Goal: Task Accomplishment & Management: Complete application form

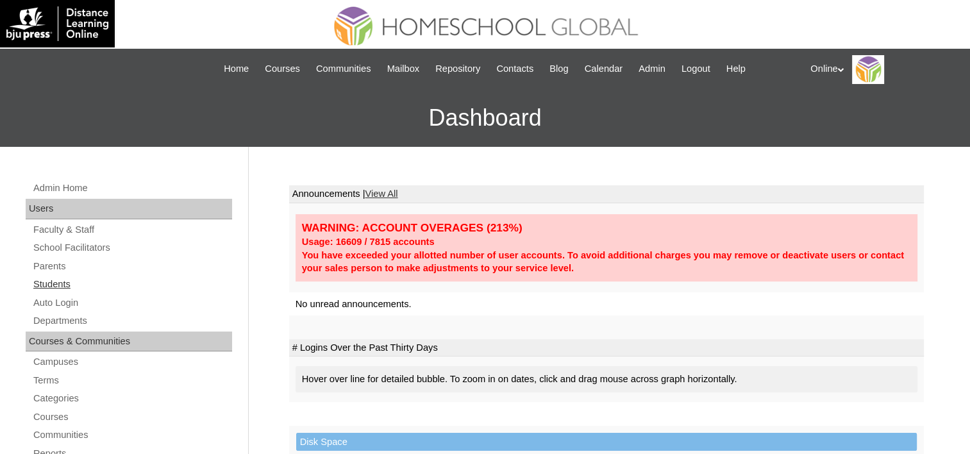
click at [43, 281] on link "Students" at bounding box center [132, 284] width 200 height 16
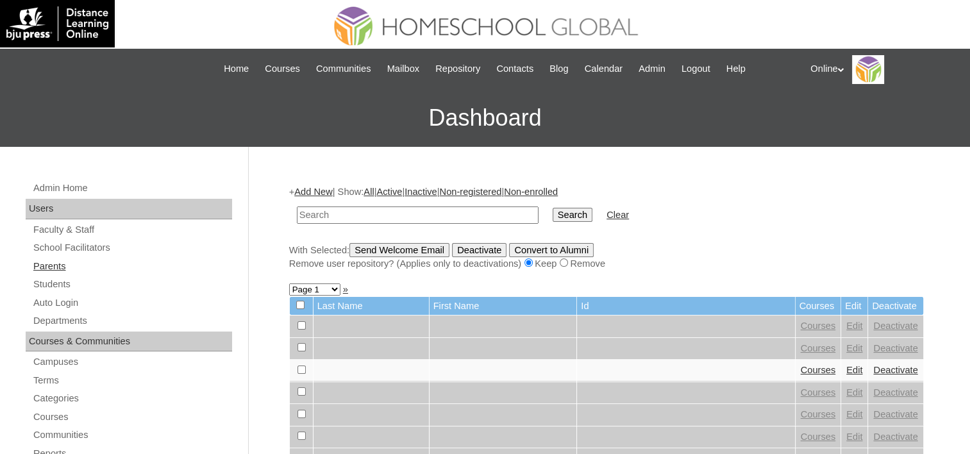
click at [42, 267] on link "Parents" at bounding box center [132, 266] width 200 height 16
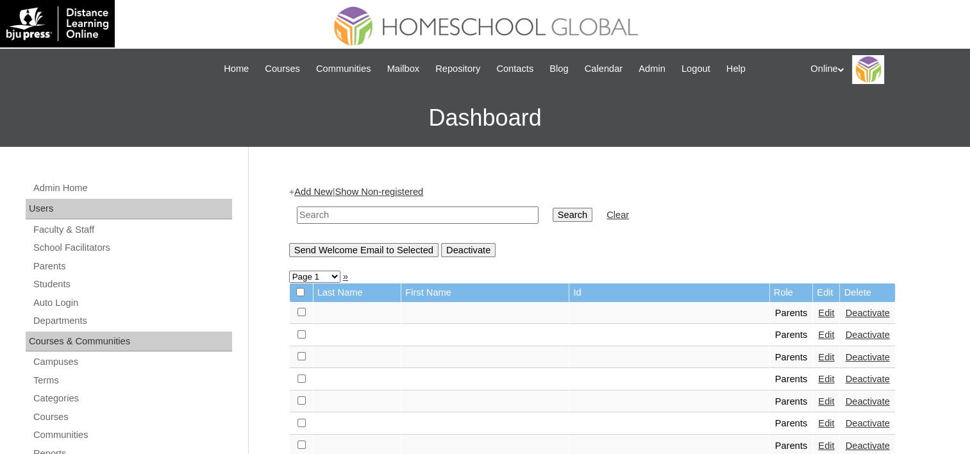
click at [447, 215] on input "text" at bounding box center [418, 214] width 242 height 17
click at [308, 187] on link "Add New" at bounding box center [313, 191] width 38 height 10
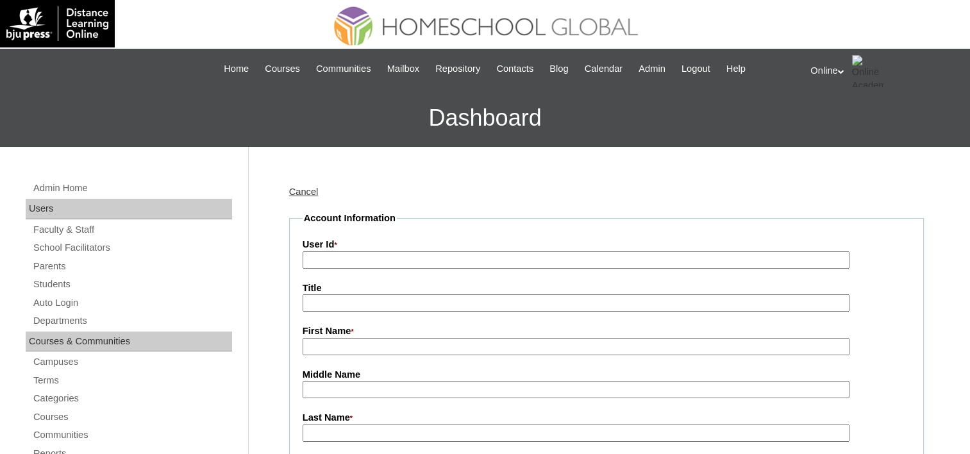
drag, startPoint x: 395, startPoint y: 258, endPoint x: 388, endPoint y: 255, distance: 7.2
click at [395, 258] on input "User Id *" at bounding box center [575, 259] width 547 height 17
paste input "HGP0190-OACAD2025"
type input "HGP0190-OACAD2025"
click at [361, 349] on input "First Name *" at bounding box center [575, 346] width 547 height 17
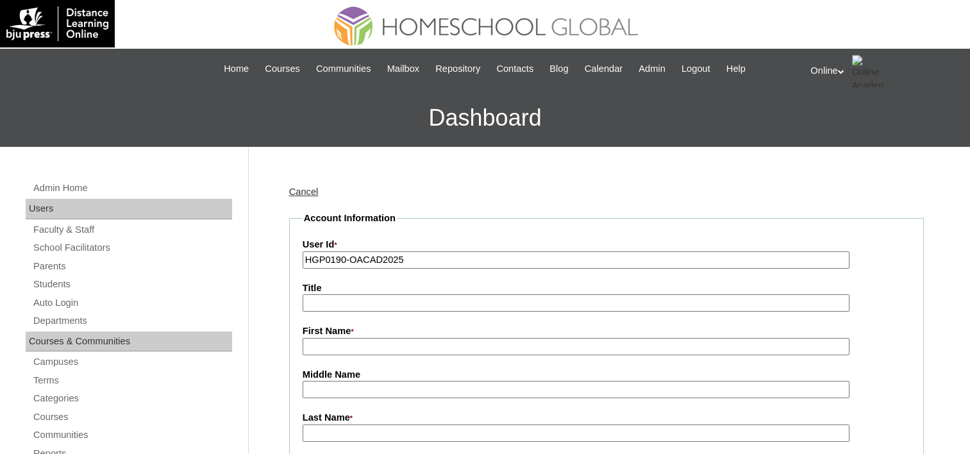
paste input "John Perez"
click at [338, 339] on input "John Perez" at bounding box center [575, 346] width 547 height 17
type input "John"
click at [316, 426] on input "Last Name *" at bounding box center [575, 432] width 547 height 17
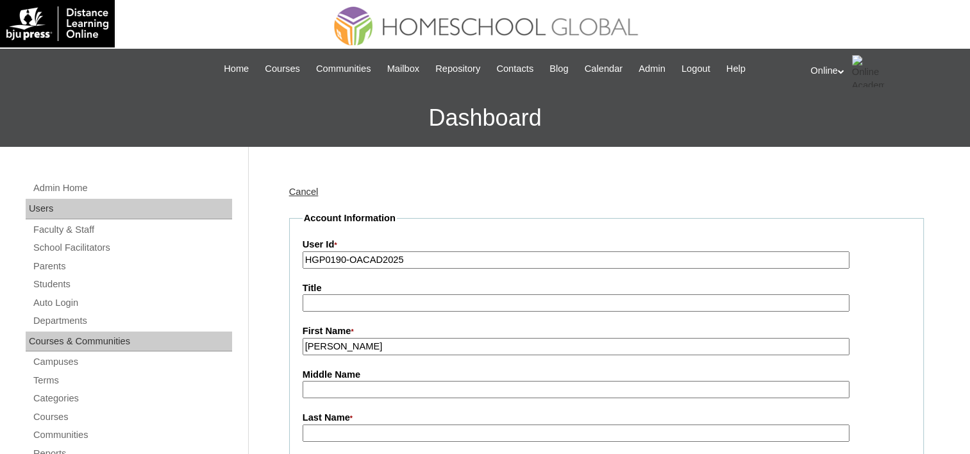
paste input "Perez"
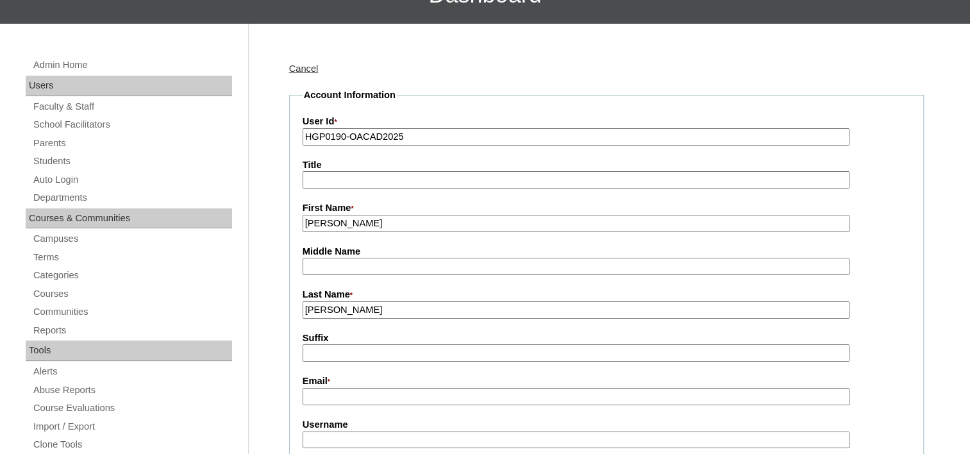
scroll to position [192, 0]
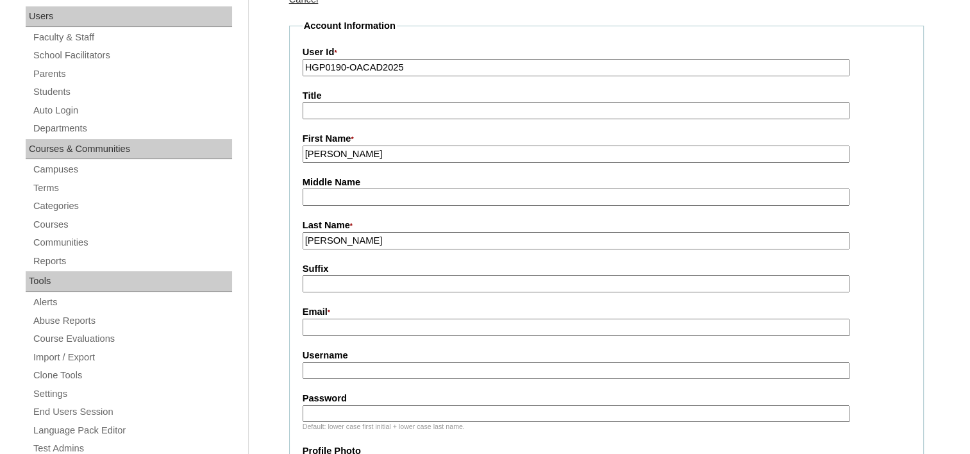
type input "Perez"
click at [326, 324] on input "Email *" at bounding box center [575, 327] width 547 height 17
paste input "johnvperez@gmail.com"
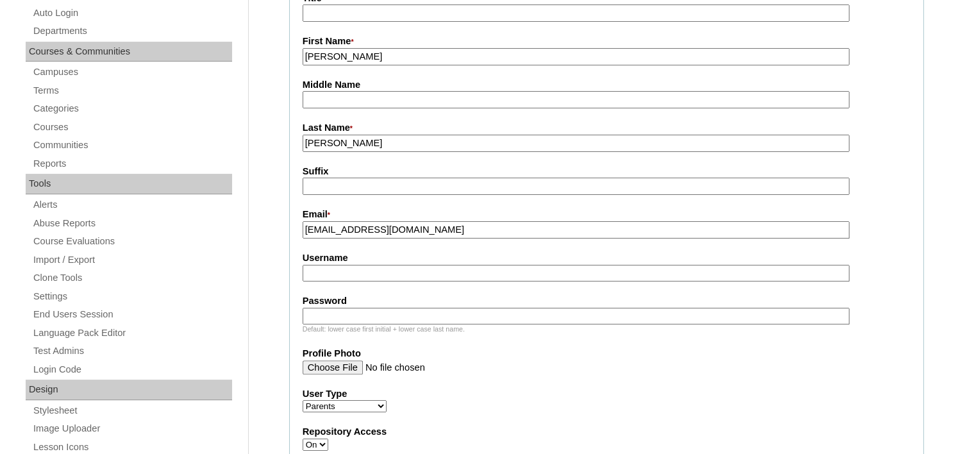
scroll to position [320, 0]
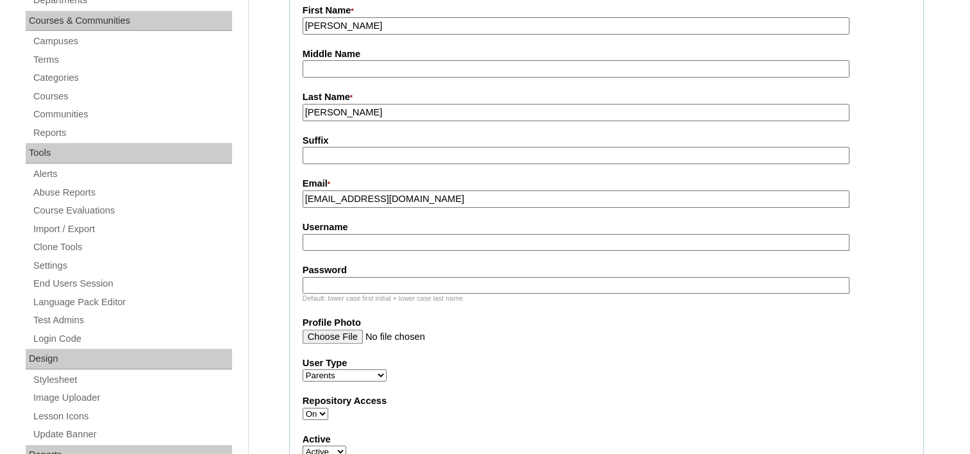
type input "johnvperez@gmail.com"
click at [389, 234] on input "Username" at bounding box center [575, 242] width 547 height 17
paste input "johnperez2025"
type input "johnperez2025"
click at [395, 277] on input "Password" at bounding box center [575, 285] width 547 height 17
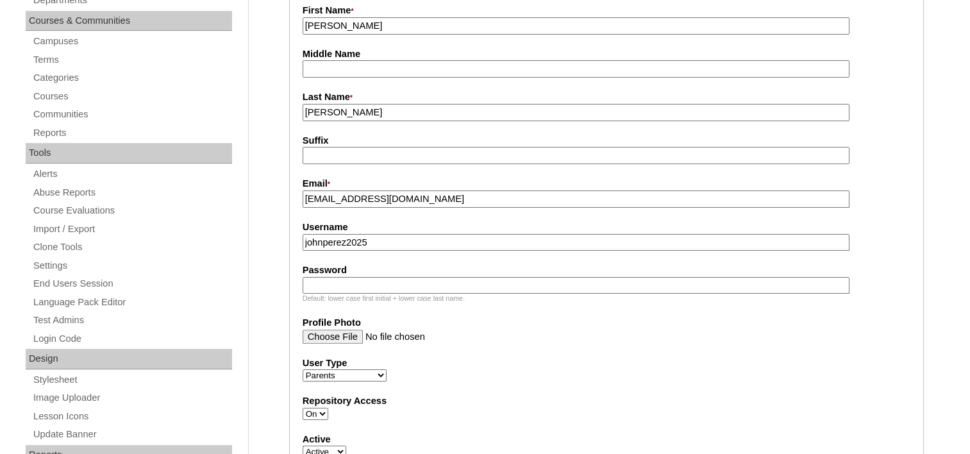
paste input "YtgFr"
type input "YtgFr"
click at [551, 334] on input "Profile Photo" at bounding box center [575, 336] width 547 height 14
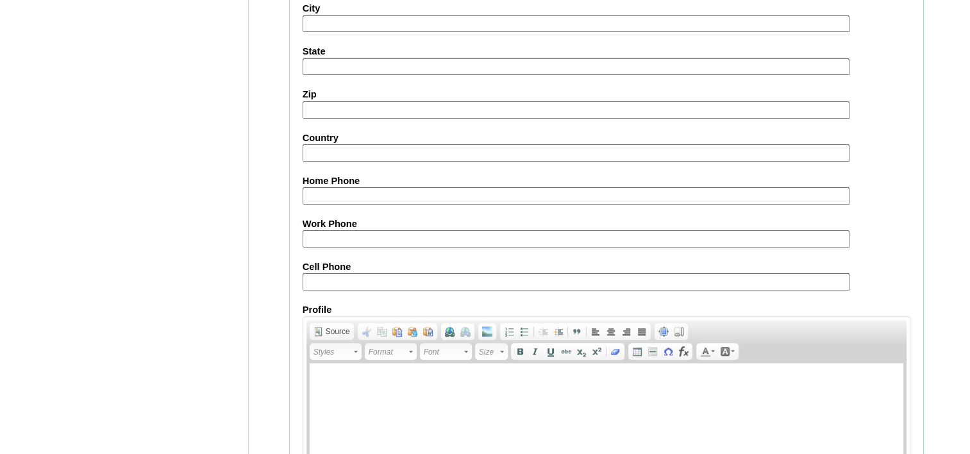
scroll to position [1263, 0]
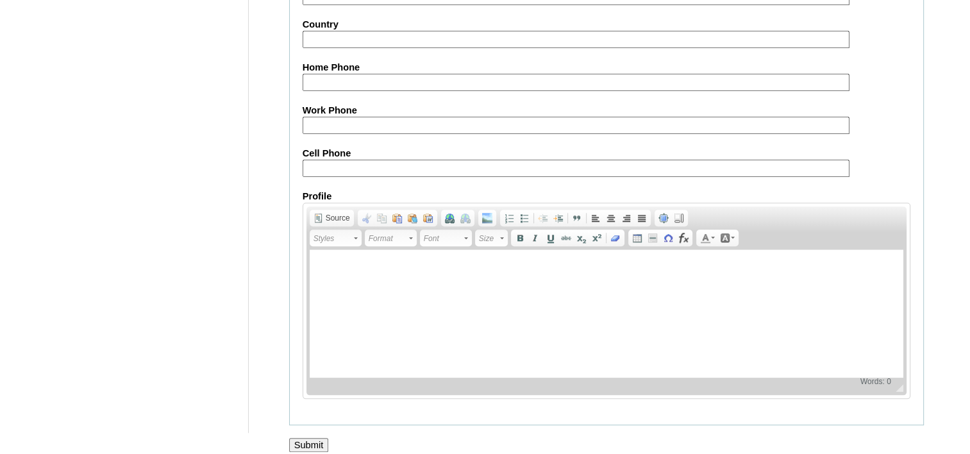
click at [308, 438] on input "Submit" at bounding box center [309, 445] width 40 height 14
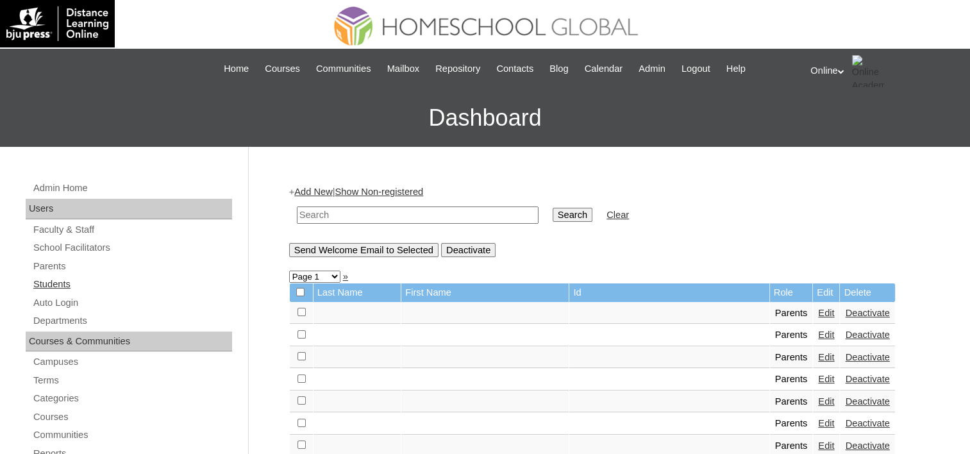
click at [54, 279] on link "Students" at bounding box center [132, 284] width 200 height 16
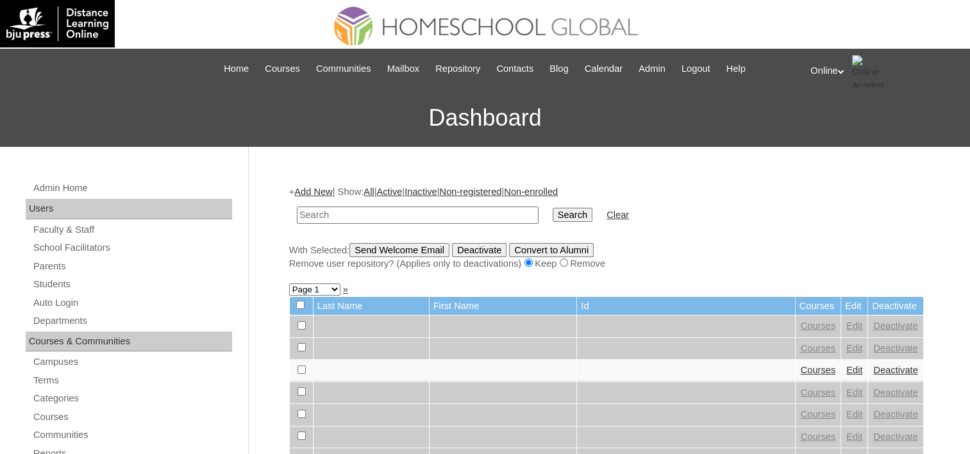
click at [317, 193] on link "Add New" at bounding box center [313, 191] width 38 height 10
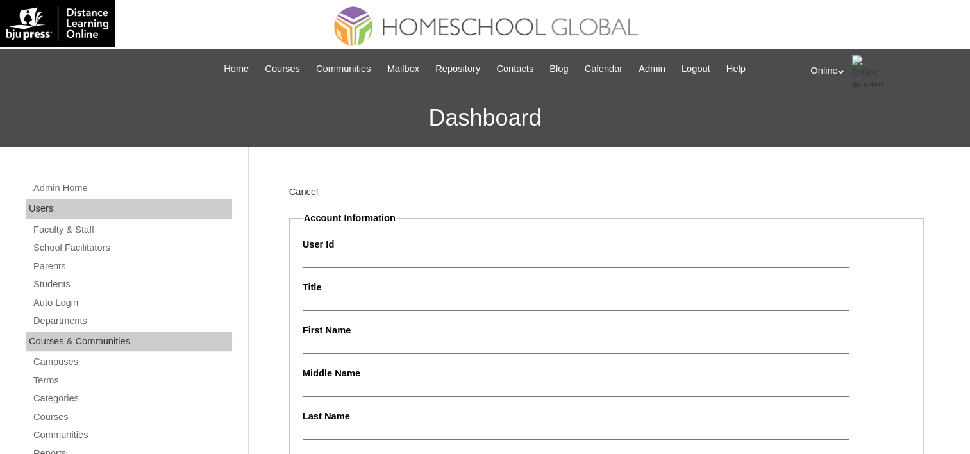
drag, startPoint x: 351, startPoint y: 263, endPoint x: 354, endPoint y: 244, distance: 19.6
click at [351, 263] on input "User Id" at bounding box center [575, 259] width 547 height 17
paste input "HG234OACAD2025"
type input "HG234OACAD2025"
click at [347, 336] on input "First Name" at bounding box center [575, 344] width 547 height 17
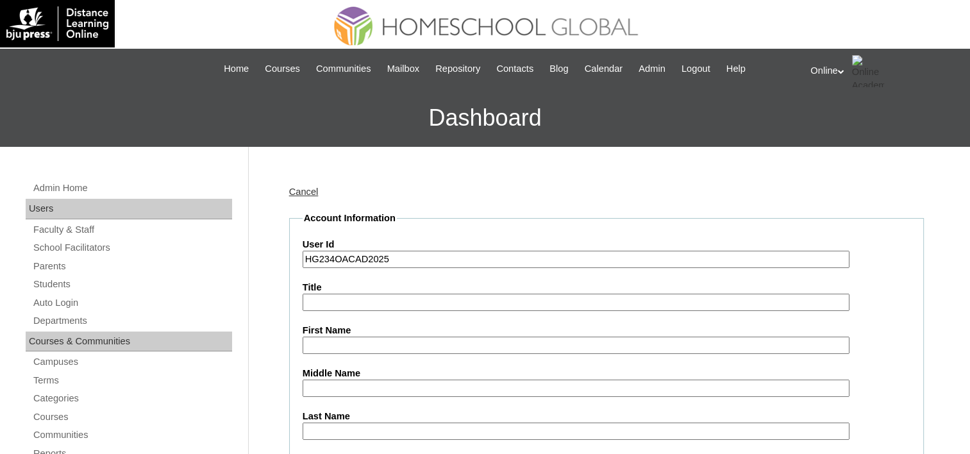
paste input "Marcus Andre Salazar Perez _240004027"
drag, startPoint x: 365, startPoint y: 340, endPoint x: 534, endPoint y: 338, distance: 169.2
click at [534, 338] on input "Marcus Andre Salazar Perez _240004027" at bounding box center [575, 344] width 547 height 17
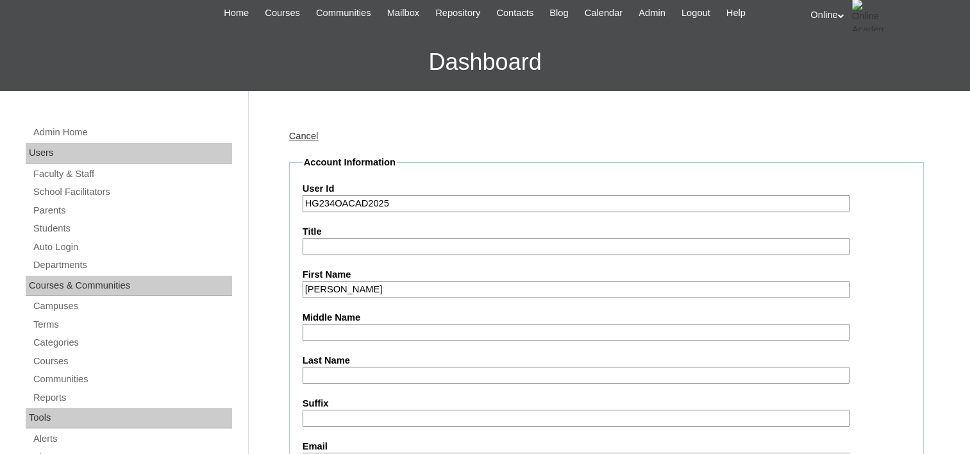
scroll to position [128, 0]
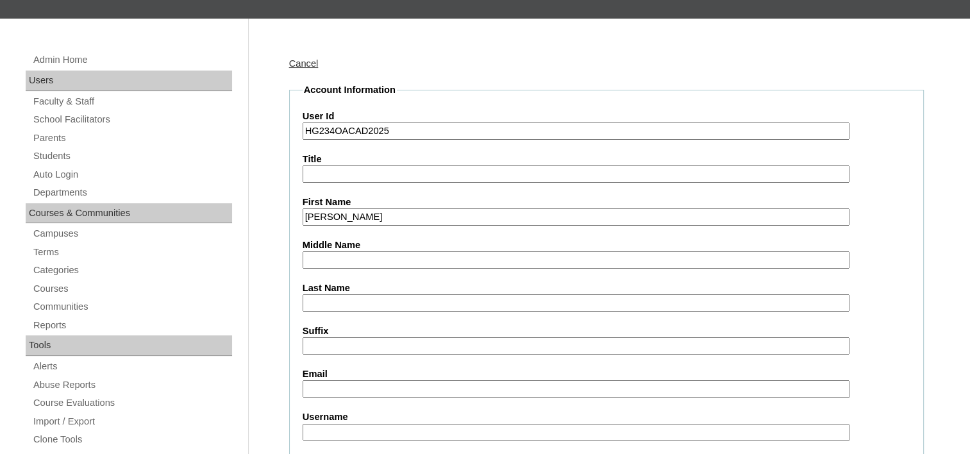
type input "Marcus Andre"
click at [315, 301] on input "Last Name" at bounding box center [575, 302] width 547 height 17
paste input "Salazar Perez _240004027"
drag, startPoint x: 338, startPoint y: 298, endPoint x: 485, endPoint y: 299, distance: 146.8
click at [485, 299] on input "Salazar Perez _240004027" at bounding box center [575, 302] width 547 height 17
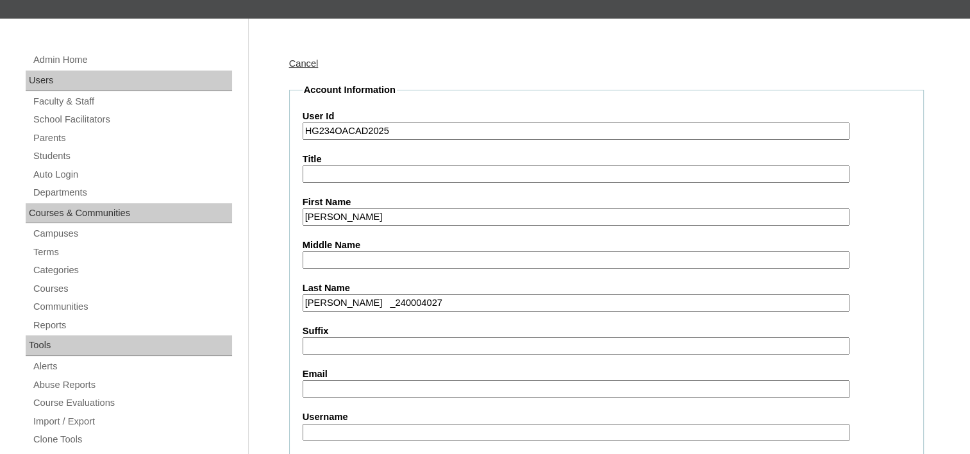
click at [326, 299] on input "Salazar Perez _240004027" at bounding box center [575, 302] width 547 height 17
type input "Perez _240004027"
click at [328, 251] on input "Middle Name" at bounding box center [575, 259] width 547 height 17
paste input "Salazar"
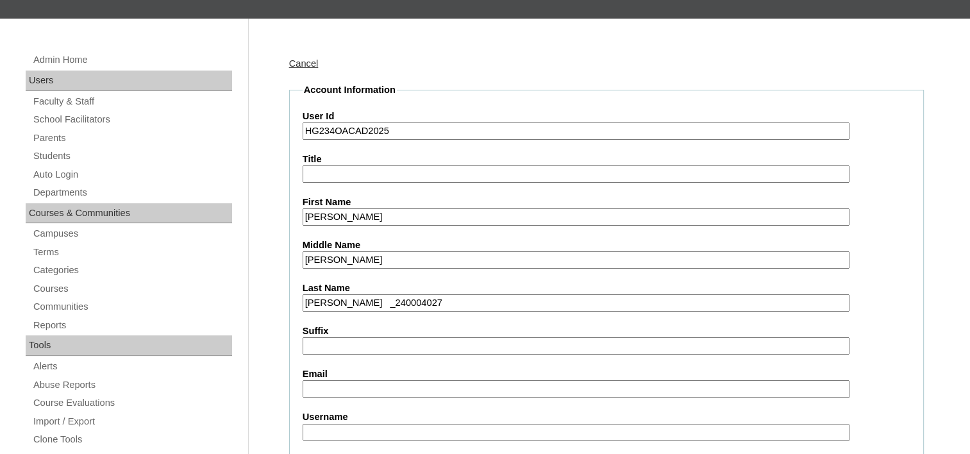
type input "Salazar"
drag, startPoint x: 329, startPoint y: 301, endPoint x: 431, endPoint y: 297, distance: 102.0
click at [431, 297] on input "Perez _240004027" at bounding box center [575, 302] width 547 height 17
type input "Perez"
click at [303, 386] on input "Email" at bounding box center [575, 388] width 547 height 17
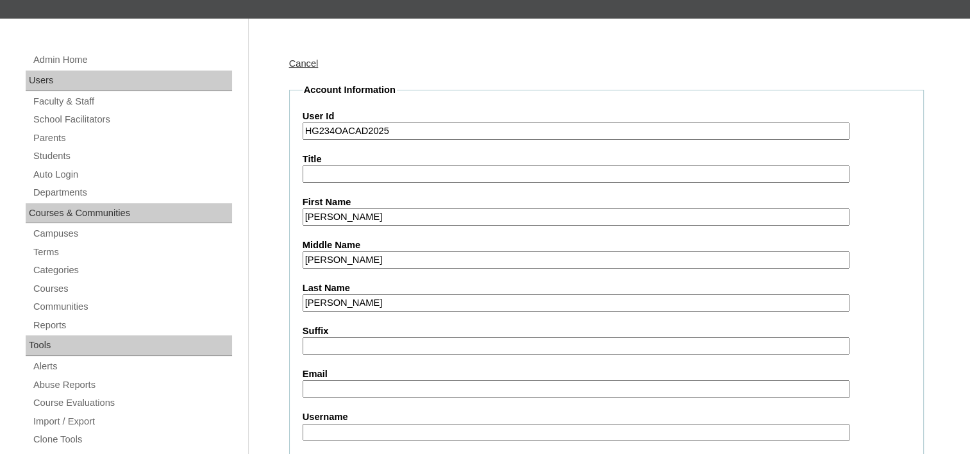
paste input "jay_ar_natividad@yahoo.com"
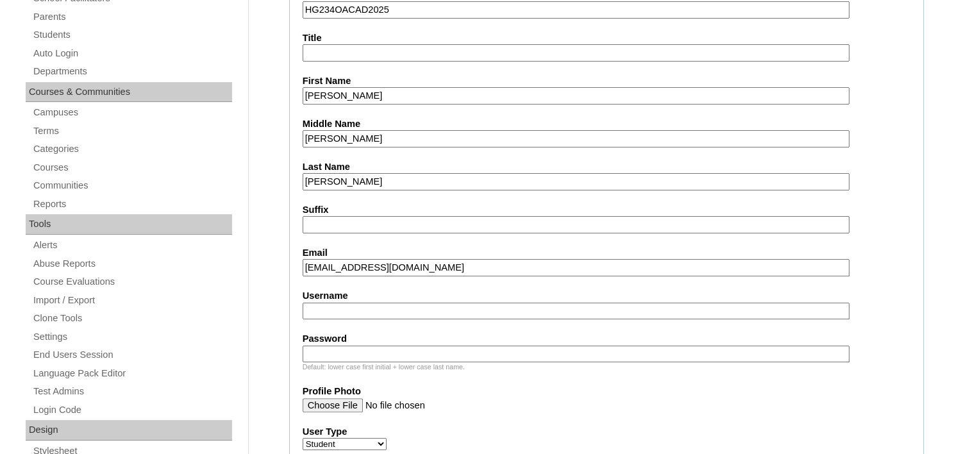
scroll to position [256, 0]
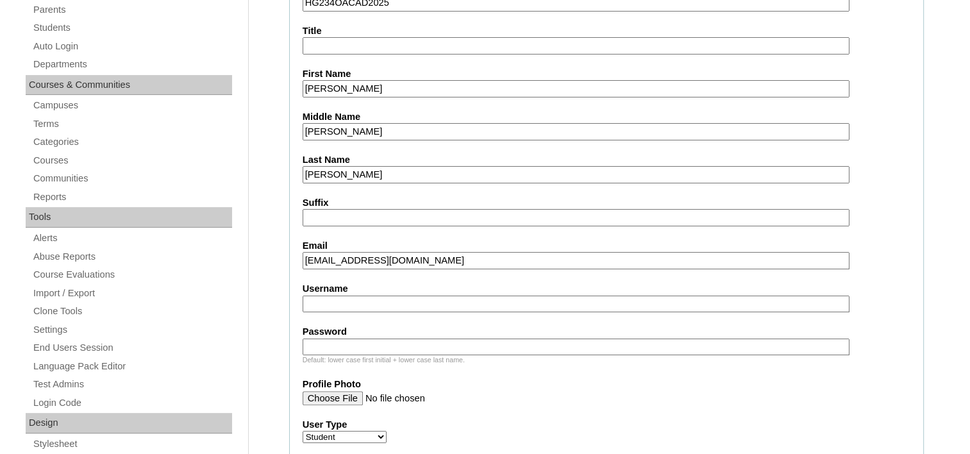
click at [319, 298] on input "Username" at bounding box center [575, 303] width 547 height 17
drag, startPoint x: 467, startPoint y: 255, endPoint x: 294, endPoint y: 261, distance: 173.2
paste input "ohnvperez@gmail"
type input "johnvperez@gmail.com"
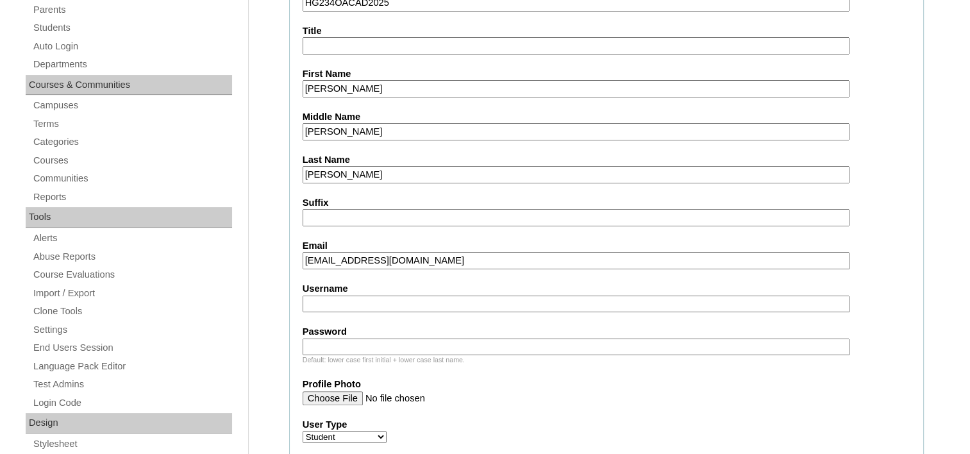
click at [377, 297] on input "Username" at bounding box center [575, 303] width 547 height 17
paste input "marcus.perez2025"
type input "marcus.perez2025"
click at [401, 339] on input "Password" at bounding box center [575, 346] width 547 height 17
paste input "StRfE"
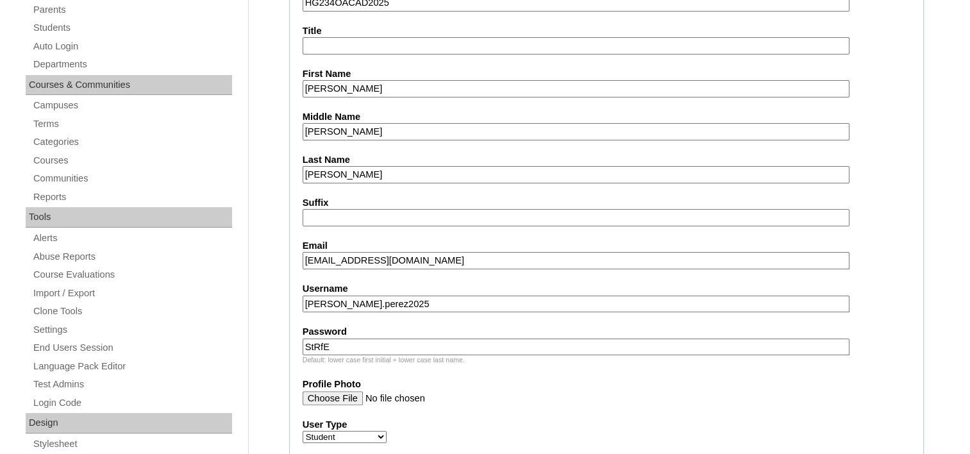
type input "StRfE"
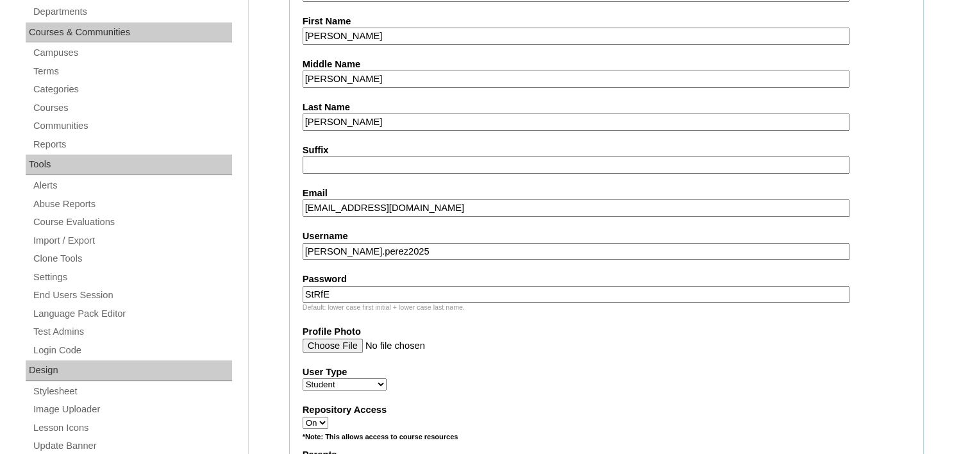
scroll to position [449, 0]
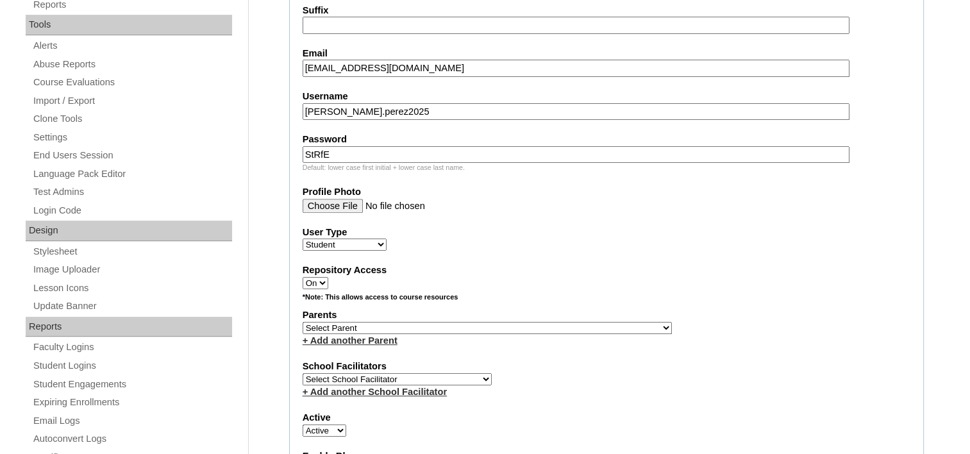
click at [385, 323] on select "Select Parent , , , , , , , , , , , , , , , , , , , , , , , , , , , , , , , , ,…" at bounding box center [486, 328] width 369 height 12
click at [438, 322] on select "Select Parent , , , , , , , , , , , , , , , , , , , , , , , , , , , , , , , , ,…" at bounding box center [486, 328] width 369 height 12
select select "43746"
click at [302, 322] on select "Select Parent , , , , , , , , , , , , , , , , , , , , , , , , , , , , , , , , ,…" at bounding box center [486, 328] width 369 height 12
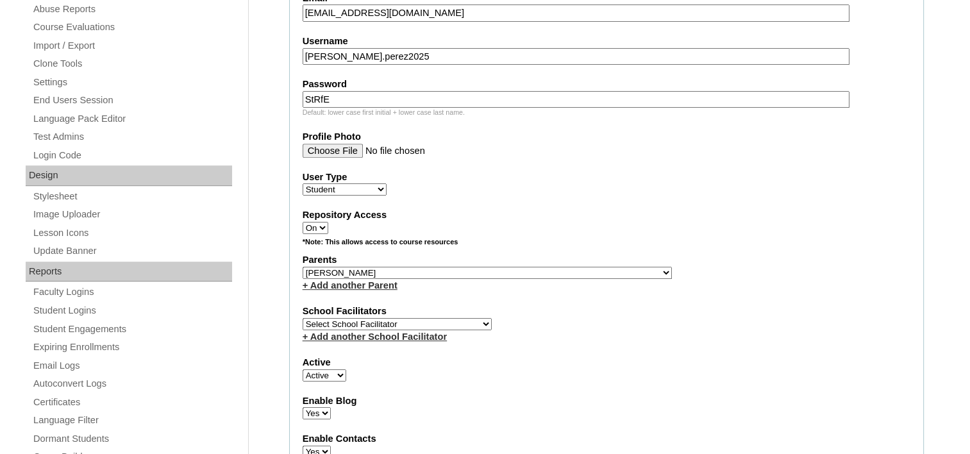
scroll to position [577, 0]
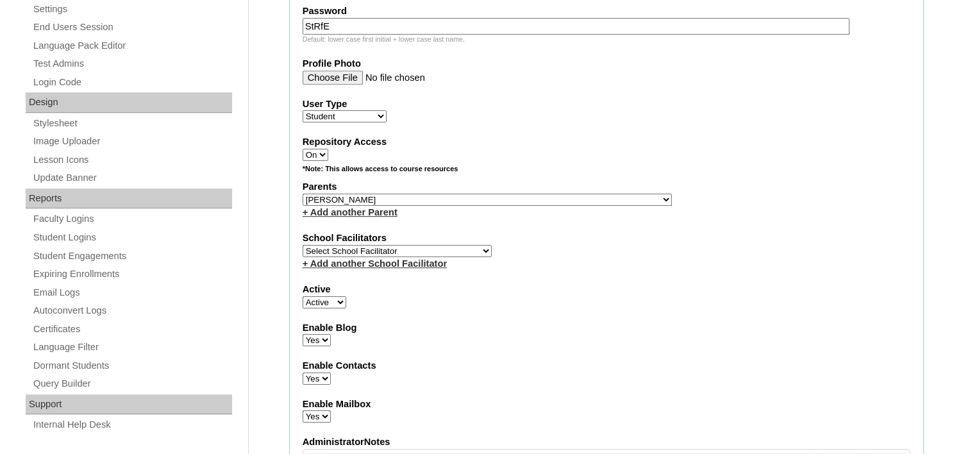
click at [385, 245] on select "Select School Facilitator Norman Añain Ruffa Abadijas Mary Abella Gloryfe Abion…" at bounding box center [396, 251] width 189 height 12
select select "39214"
click at [302, 245] on select "Select School Facilitator Norman Añain Ruffa Abadijas Mary Abella Gloryfe Abion…" at bounding box center [396, 251] width 189 height 12
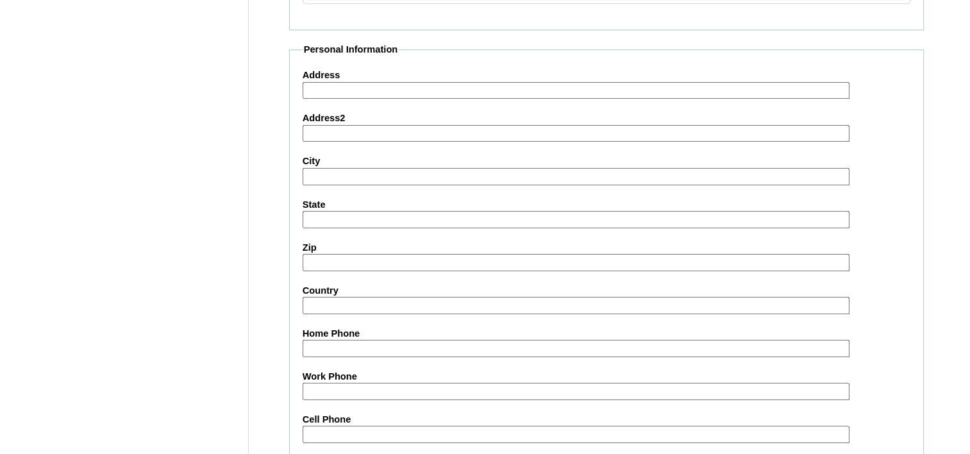
scroll to position [1482, 0]
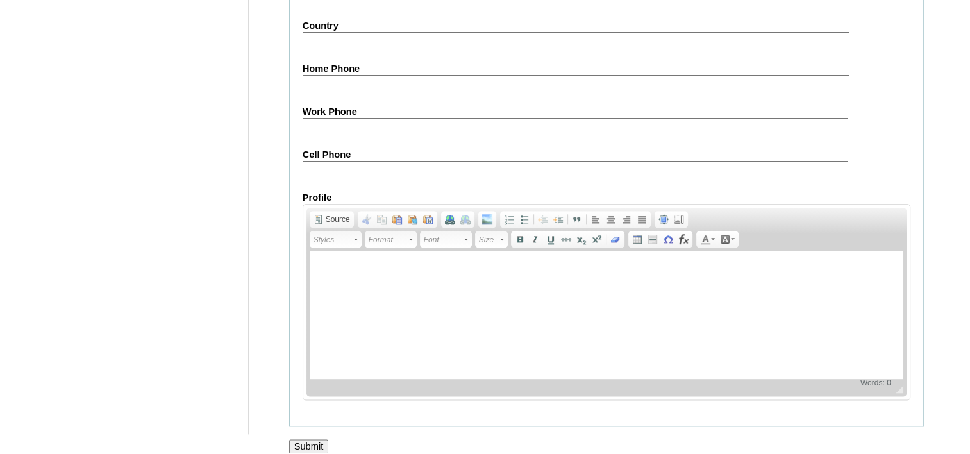
click at [310, 439] on input "Submit" at bounding box center [309, 446] width 40 height 14
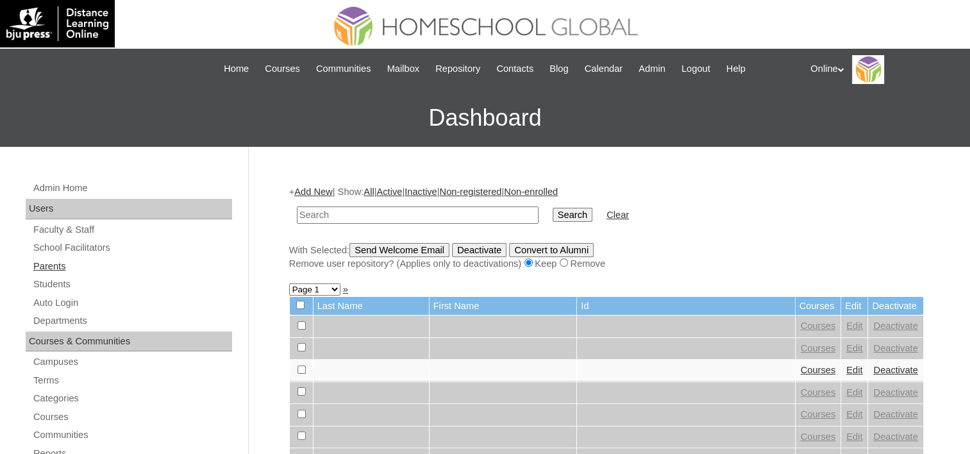
click at [54, 262] on link "Parents" at bounding box center [132, 266] width 200 height 16
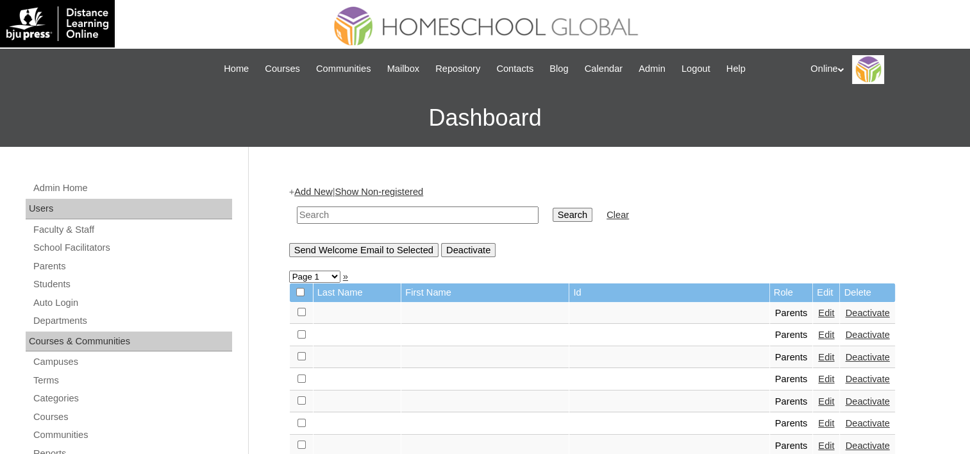
click at [385, 214] on input "text" at bounding box center [418, 214] width 242 height 17
type input "[PERSON_NAME]"
click at [552, 212] on input "Search" at bounding box center [572, 215] width 40 height 14
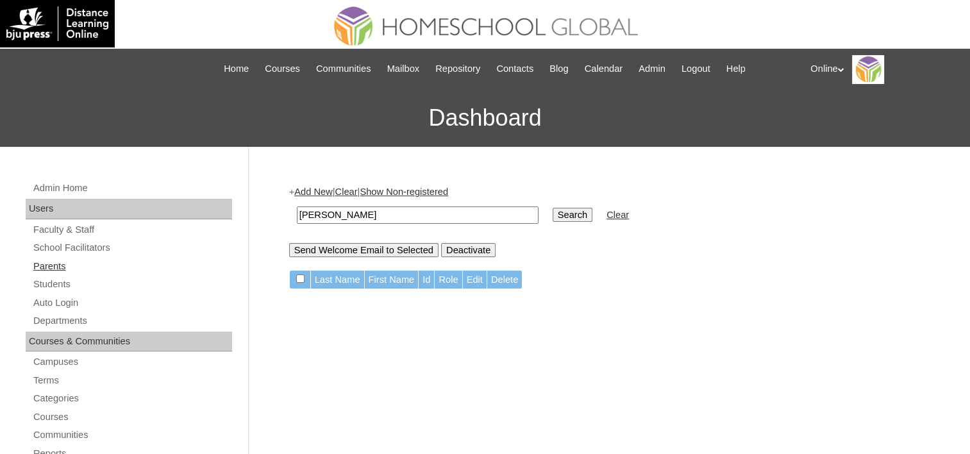
click at [59, 264] on link "Parents" at bounding box center [132, 266] width 200 height 16
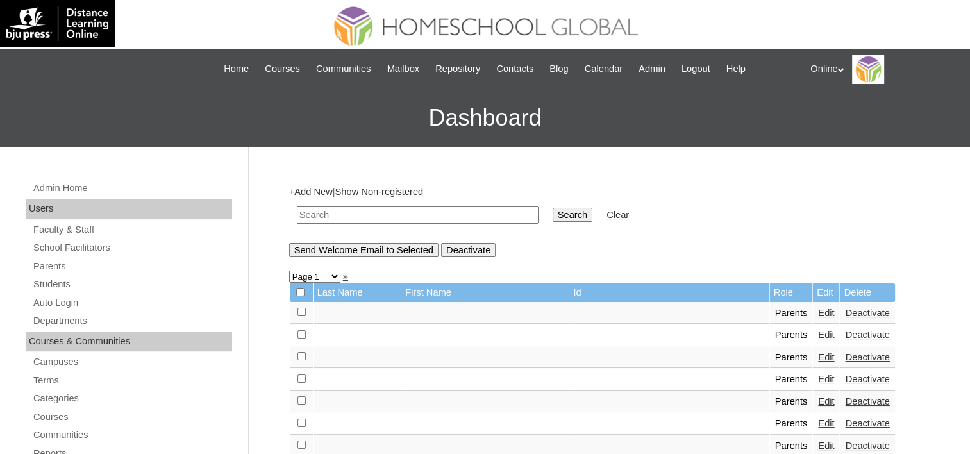
click at [335, 215] on input "text" at bounding box center [418, 214] width 242 height 17
type input "[PERSON_NAME]"
click at [552, 208] on input "Search" at bounding box center [572, 215] width 40 height 14
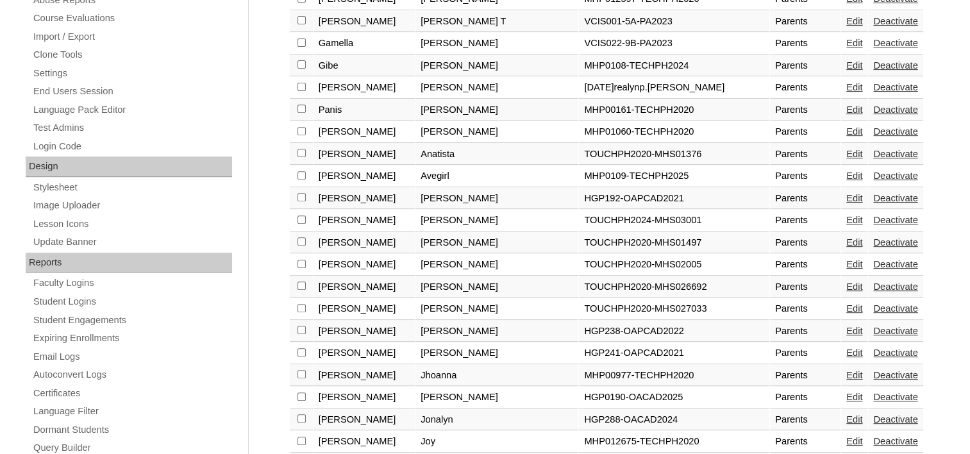
scroll to position [577, 0]
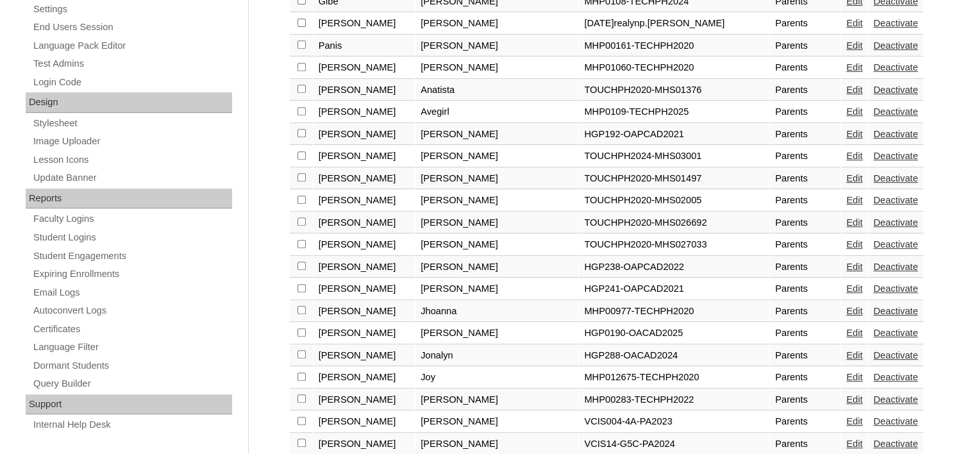
click at [846, 327] on link "Edit" at bounding box center [854, 332] width 16 height 10
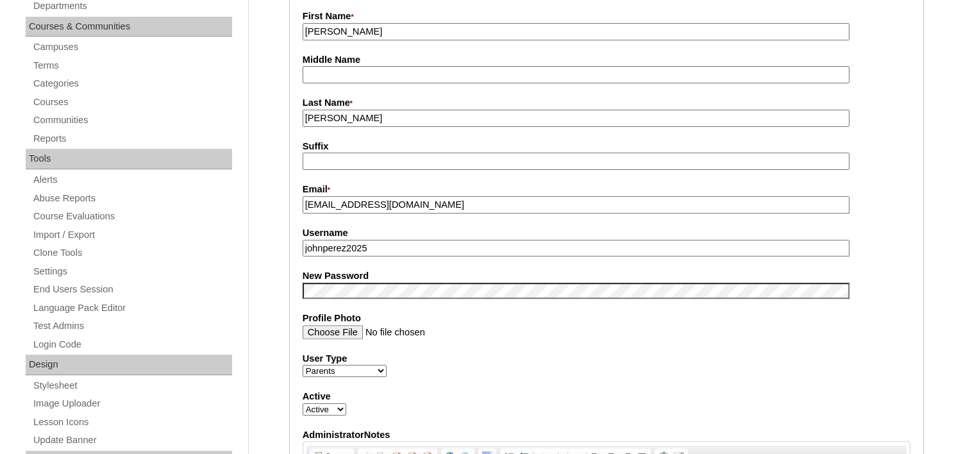
scroll to position [128, 0]
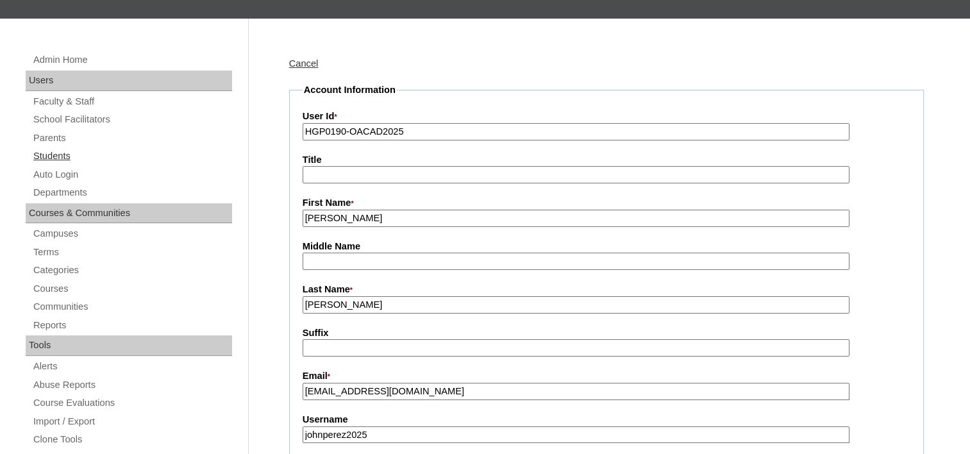
click at [54, 156] on link "Students" at bounding box center [132, 156] width 200 height 16
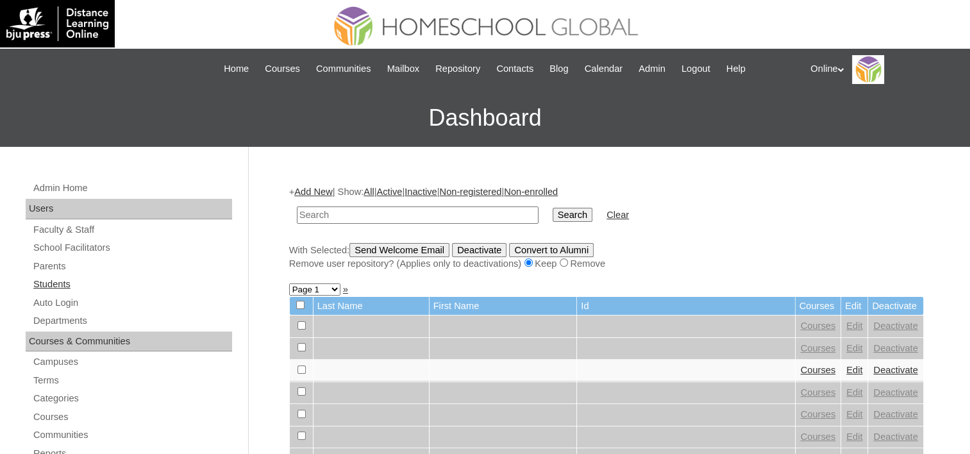
click at [59, 285] on link "Students" at bounding box center [132, 284] width 200 height 16
click at [359, 210] on input "text" at bounding box center [418, 214] width 242 height 17
type input "[PERSON_NAME]"
click at [552, 213] on input "Search" at bounding box center [572, 215] width 40 height 14
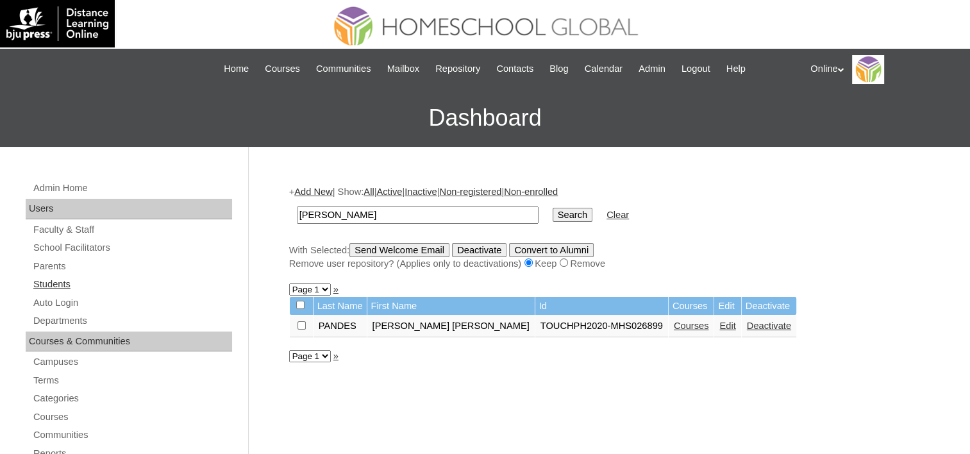
click at [67, 286] on link "Students" at bounding box center [132, 284] width 200 height 16
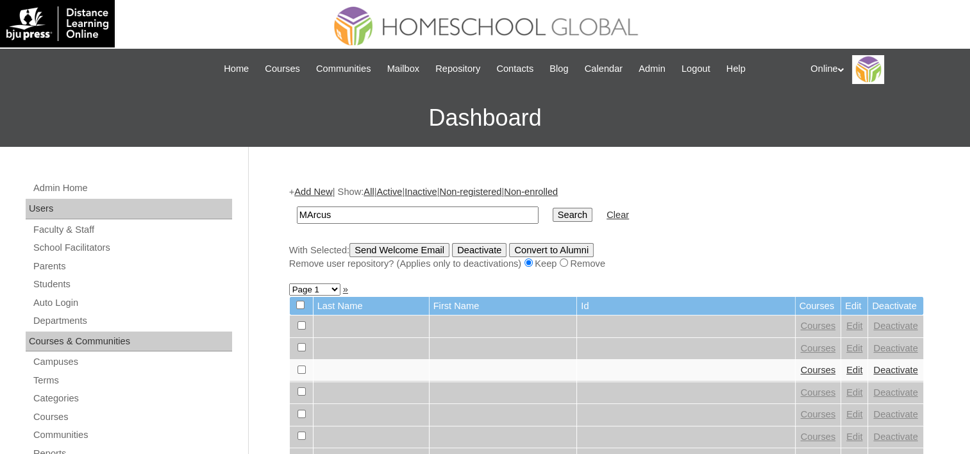
type input "MArcus"
click at [552, 208] on input "Search" at bounding box center [572, 215] width 40 height 14
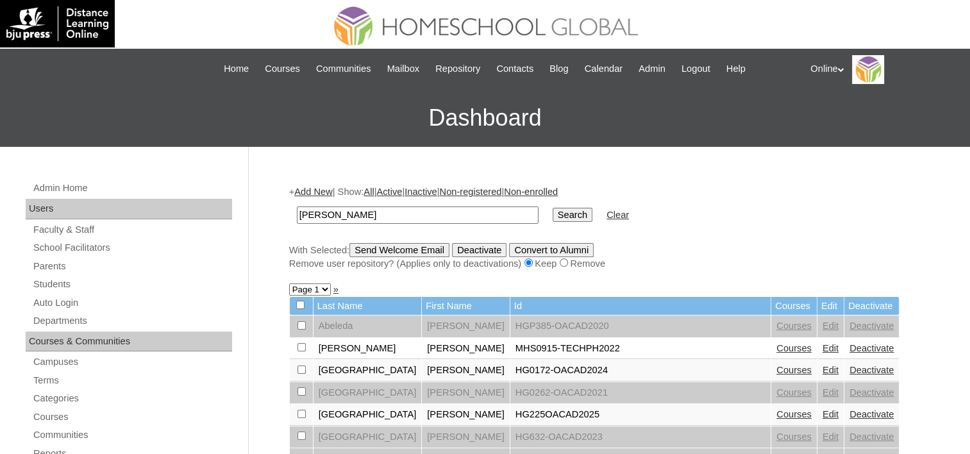
type input "[PERSON_NAME]"
click at [552, 208] on input "Search" at bounding box center [572, 215] width 40 height 14
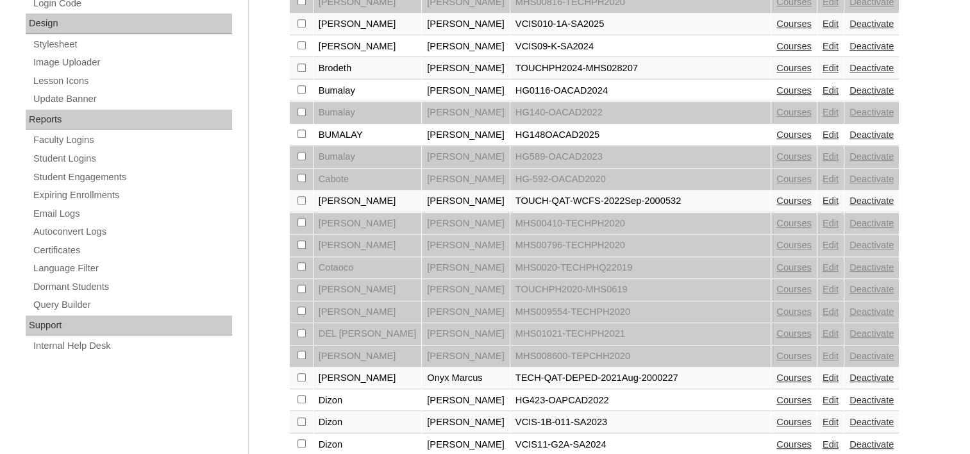
scroll to position [991, 0]
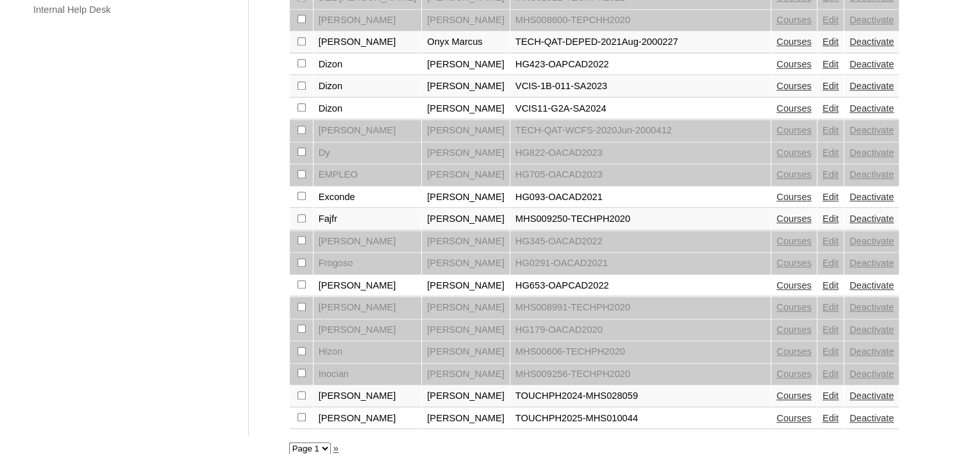
click at [335, 443] on link "»" at bounding box center [335, 448] width 5 height 10
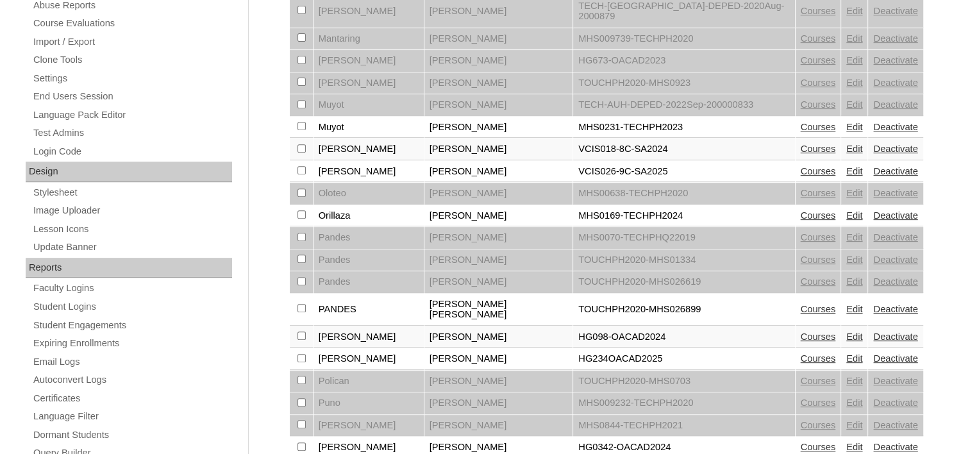
scroll to position [577, 0]
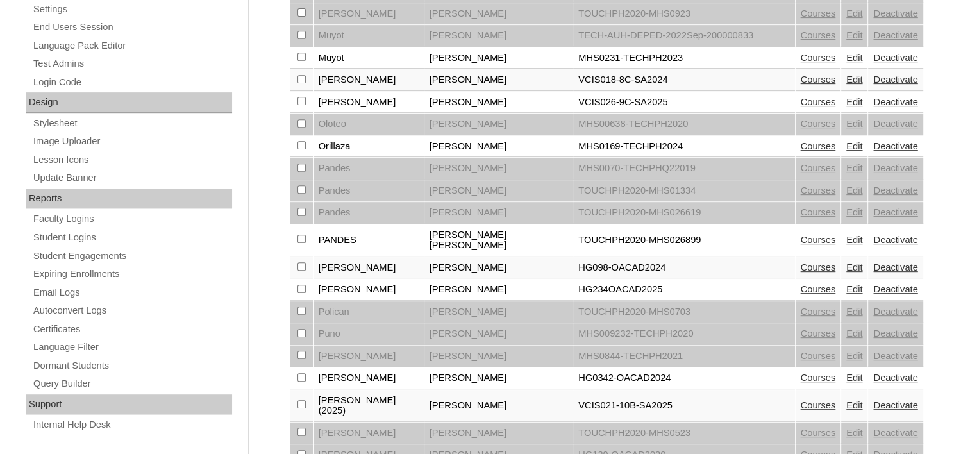
click at [800, 284] on link "Courses" at bounding box center [817, 289] width 35 height 10
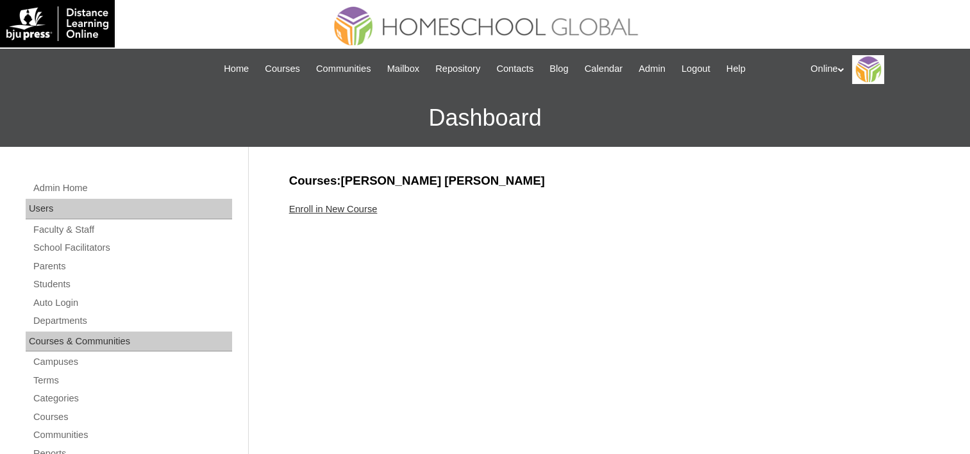
click at [324, 206] on link "Enroll in New Course" at bounding box center [333, 209] width 88 height 10
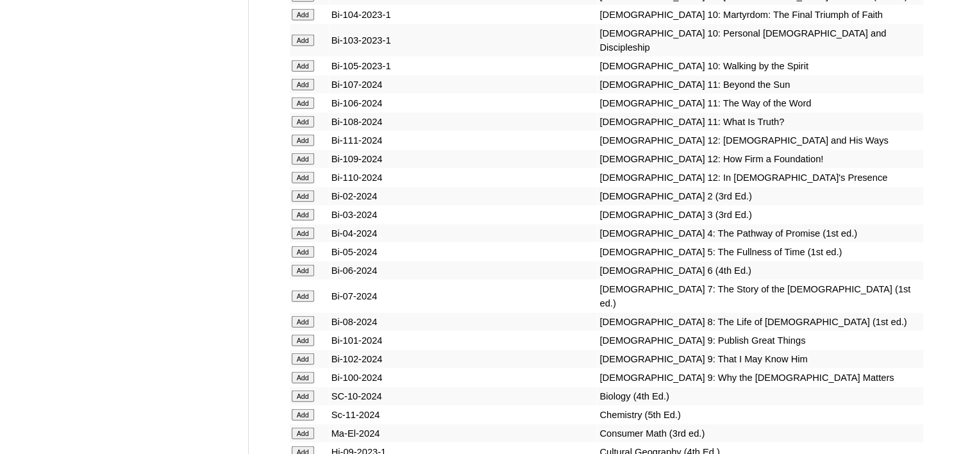
scroll to position [3333, 0]
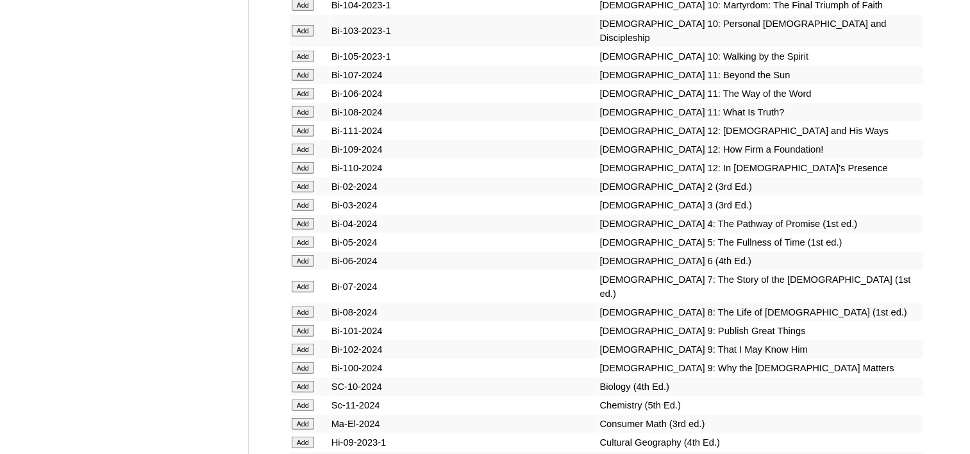
click at [304, 306] on input "Add" at bounding box center [303, 312] width 22 height 12
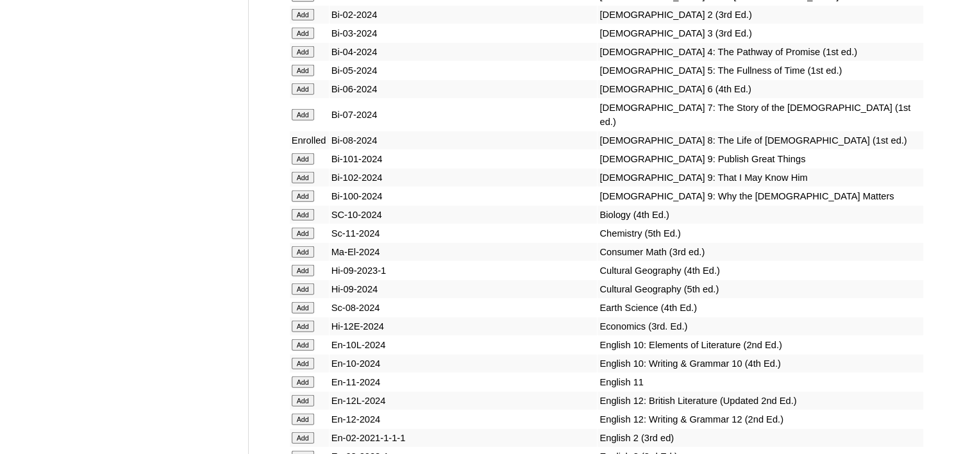
scroll to position [3717, 0]
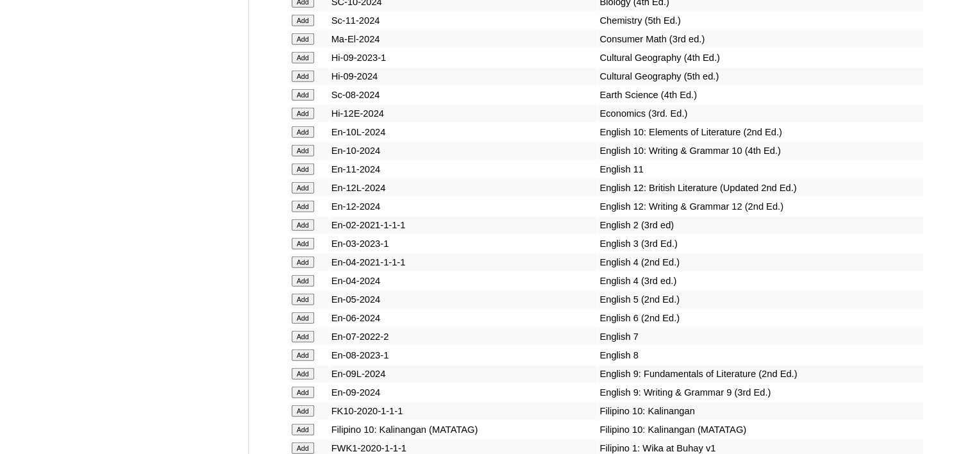
click at [301, 349] on input "Add" at bounding box center [303, 355] width 22 height 12
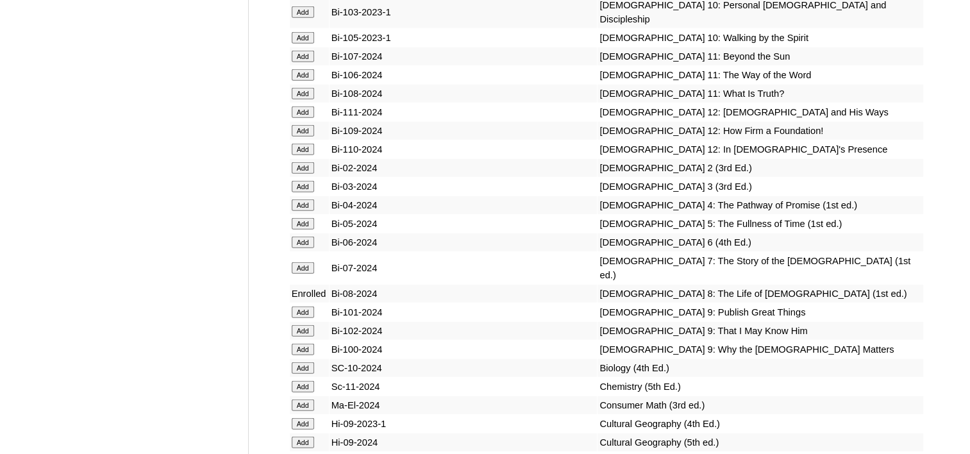
scroll to position [3397, 0]
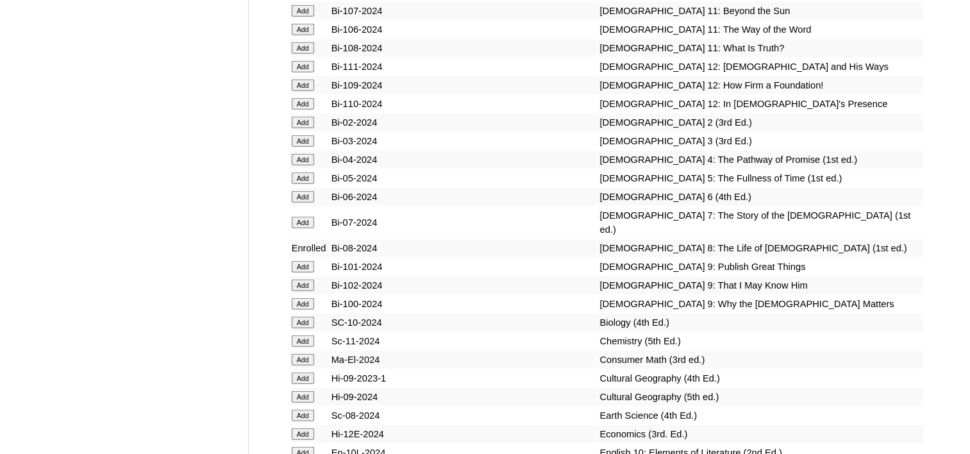
click at [302, 317] on input "Add" at bounding box center [303, 323] width 22 height 12
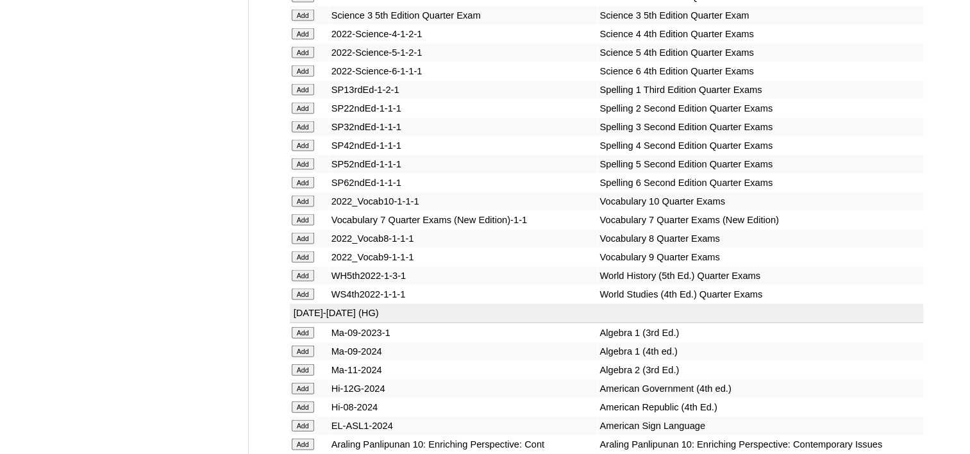
scroll to position [2756, 0]
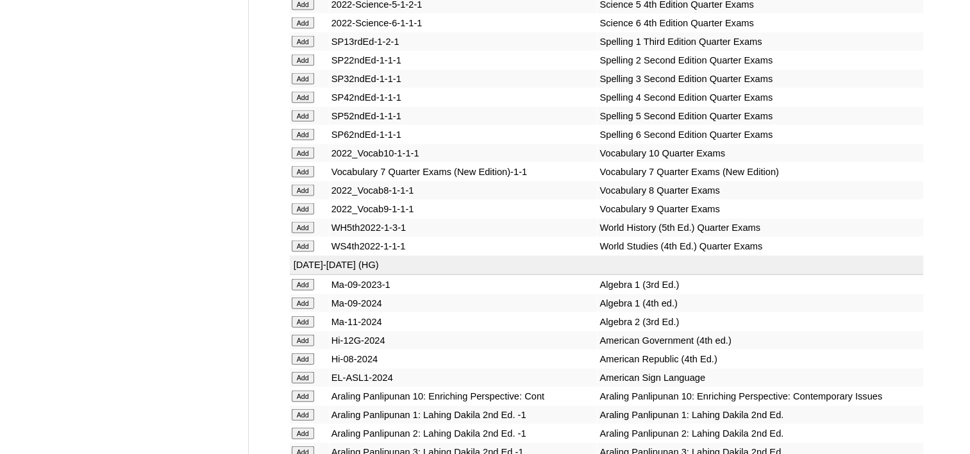
click at [301, 297] on input "Add" at bounding box center [303, 303] width 22 height 12
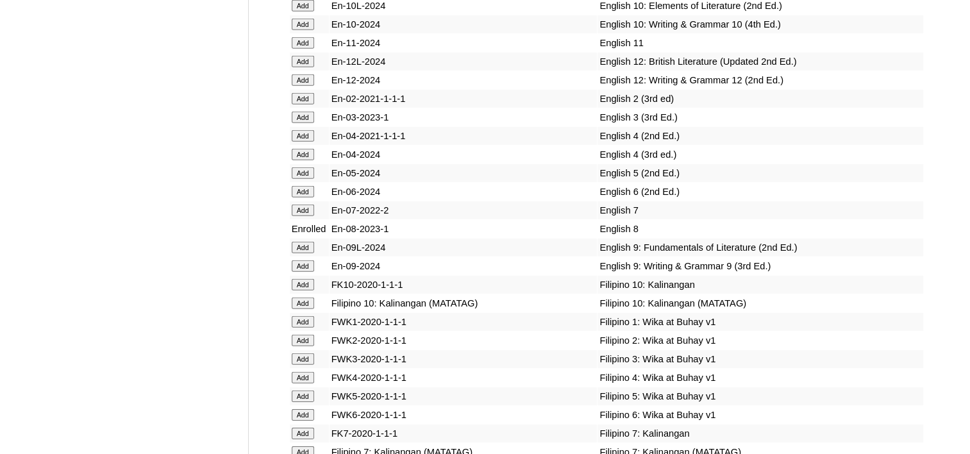
scroll to position [3909, 0]
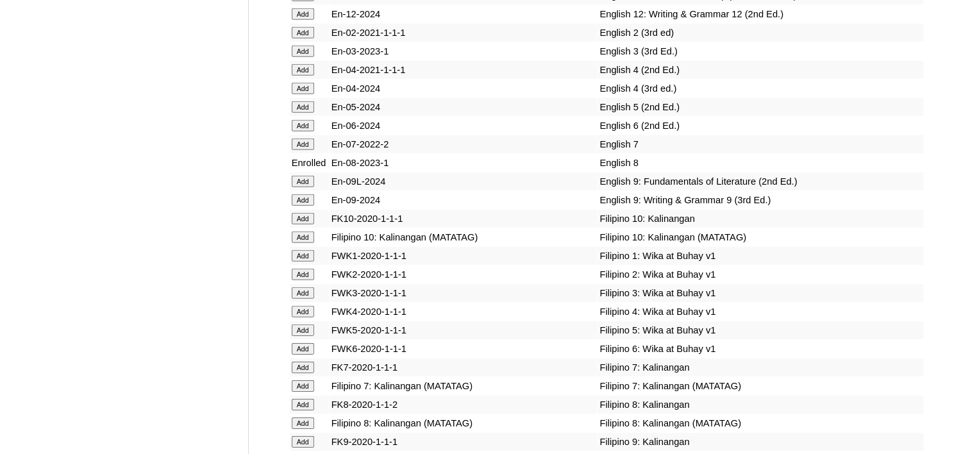
click at [305, 417] on input "Add" at bounding box center [303, 423] width 22 height 12
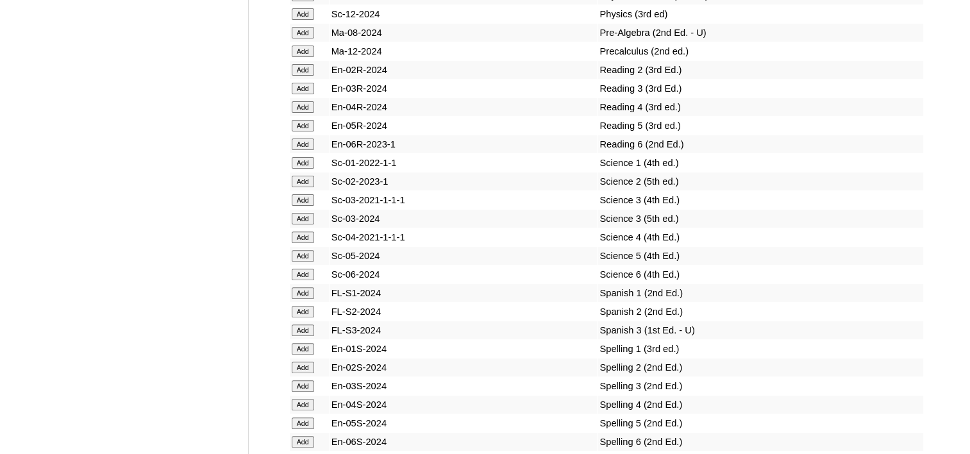
scroll to position [5383, 0]
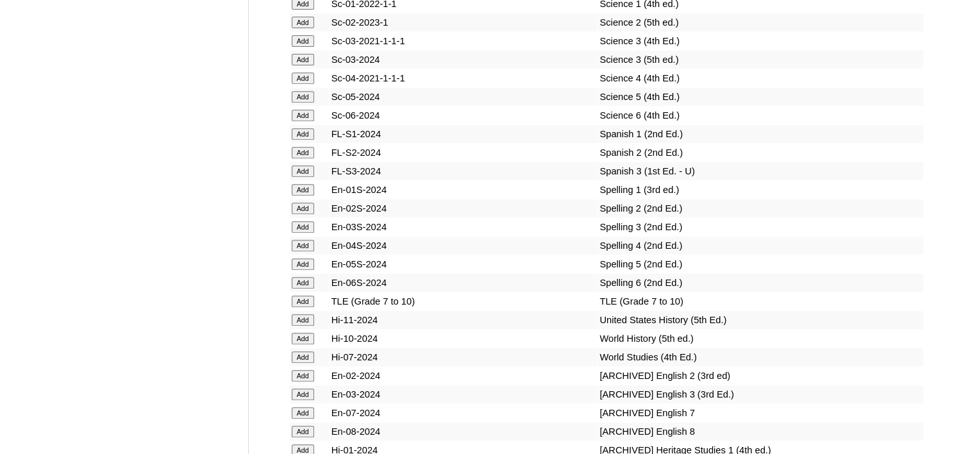
click at [306, 333] on input "Add" at bounding box center [303, 339] width 22 height 12
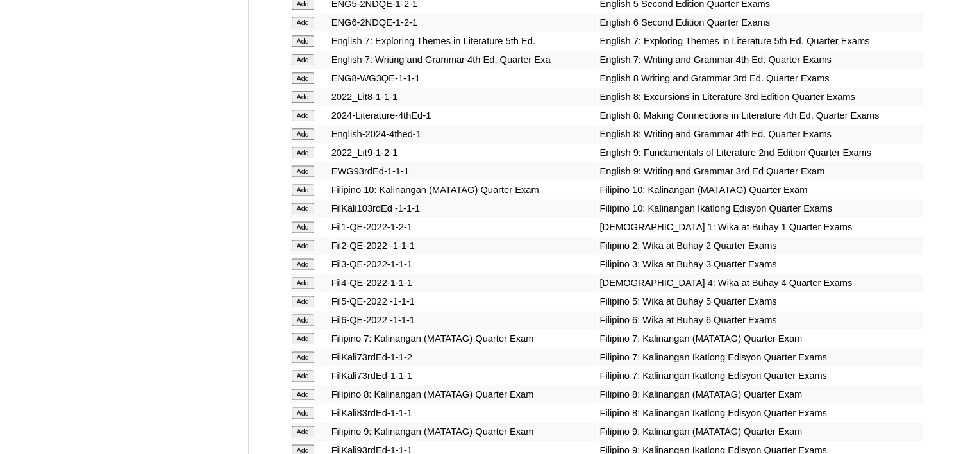
scroll to position [1666, 0]
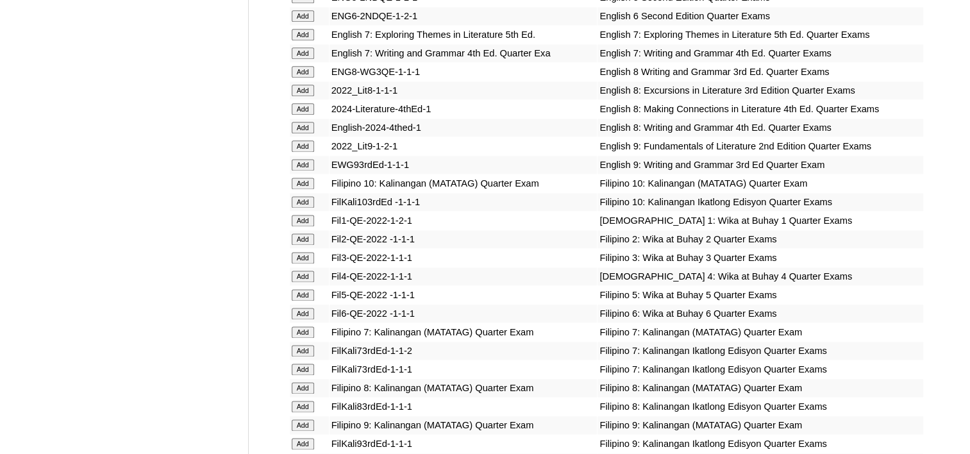
click at [302, 122] on input "Add" at bounding box center [303, 128] width 22 height 12
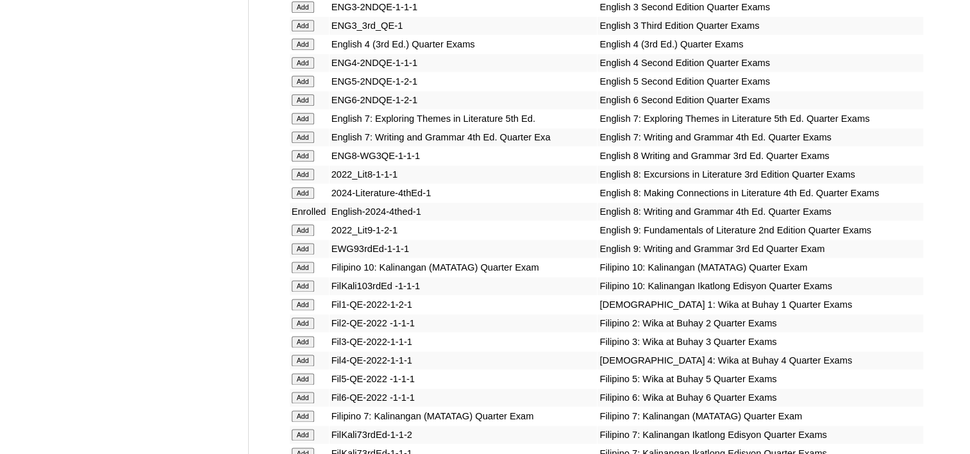
scroll to position [1602, 0]
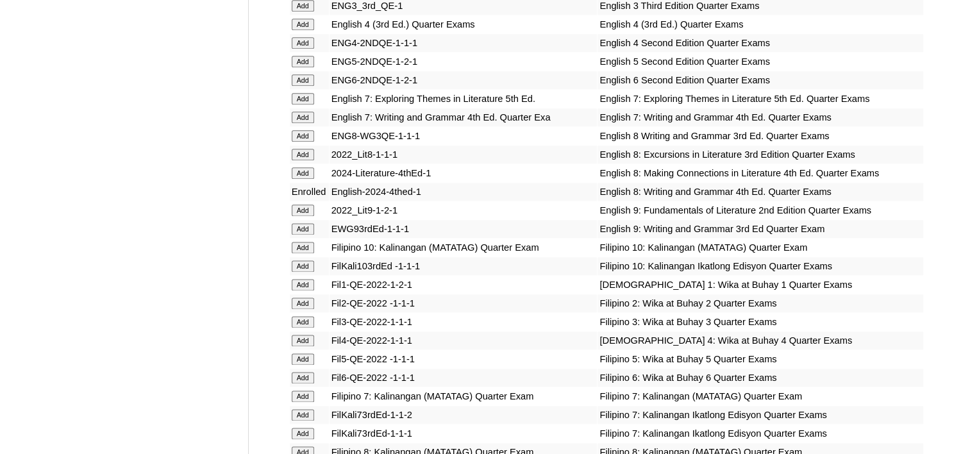
click at [306, 167] on input "Add" at bounding box center [303, 173] width 22 height 12
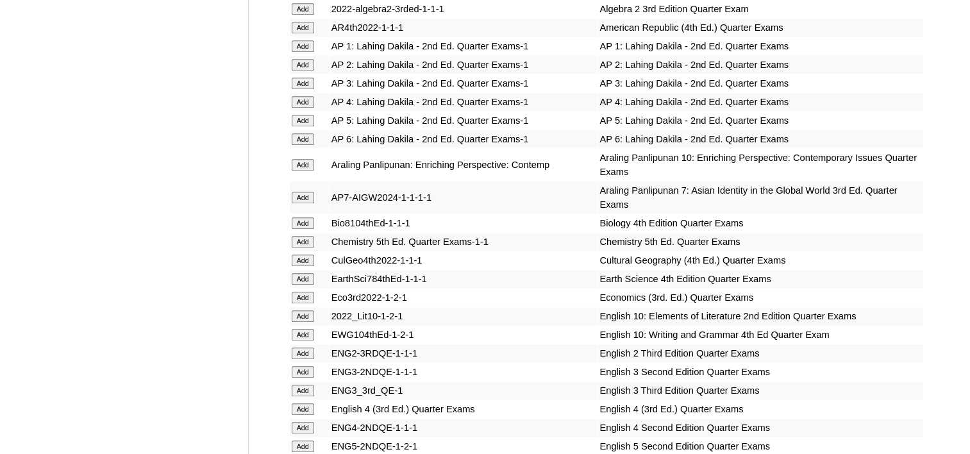
scroll to position [1218, 0]
click at [302, 217] on input "Add" at bounding box center [303, 223] width 22 height 12
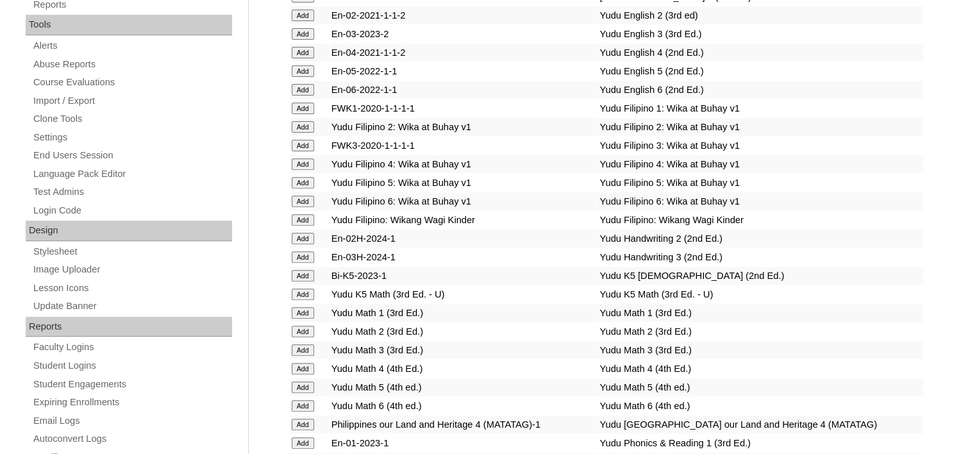
scroll to position [961, 0]
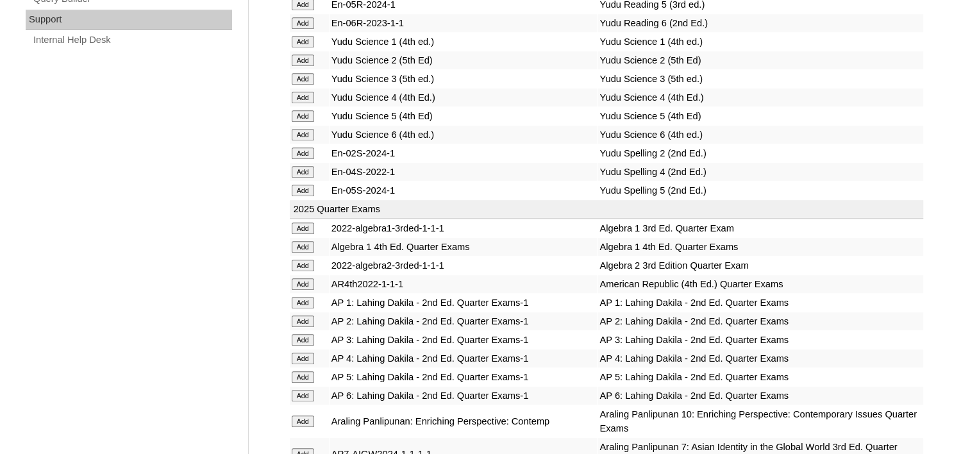
click at [306, 241] on input "Add" at bounding box center [303, 247] width 22 height 12
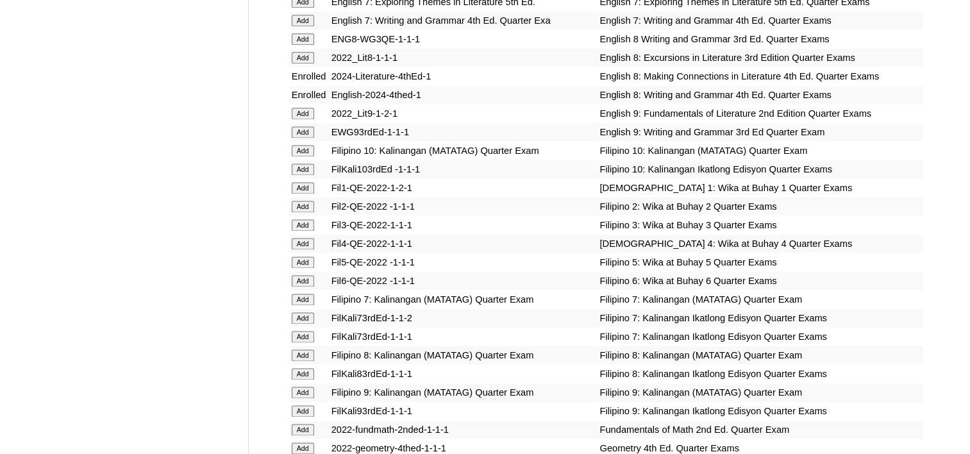
scroll to position [1730, 0]
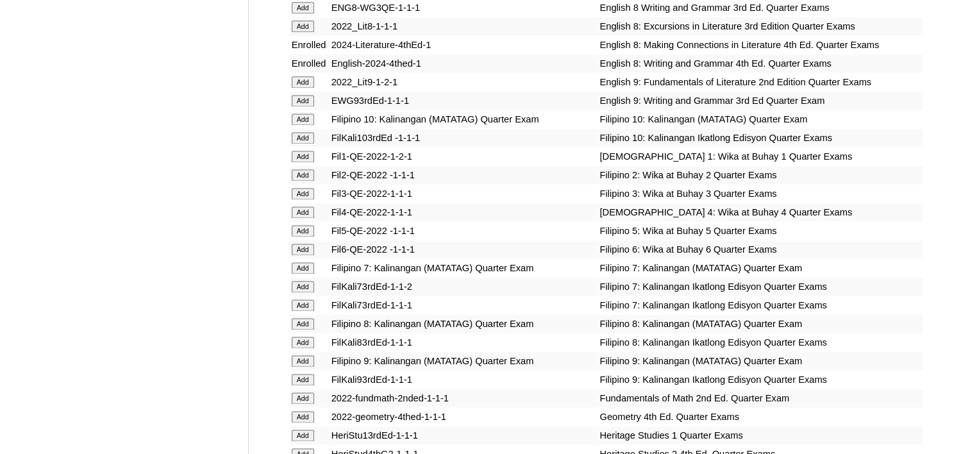
click at [310, 318] on input "Add" at bounding box center [303, 324] width 22 height 12
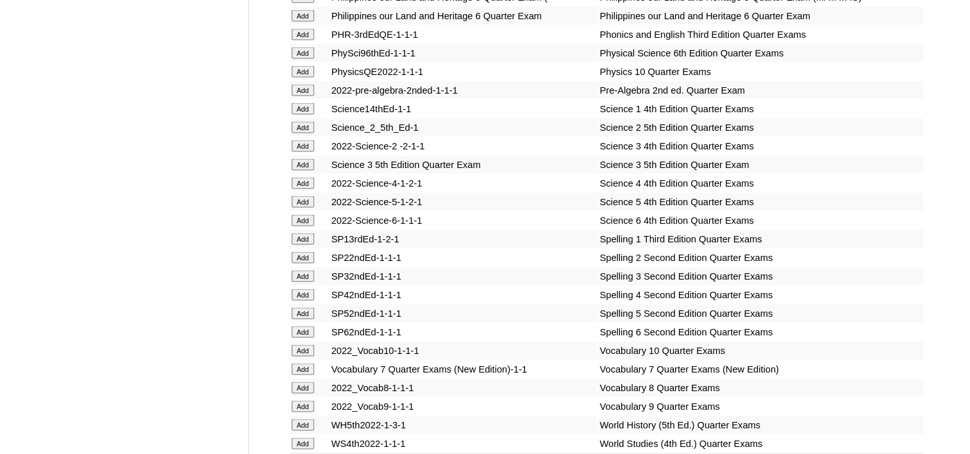
scroll to position [2563, 0]
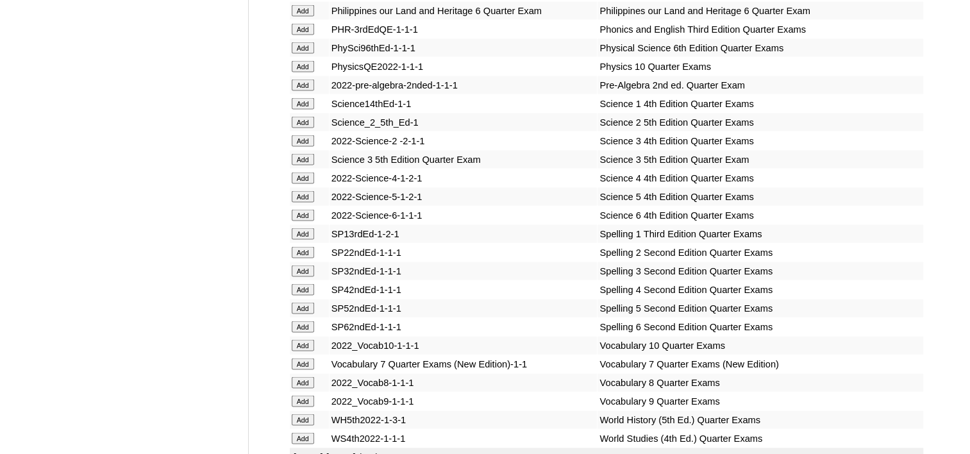
click at [302, 414] on input "Add" at bounding box center [303, 420] width 22 height 12
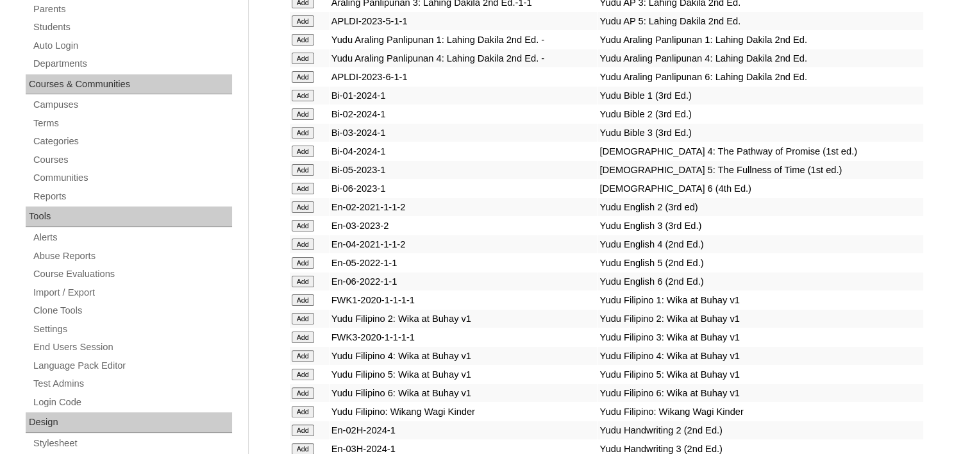
scroll to position [256, 0]
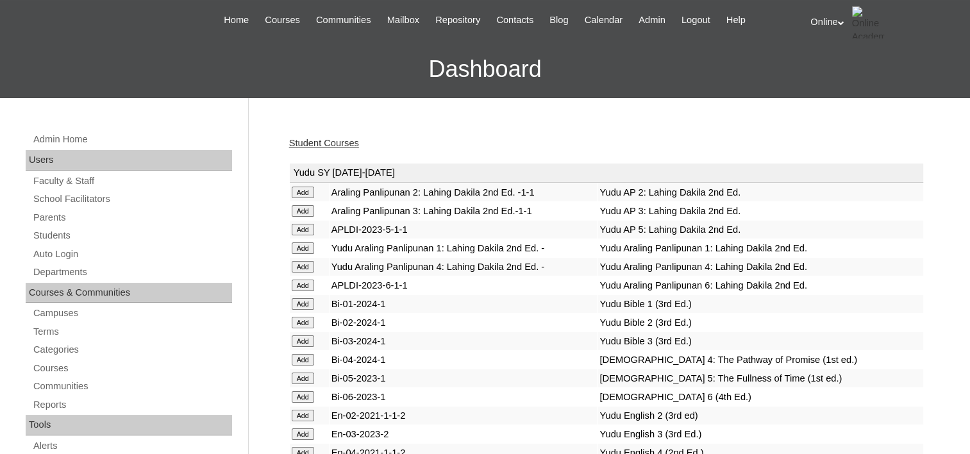
scroll to position [64, 0]
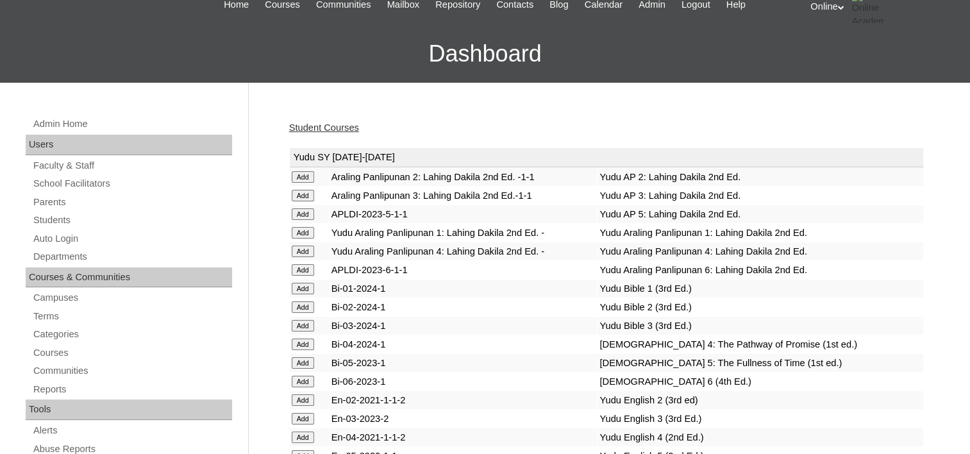
click at [321, 126] on link "Student Courses" at bounding box center [324, 127] width 70 height 10
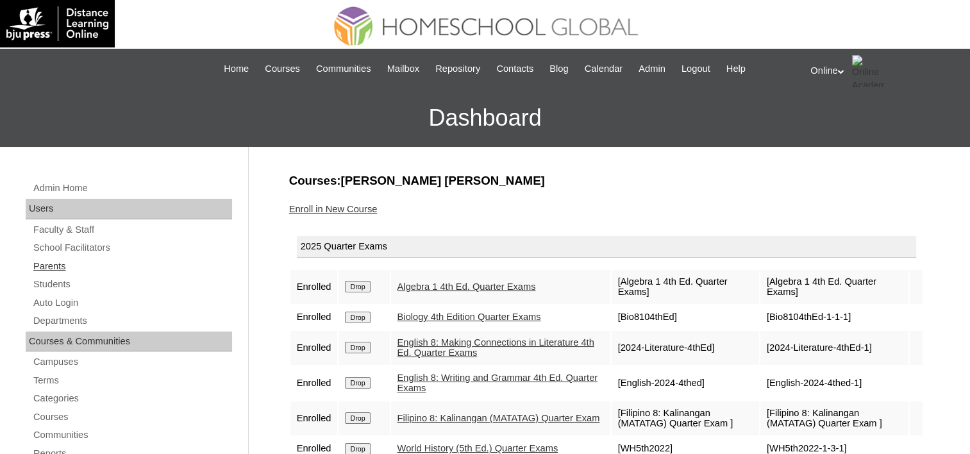
click at [59, 264] on link "Parents" at bounding box center [132, 266] width 200 height 16
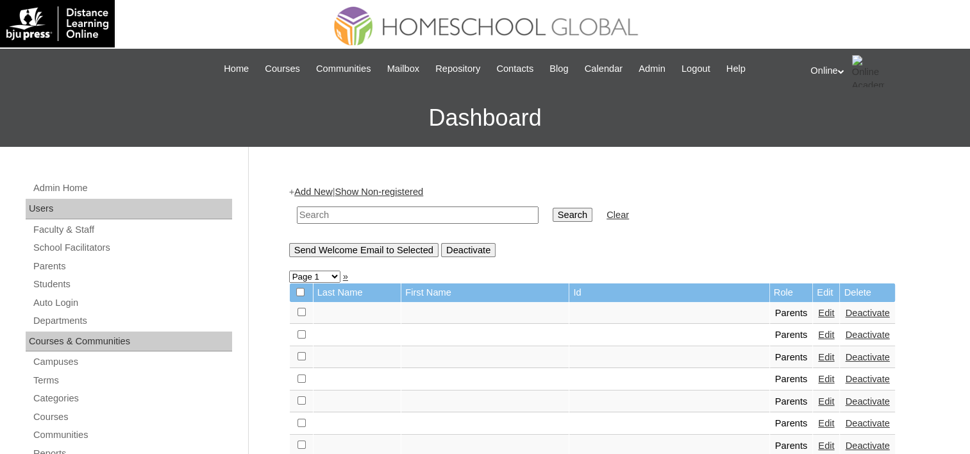
click at [316, 190] on link "Add New" at bounding box center [313, 191] width 38 height 10
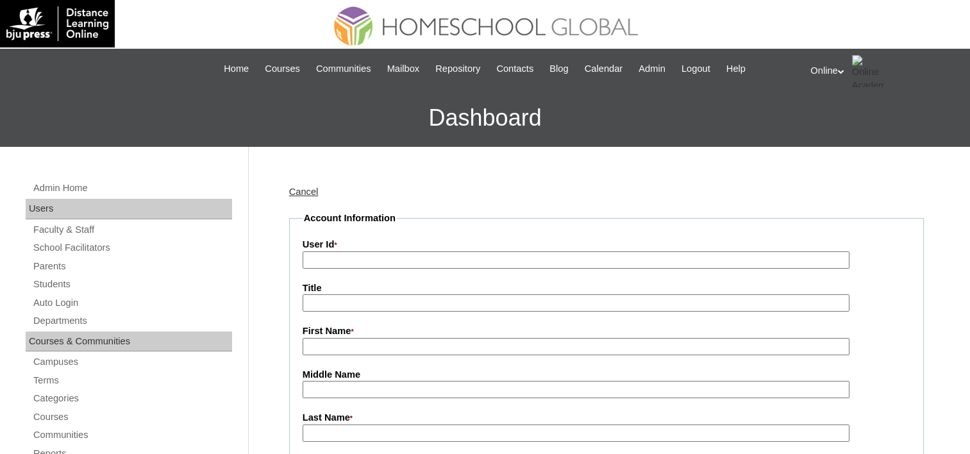
drag, startPoint x: 343, startPoint y: 253, endPoint x: 365, endPoint y: 238, distance: 27.2
click at [343, 253] on input "User Id *" at bounding box center [575, 259] width 547 height 17
paste input "HGP0191-OACAD2025"
type input "HGP0191-OACAD2025"
drag, startPoint x: 339, startPoint y: 346, endPoint x: 347, endPoint y: 341, distance: 9.2
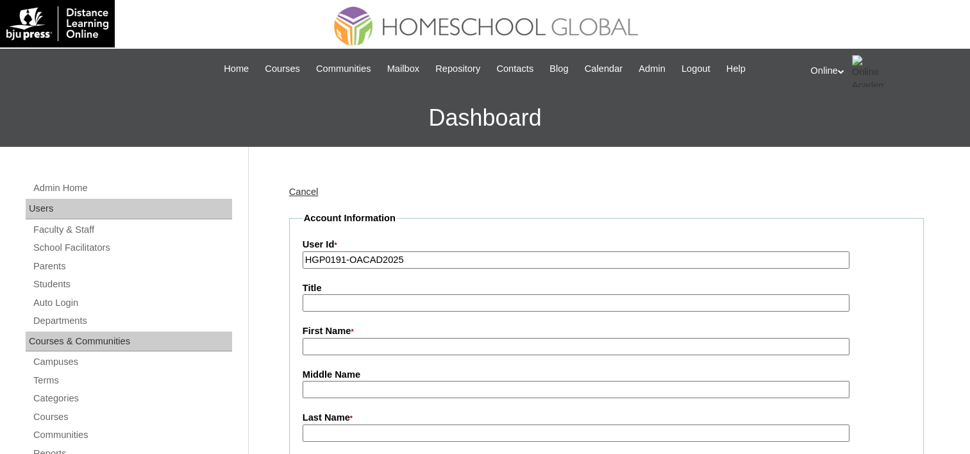
click at [341, 346] on input "First Name *" at bounding box center [575, 346] width 547 height 17
paste input "Jopet Llenos"
click at [342, 347] on input "Jopet Llenos" at bounding box center [575, 346] width 547 height 17
type input "Jopet"
click at [331, 431] on input "Last Name *" at bounding box center [575, 432] width 547 height 17
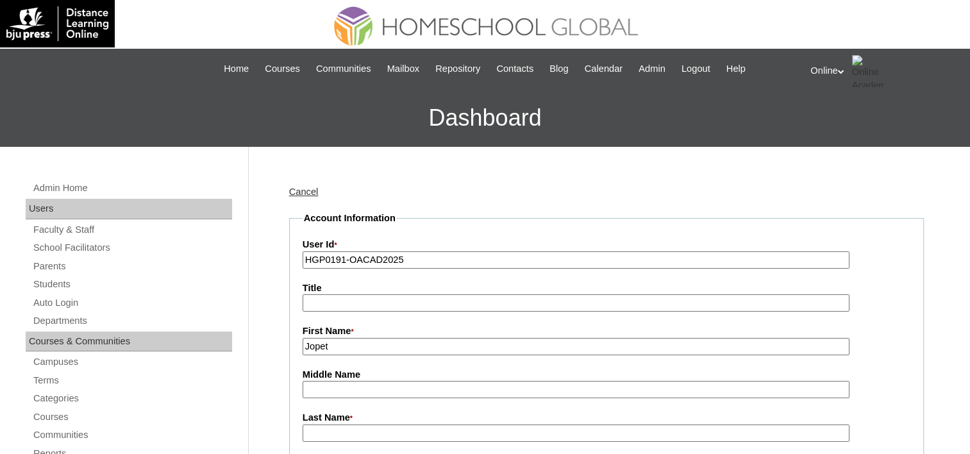
paste input "Llenos"
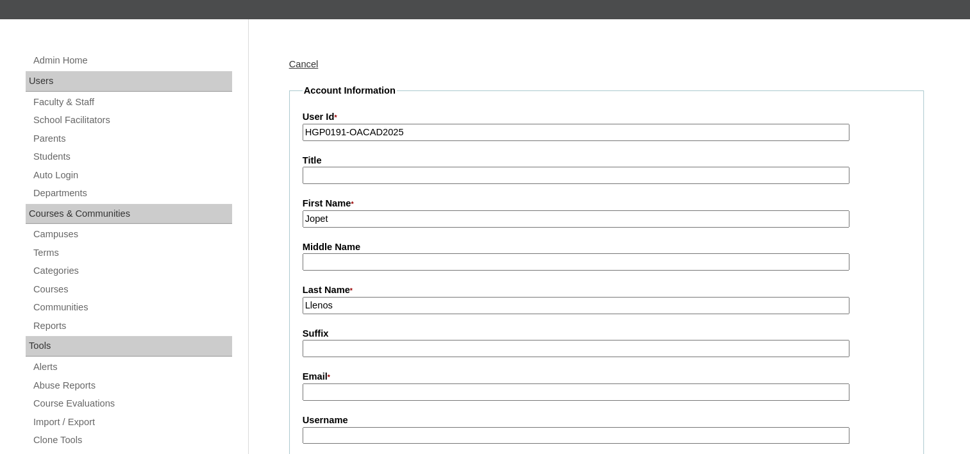
scroll to position [128, 0]
type input "Llenos"
click at [340, 383] on input "Email *" at bounding box center [575, 391] width 547 height 17
paste input "[EMAIL_ADDRESS][DOMAIN_NAME]"
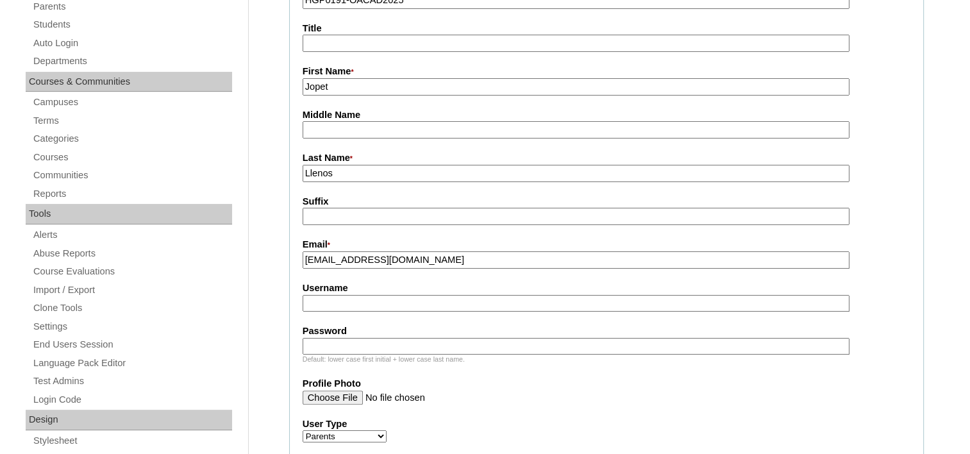
scroll to position [320, 0]
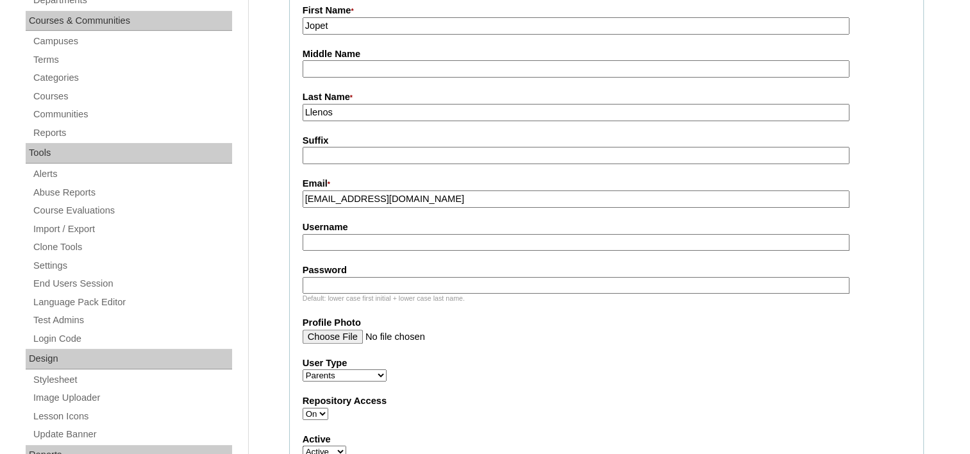
type input "zzllenos@gmail.com"
drag, startPoint x: 324, startPoint y: 231, endPoint x: 336, endPoint y: 223, distance: 14.2
click at [324, 234] on input "Username" at bounding box center [575, 242] width 547 height 17
paste input "llenos2025"
type input "llenos2025"
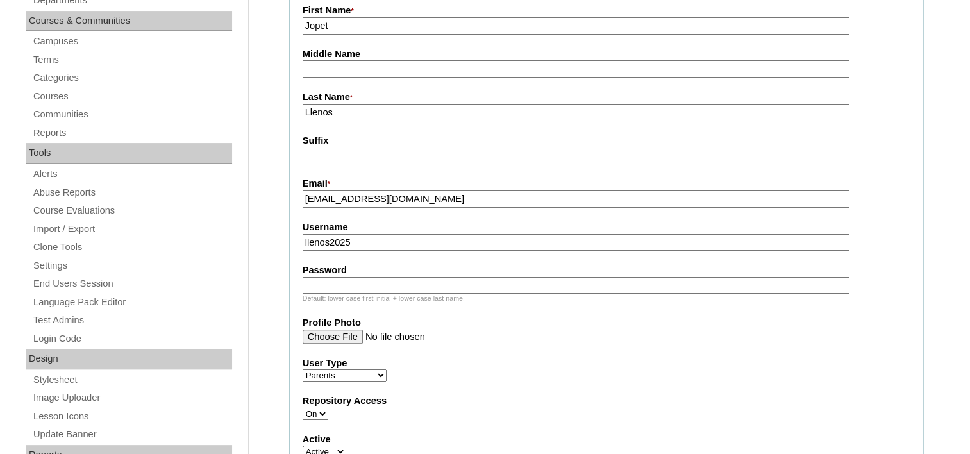
click at [345, 277] on input "Password" at bounding box center [575, 285] width 547 height 17
paste input "BgtYh"
type input "BgtYh"
drag, startPoint x: 521, startPoint y: 374, endPoint x: 508, endPoint y: 367, distance: 15.5
click at [522, 374] on div "User Type Faculty Staff Student Parents School Facilitators" at bounding box center [606, 369] width 608 height 26
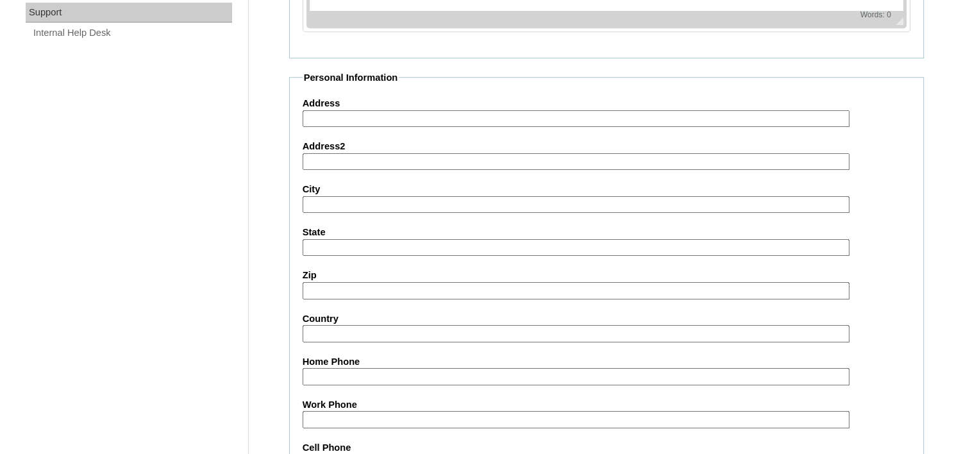
scroll to position [1263, 0]
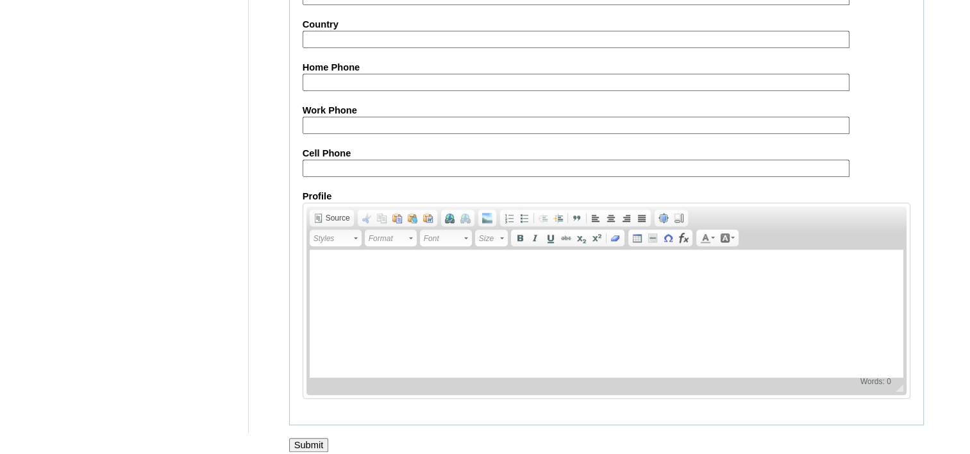
click at [310, 438] on input "Submit" at bounding box center [309, 445] width 40 height 14
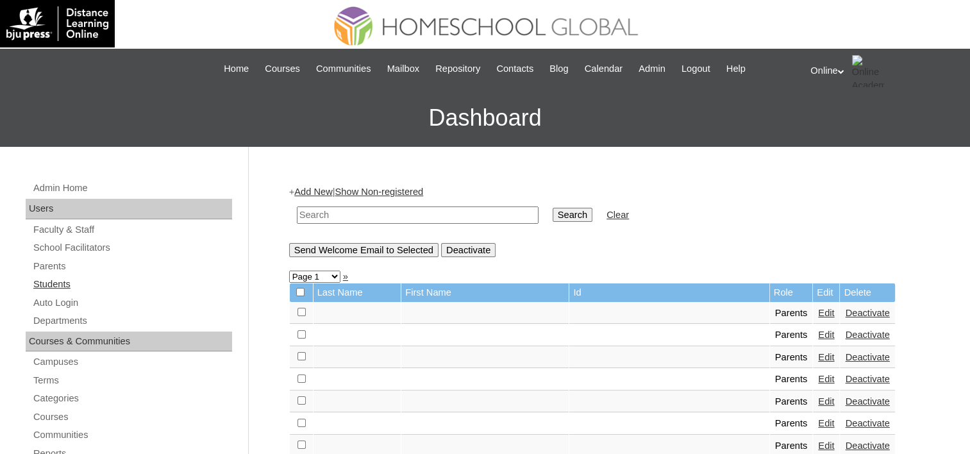
click at [44, 282] on link "Students" at bounding box center [132, 284] width 200 height 16
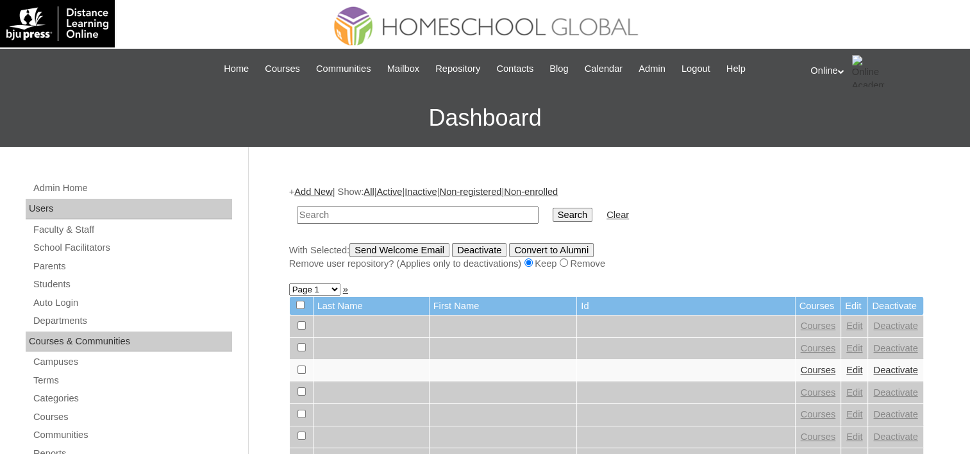
click at [316, 194] on link "Add New" at bounding box center [313, 191] width 38 height 10
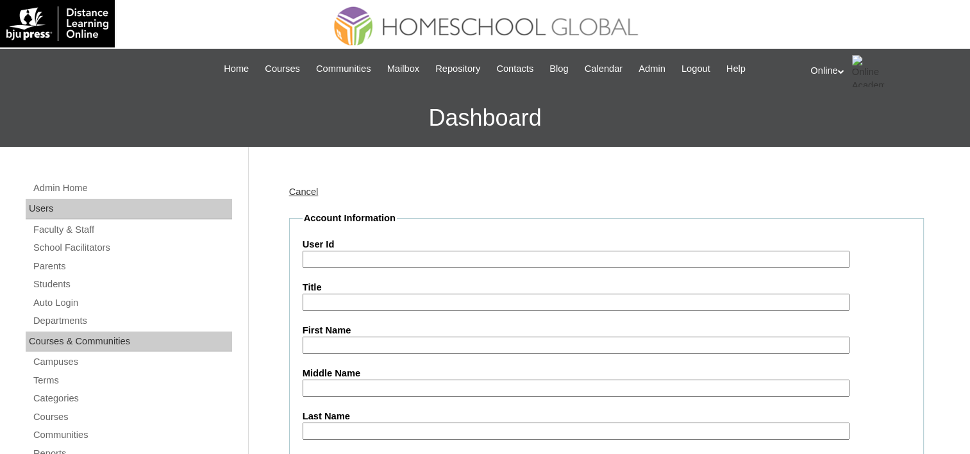
click at [354, 258] on input "User Id" at bounding box center [575, 259] width 547 height 17
paste input "HG235OACAD2025"
type input "HG235OACAD2025"
drag, startPoint x: 316, startPoint y: 342, endPoint x: 327, endPoint y: 333, distance: 14.2
click at [316, 342] on input "First Name" at bounding box center [575, 344] width 547 height 17
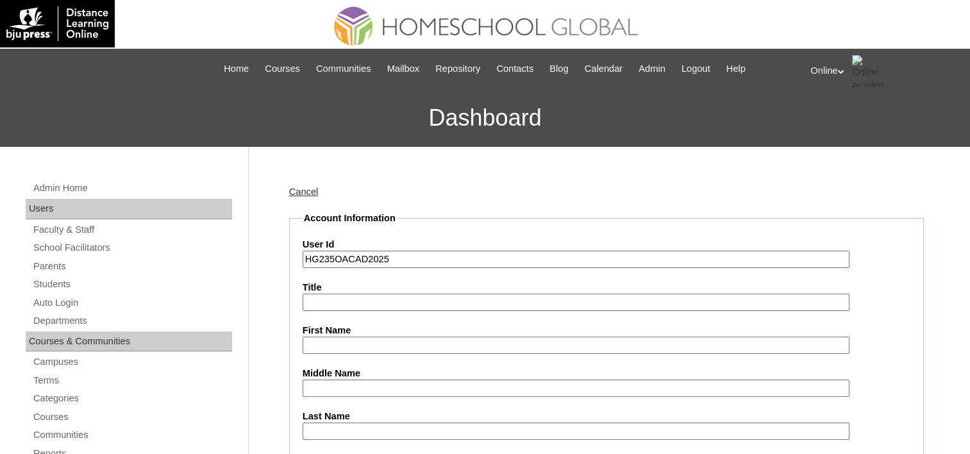
paste input "[PERSON_NAME] LLENOS _220011641"
drag, startPoint x: 349, startPoint y: 341, endPoint x: 529, endPoint y: 341, distance: 179.4
click at [529, 341] on input "[PERSON_NAME] LLENOS _220011641" at bounding box center [575, 344] width 547 height 17
type input "[PERSON_NAME]"
click at [318, 422] on input "Last Name" at bounding box center [575, 430] width 547 height 17
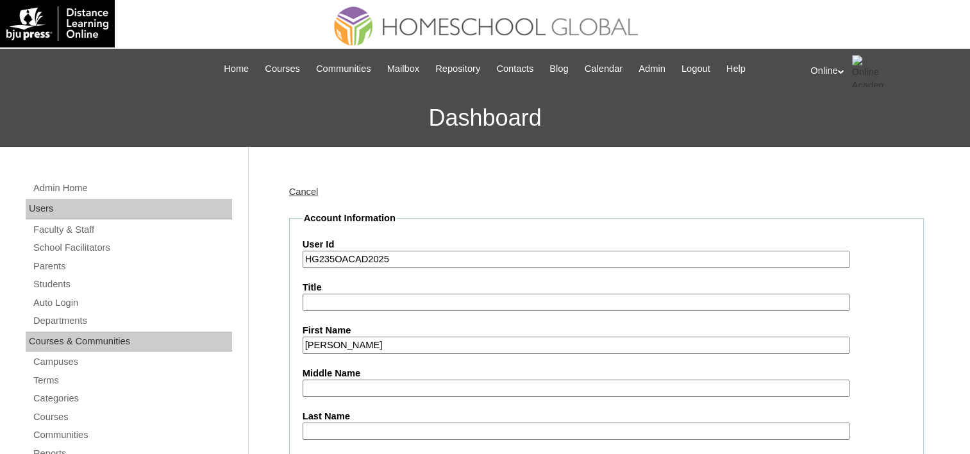
paste input "Zamora LLENOS _220011641"
drag, startPoint x: 302, startPoint y: 427, endPoint x: 474, endPoint y: 418, distance: 172.0
click at [471, 422] on input "Zamora LLENOS _220011641" at bounding box center [575, 430] width 547 height 17
type input "Llenos"
click at [619, 302] on input "Title" at bounding box center [575, 302] width 547 height 17
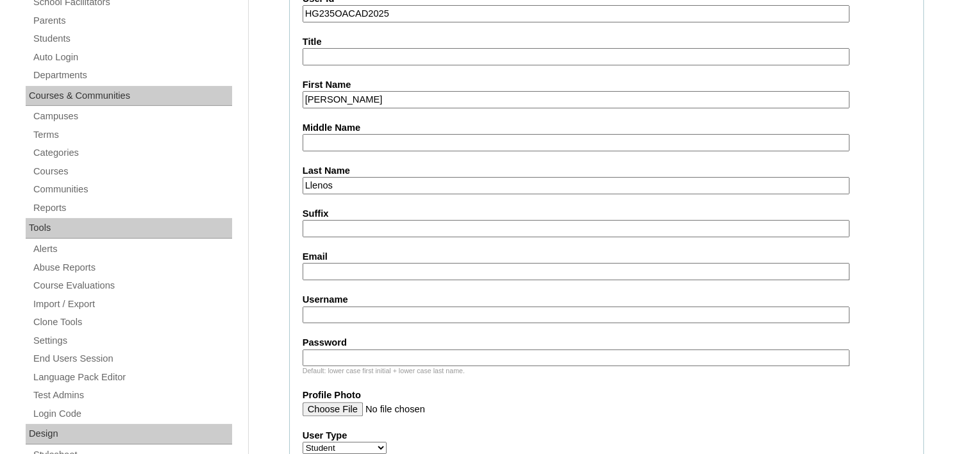
scroll to position [256, 0]
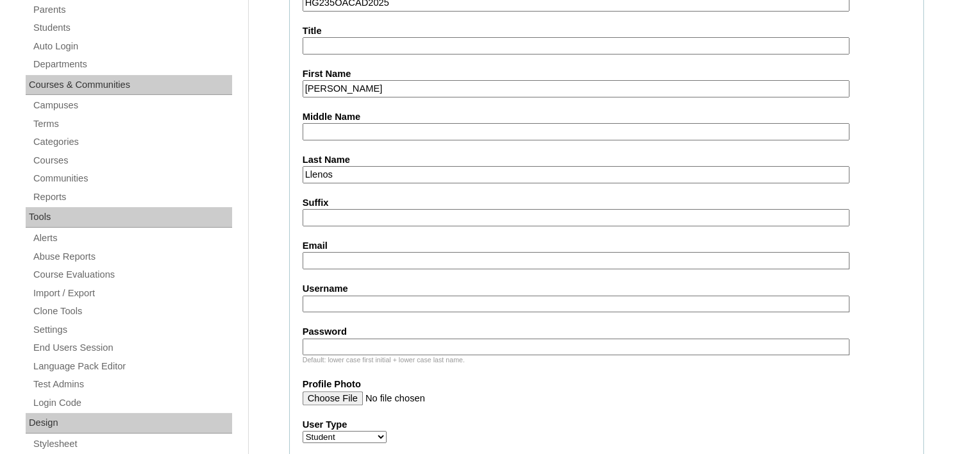
click at [326, 254] on input "Email" at bounding box center [575, 260] width 547 height 17
paste input "zzllenos@gmail.com"
type input "zzllenos@gmail.com"
click at [323, 297] on input "Username" at bounding box center [575, 303] width 547 height 17
paste input "ta.llenos2025"
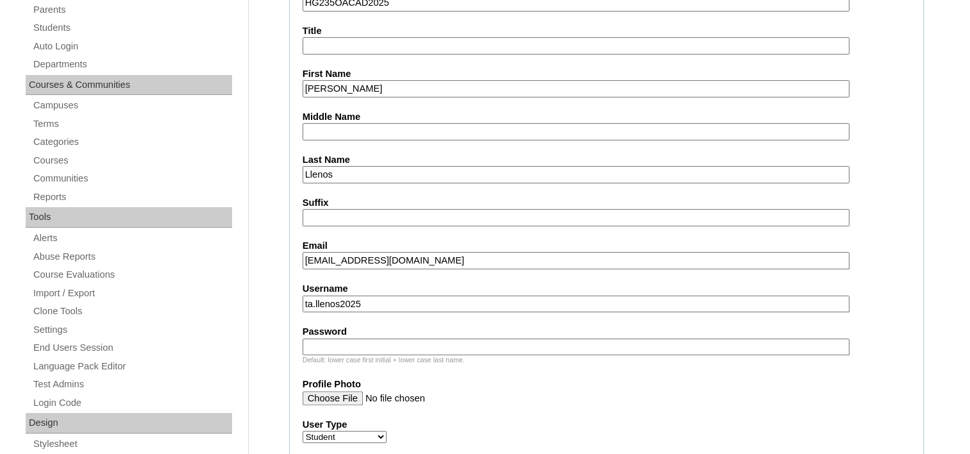
type input "ta.llenos2025"
click at [328, 338] on input "Password" at bounding box center [575, 346] width 547 height 17
paste input "YtRfdr"
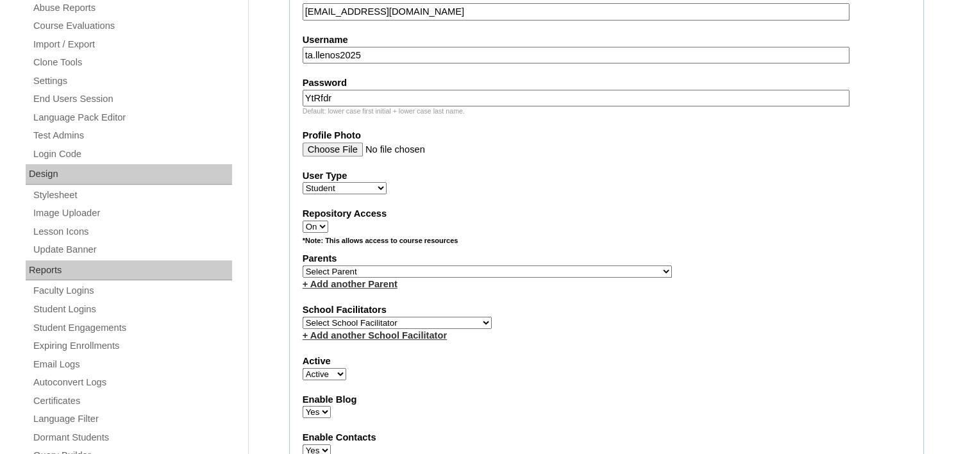
scroll to position [513, 0]
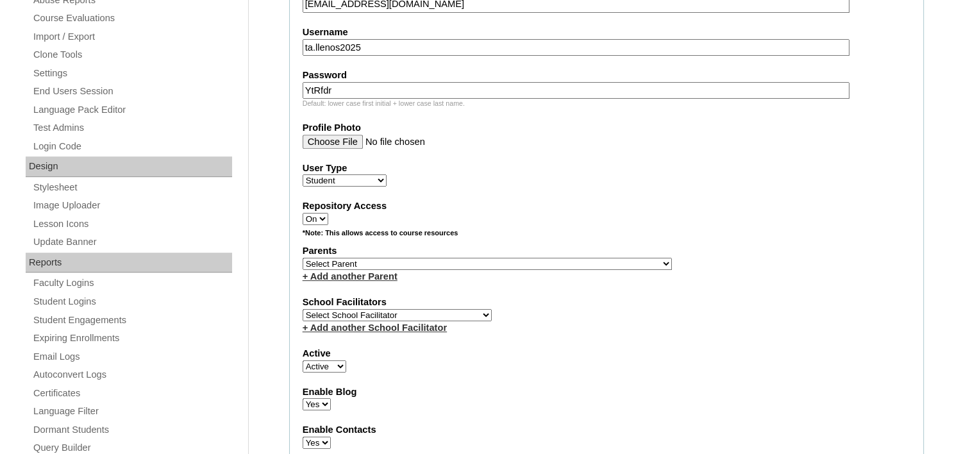
type input "YtRfdr"
click at [407, 258] on select "Select Parent , , , , , , , , , , , , , , , , , , , , , , , , , , , , , , , , ,…" at bounding box center [486, 264] width 369 height 12
select select "43748"
click at [302, 258] on select "Select Parent , , , , , , , , , , , , , , , , , , , , , , , , , , , , , , , , ,…" at bounding box center [486, 264] width 369 height 12
click at [354, 309] on select "Select School Facilitator Norman Añain Ruffa Abadijas Mary Abella Gloryfe Abion…" at bounding box center [396, 315] width 189 height 12
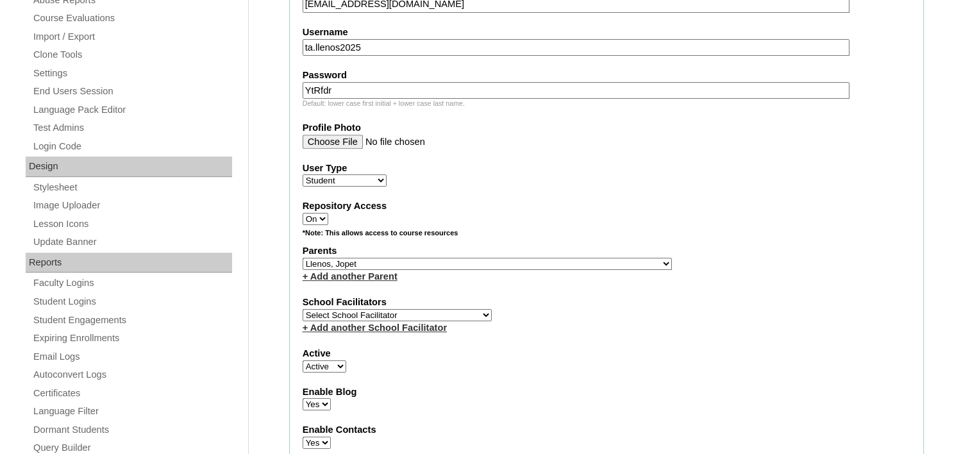
select select "39214"
click at [302, 309] on select "Select School Facilitator Norman Añain Ruffa Abadijas Mary Abella Gloryfe Abion…" at bounding box center [396, 315] width 189 height 12
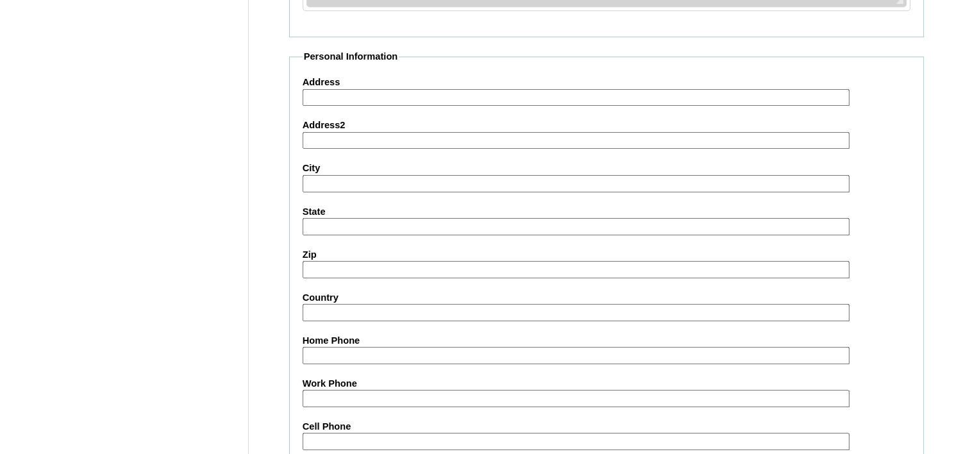
scroll to position [1482, 0]
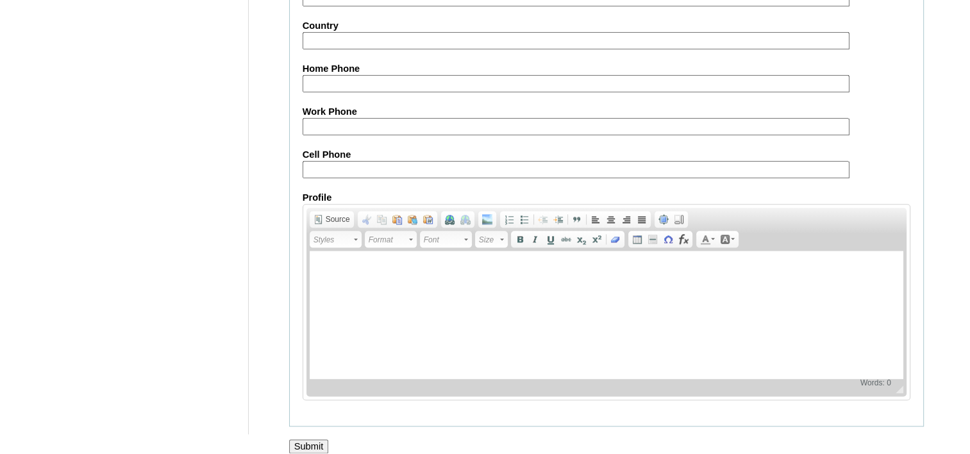
click at [294, 439] on input "Submit" at bounding box center [309, 446] width 40 height 14
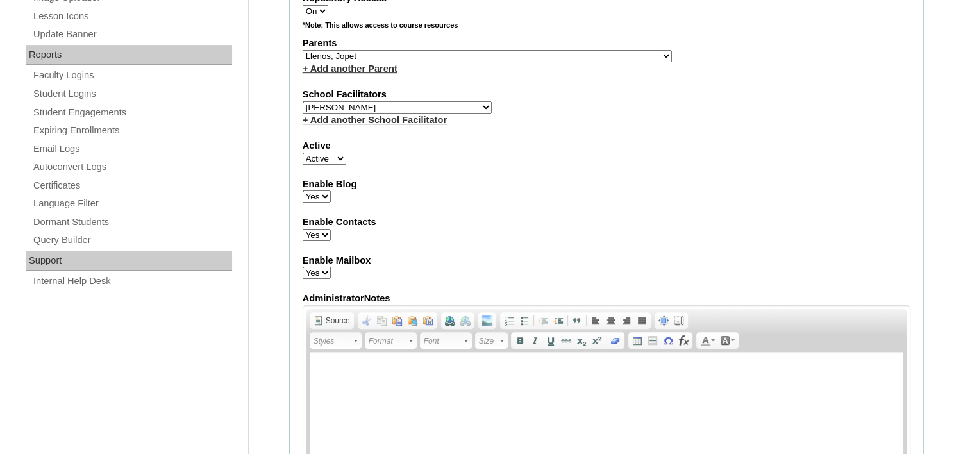
scroll to position [521, 0]
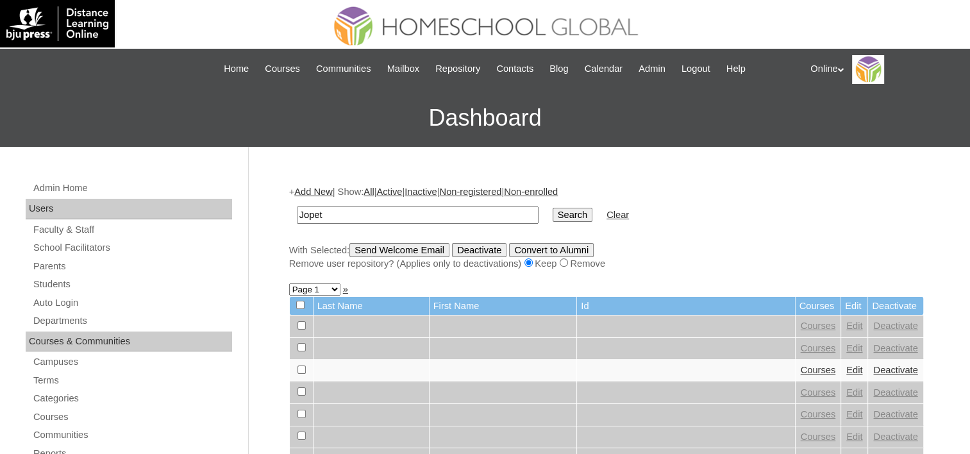
type input "Jopet"
click at [552, 208] on input "Search" at bounding box center [572, 215] width 40 height 14
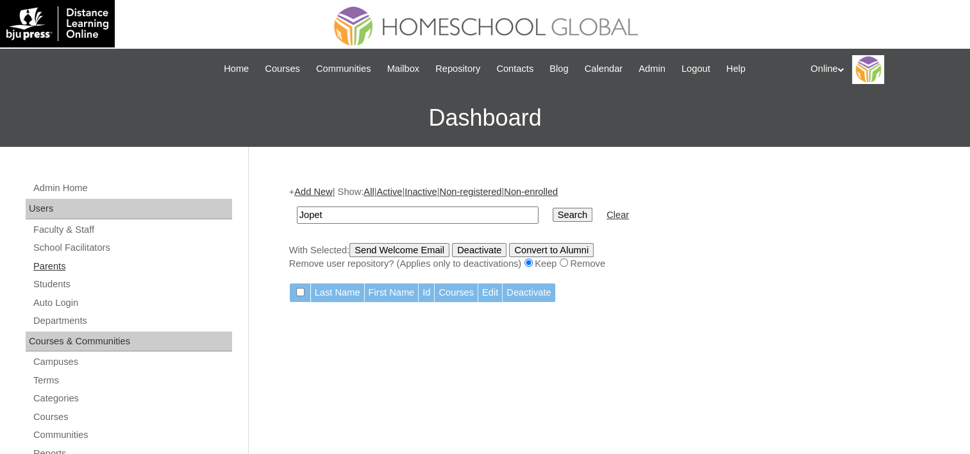
click at [54, 267] on link "Parents" at bounding box center [132, 266] width 200 height 16
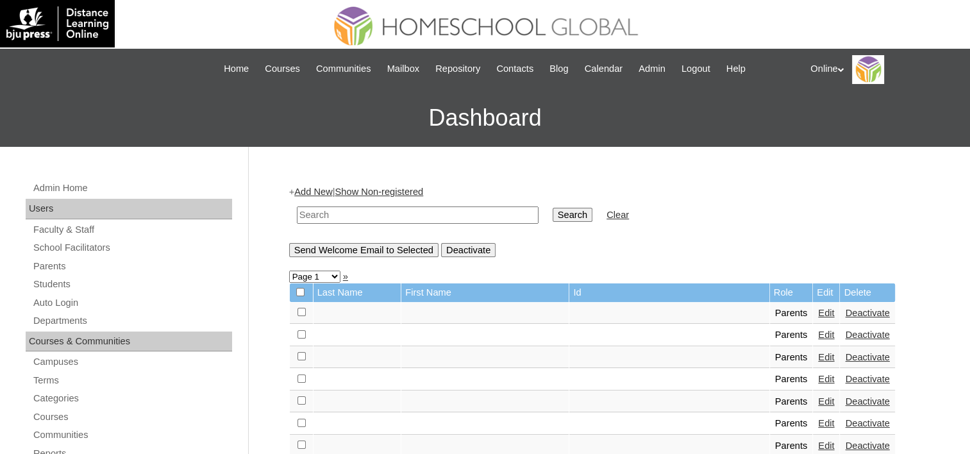
click at [336, 214] on input "text" at bounding box center [418, 214] width 242 height 17
type input "Jopet"
click at [552, 208] on input "Search" at bounding box center [572, 215] width 40 height 14
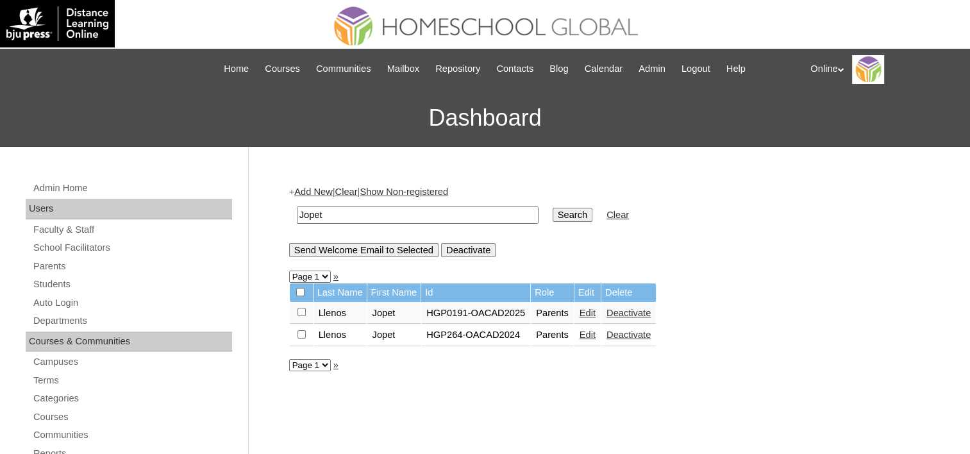
click at [579, 312] on link "Edit" at bounding box center [587, 313] width 16 height 10
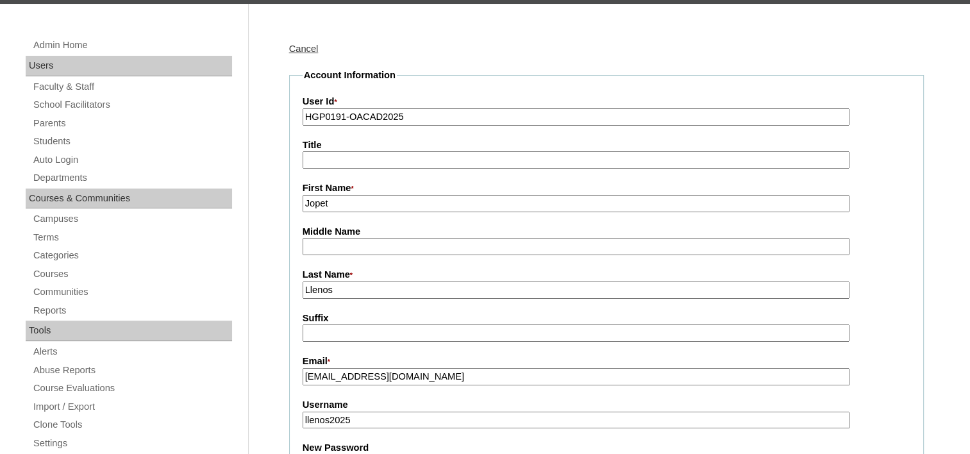
scroll to position [320, 0]
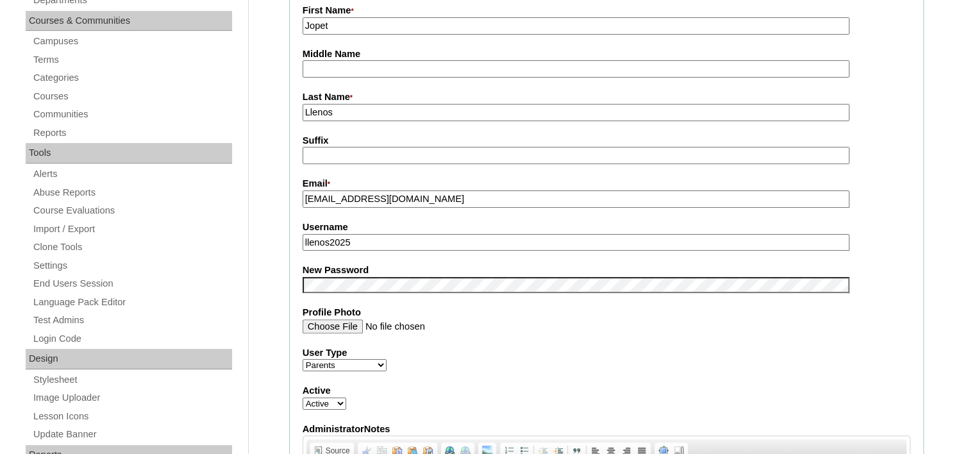
click at [356, 104] on input "Llenos" at bounding box center [575, 112] width 547 height 17
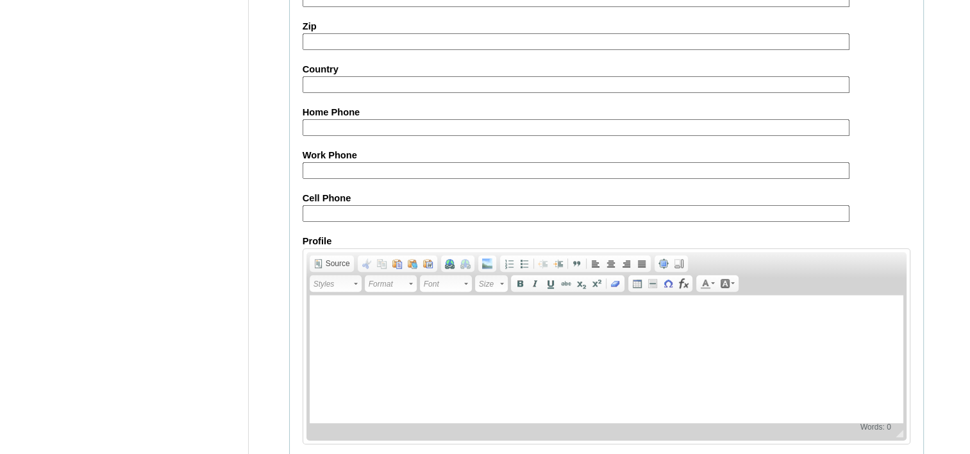
scroll to position [1215, 0]
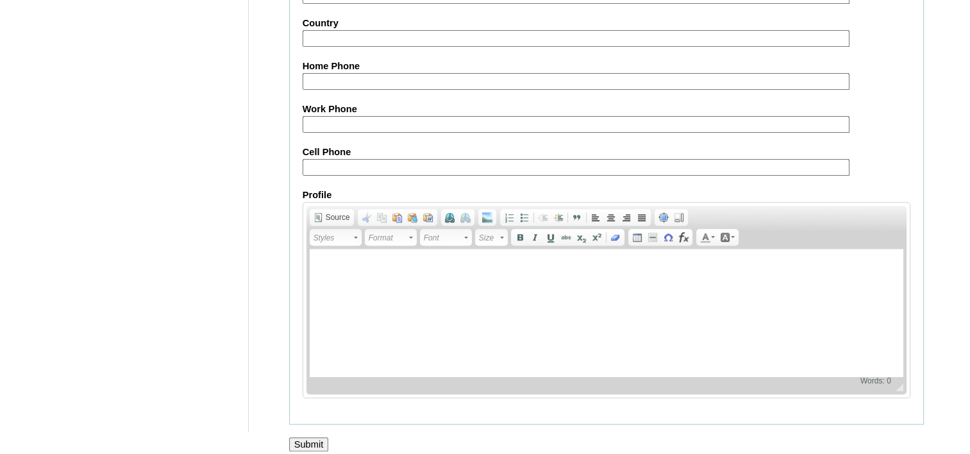
type input "Llenos 2025"
click at [302, 437] on input "Submit" at bounding box center [309, 444] width 40 height 14
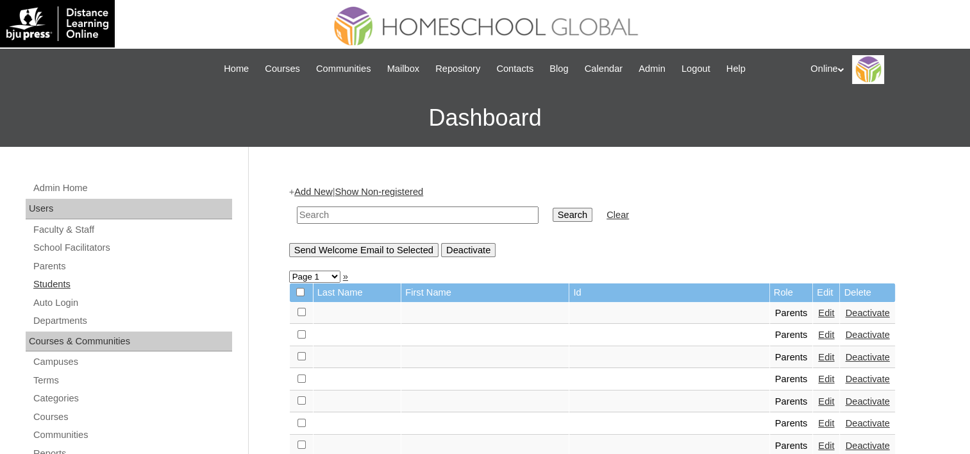
click at [54, 285] on link "Students" at bounding box center [132, 284] width 200 height 16
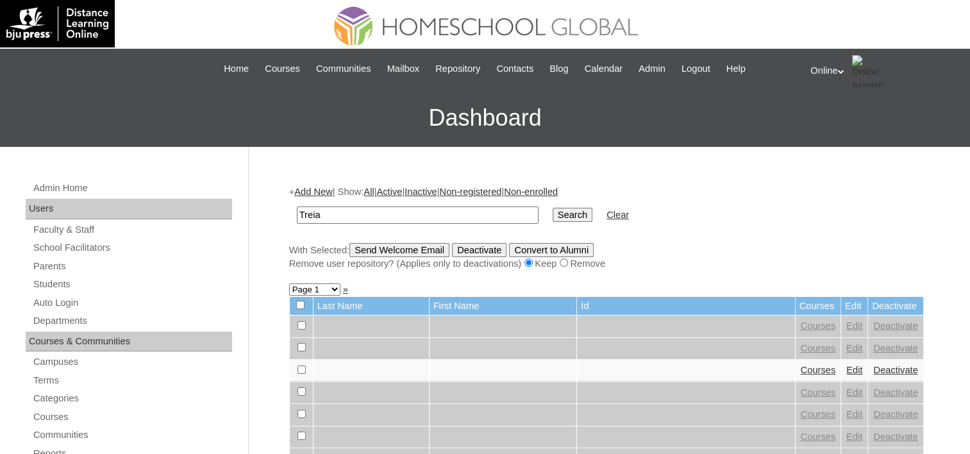
type input "Treia"
click at [552, 208] on input "Search" at bounding box center [572, 215] width 40 height 14
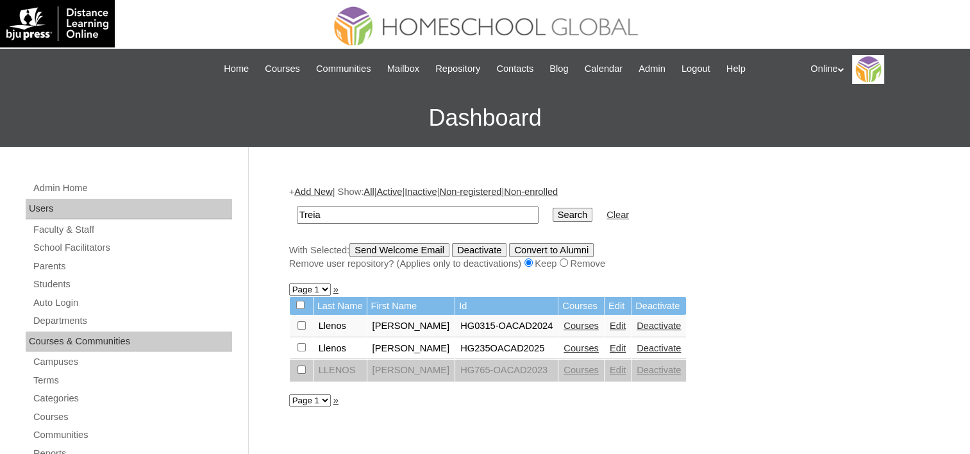
click at [609, 347] on link "Edit" at bounding box center [617, 348] width 16 height 10
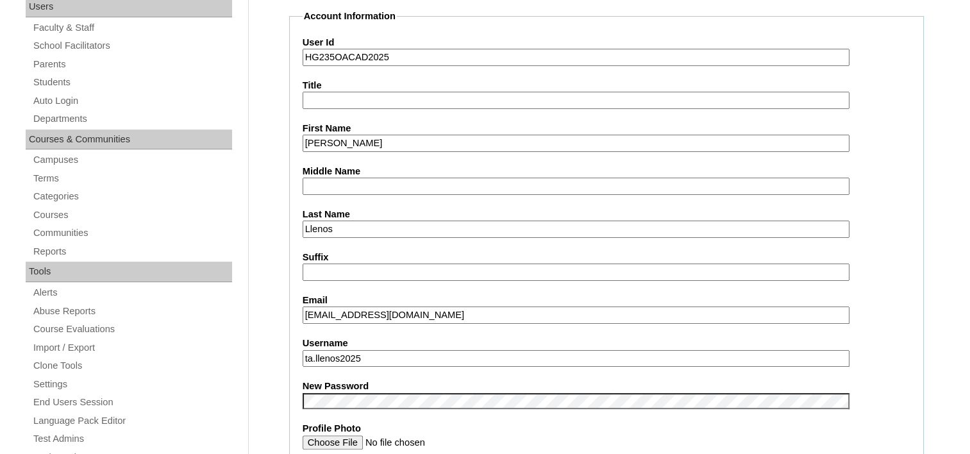
scroll to position [256, 0]
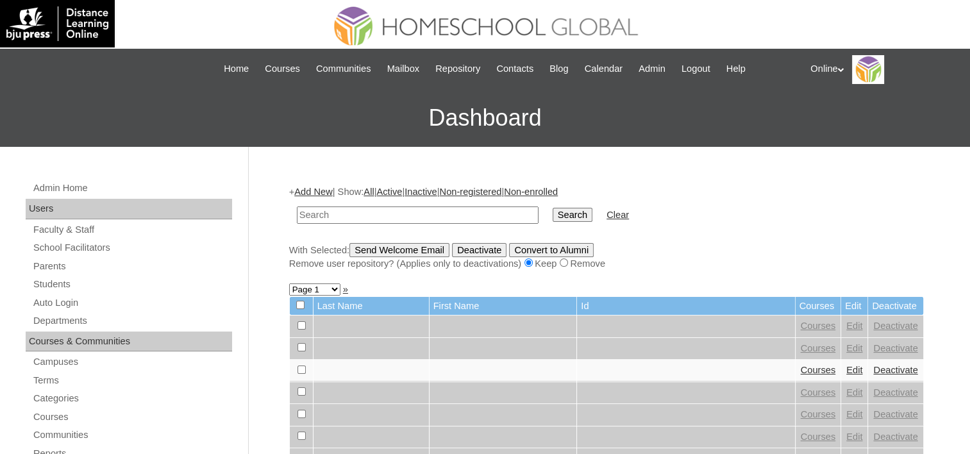
click at [379, 217] on input "text" at bounding box center [418, 214] width 242 height 17
type input "Treia"
click at [552, 208] on input "Search" at bounding box center [572, 215] width 40 height 14
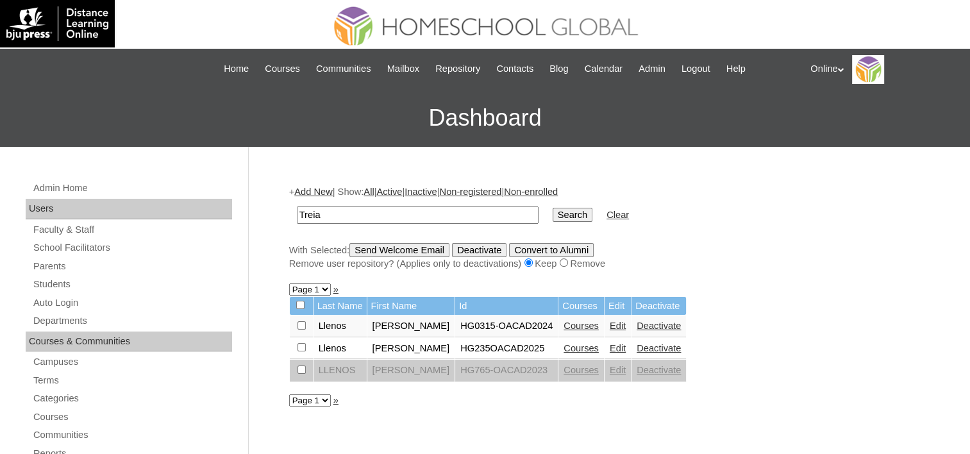
click at [563, 351] on link "Courses" at bounding box center [580, 348] width 35 height 10
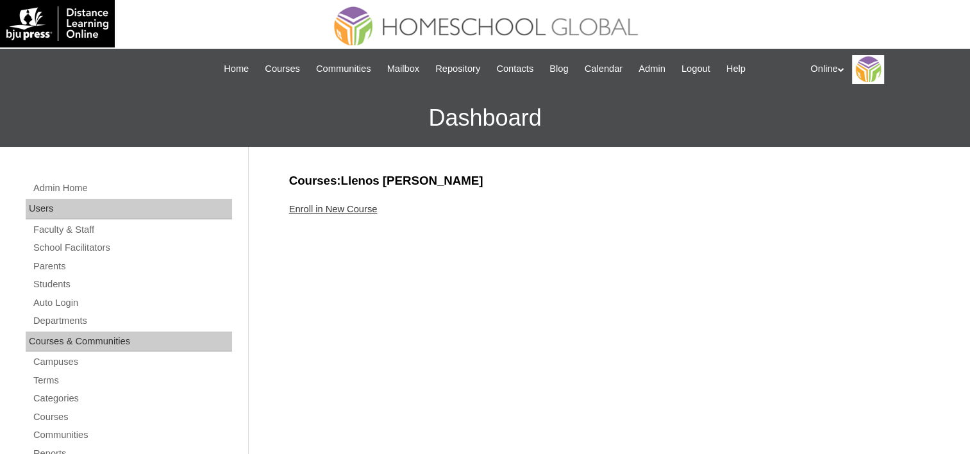
click at [332, 208] on link "Enroll in New Course" at bounding box center [333, 209] width 88 height 10
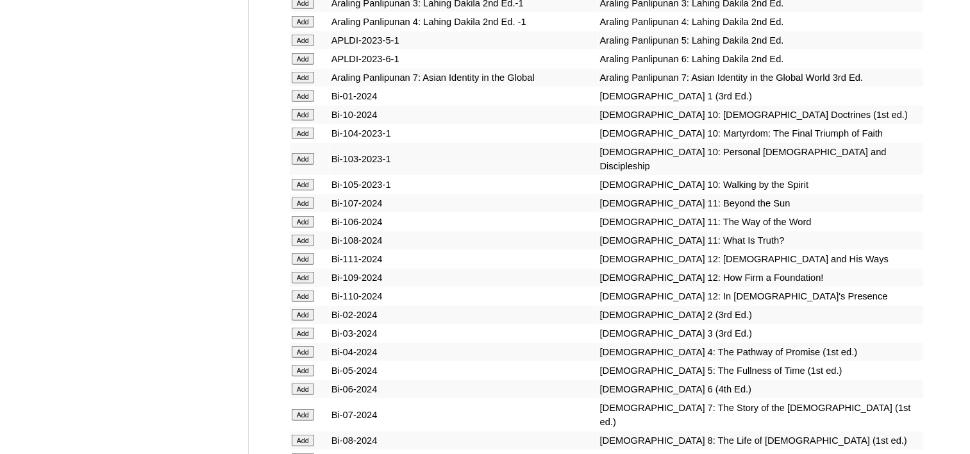
scroll to position [3333, 0]
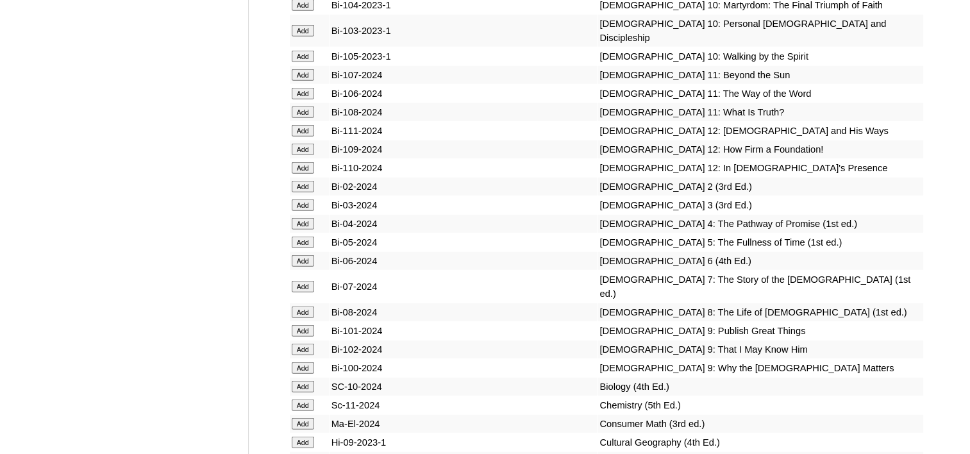
click at [313, 306] on form "Add" at bounding box center [309, 311] width 35 height 10
click at [305, 306] on input "Add" at bounding box center [303, 312] width 22 height 12
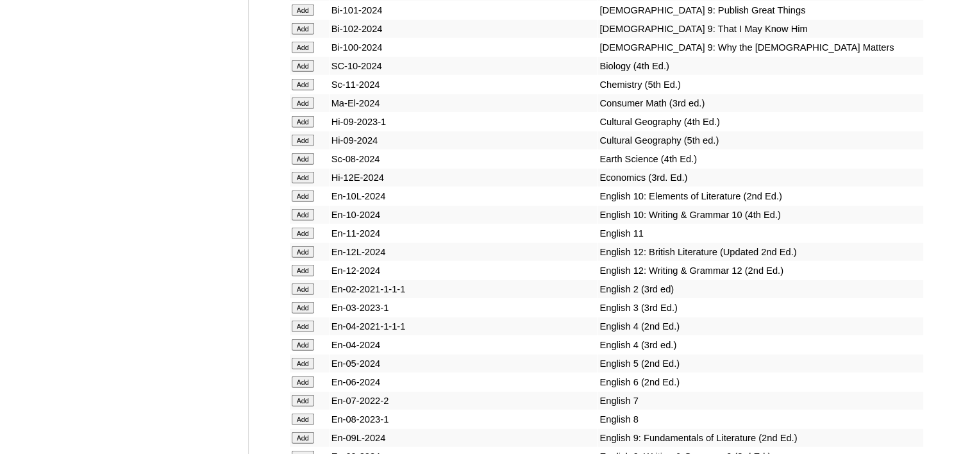
scroll to position [3717, 0]
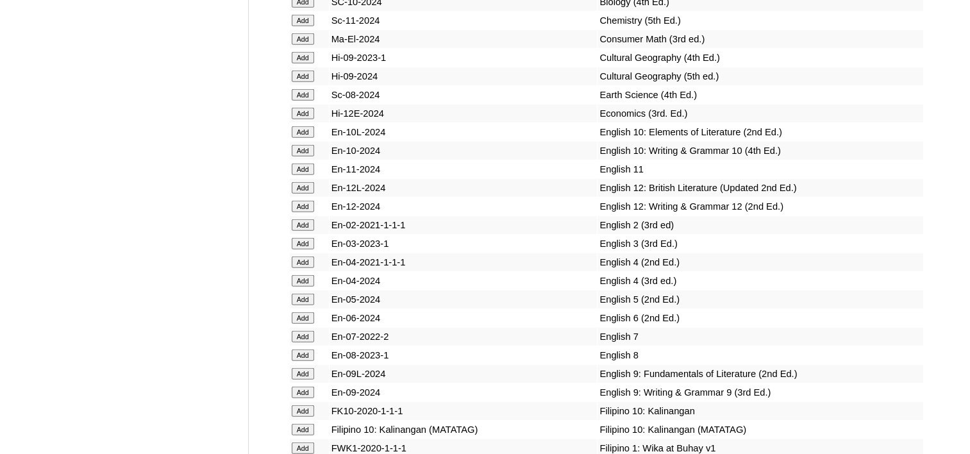
click at [296, 349] on input "Add" at bounding box center [303, 355] width 22 height 12
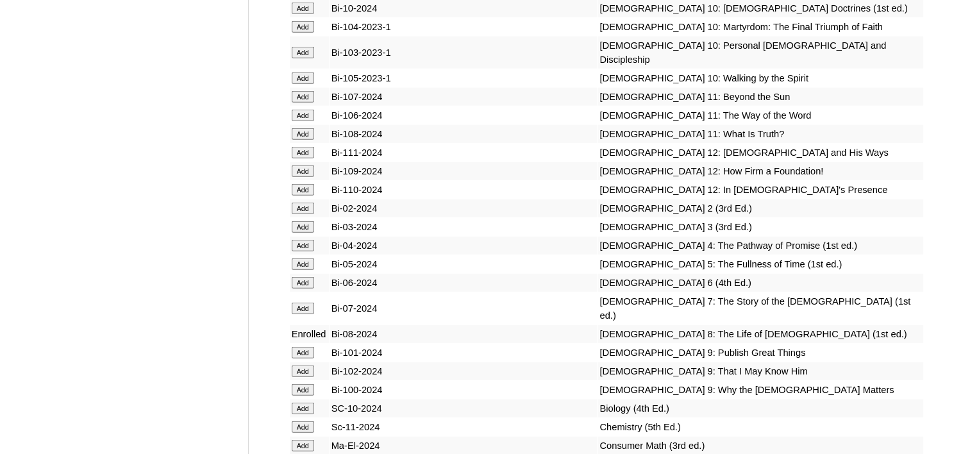
scroll to position [3333, 0]
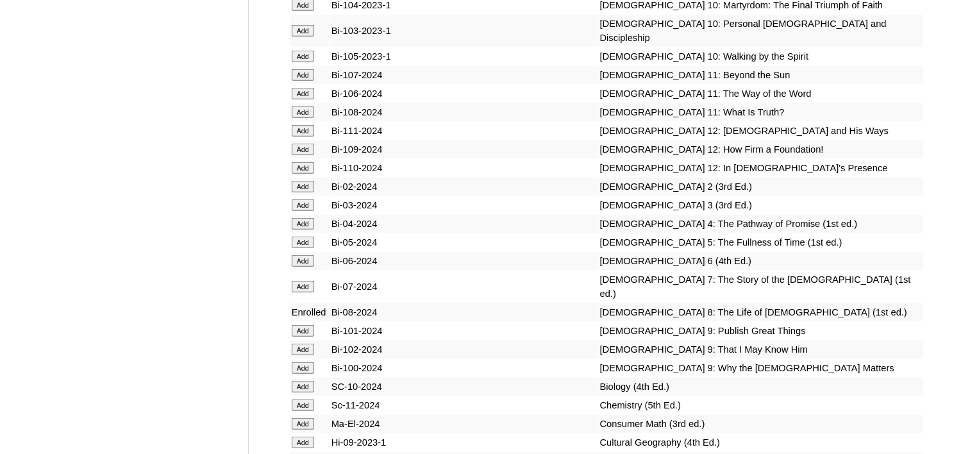
click at [308, 381] on input "Add" at bounding box center [303, 387] width 22 height 12
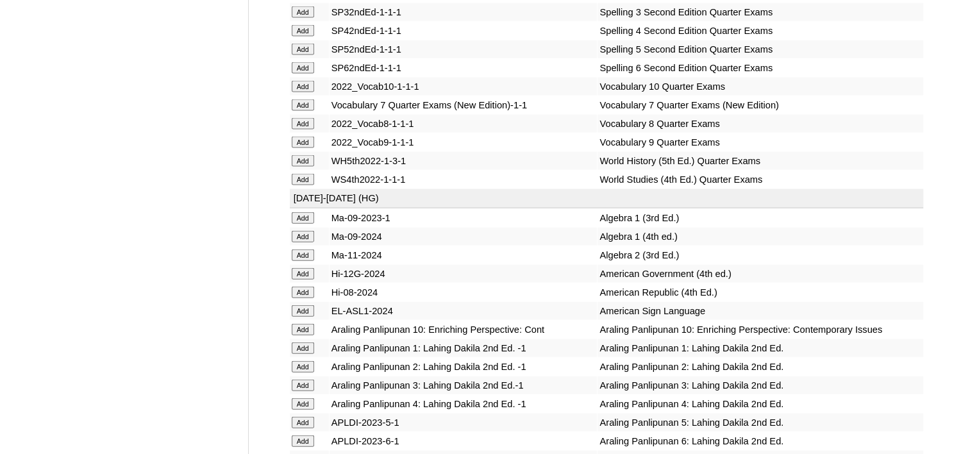
scroll to position [2820, 0]
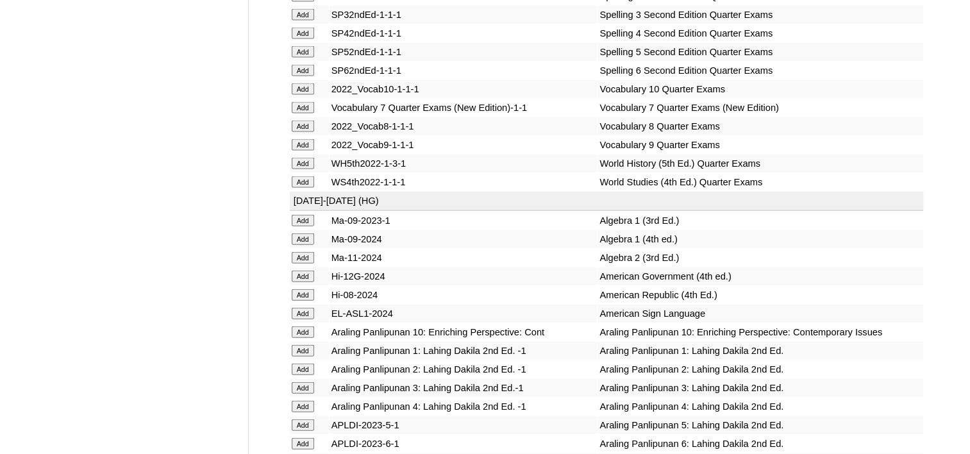
click at [306, 233] on input "Add" at bounding box center [303, 239] width 22 height 12
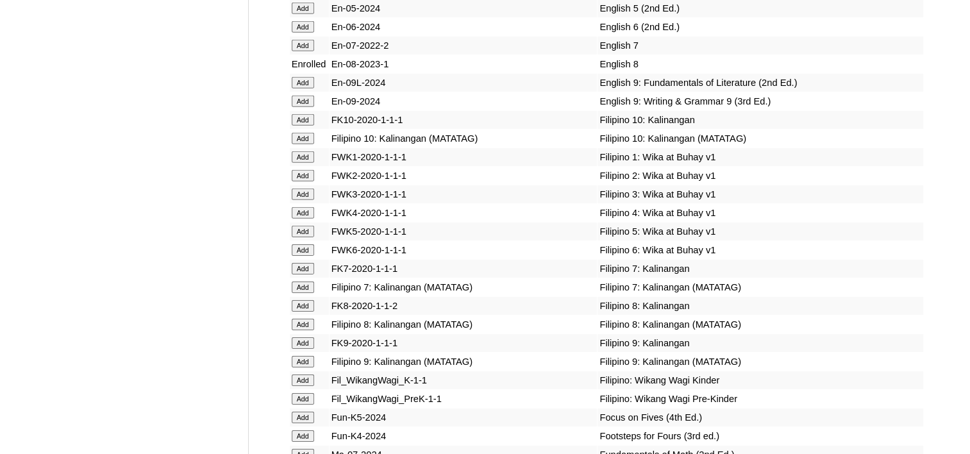
scroll to position [4038, 0]
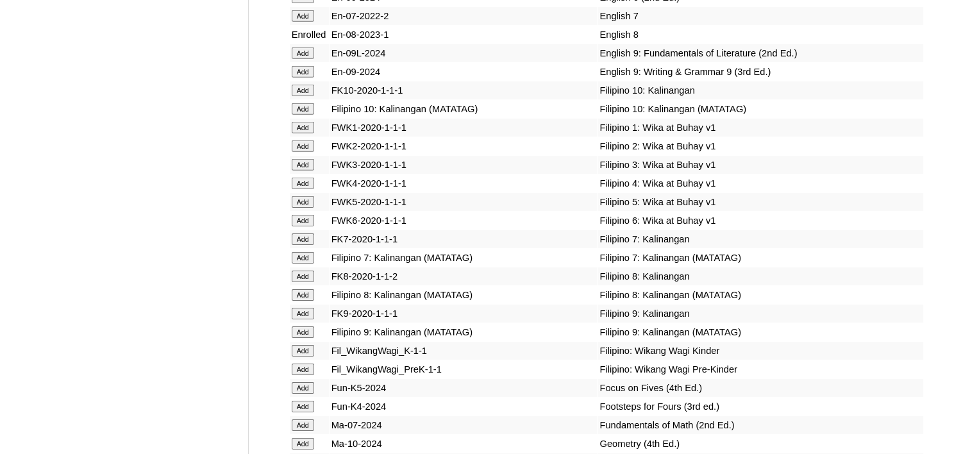
click at [303, 289] on input "Add" at bounding box center [303, 295] width 22 height 12
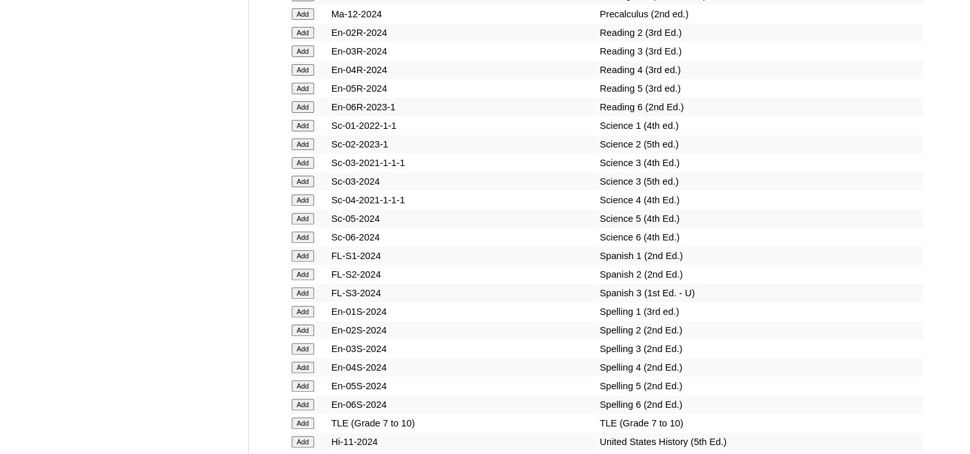
scroll to position [5255, 0]
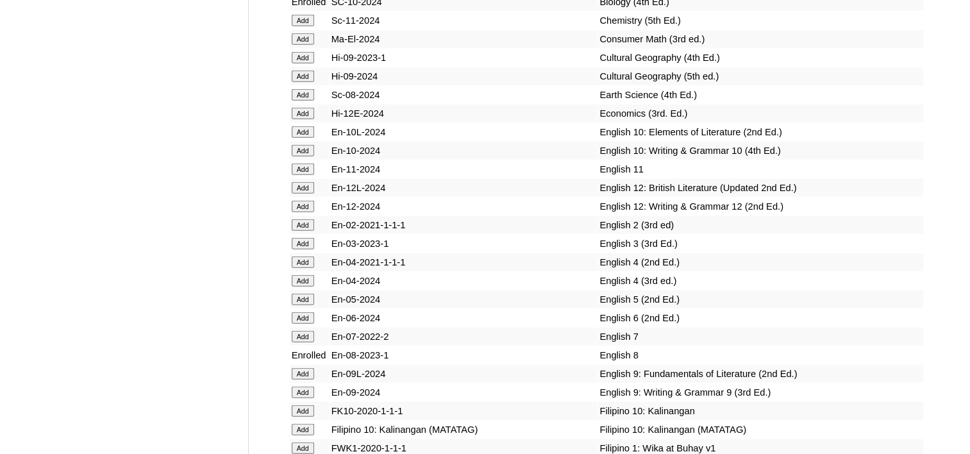
scroll to position [3220, 0]
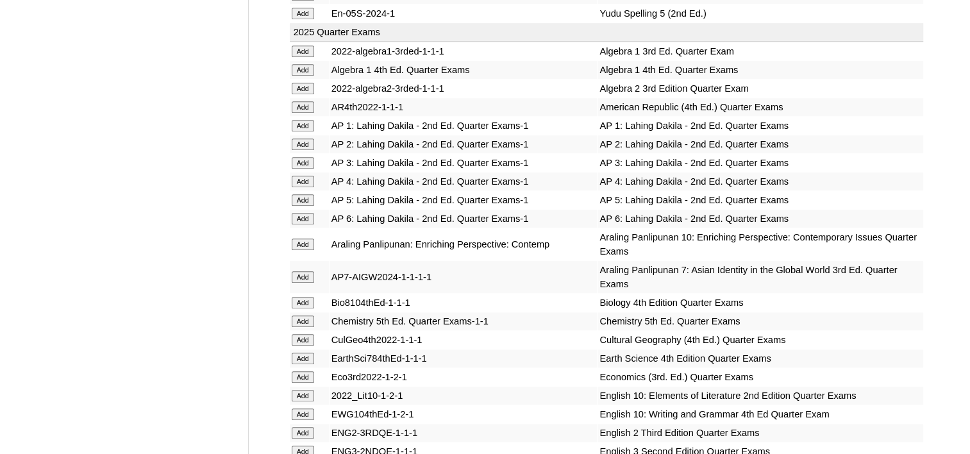
scroll to position [1410, 0]
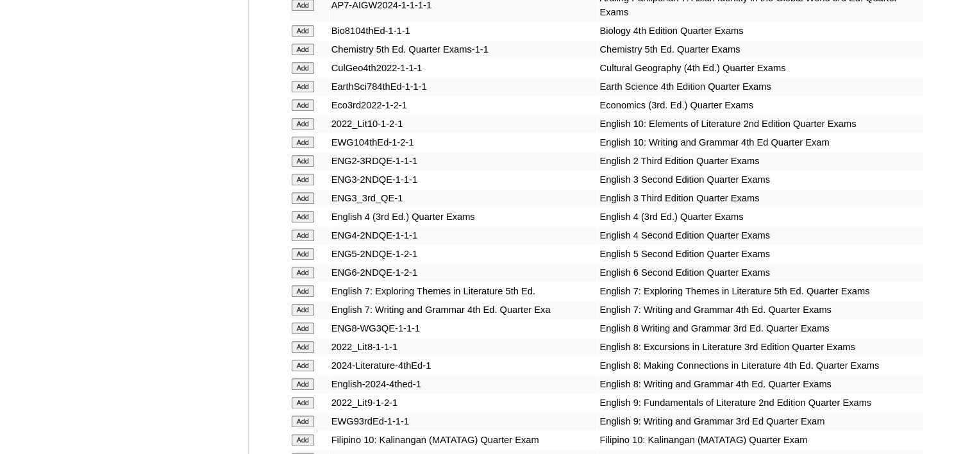
click at [306, 378] on input "Add" at bounding box center [303, 384] width 22 height 12
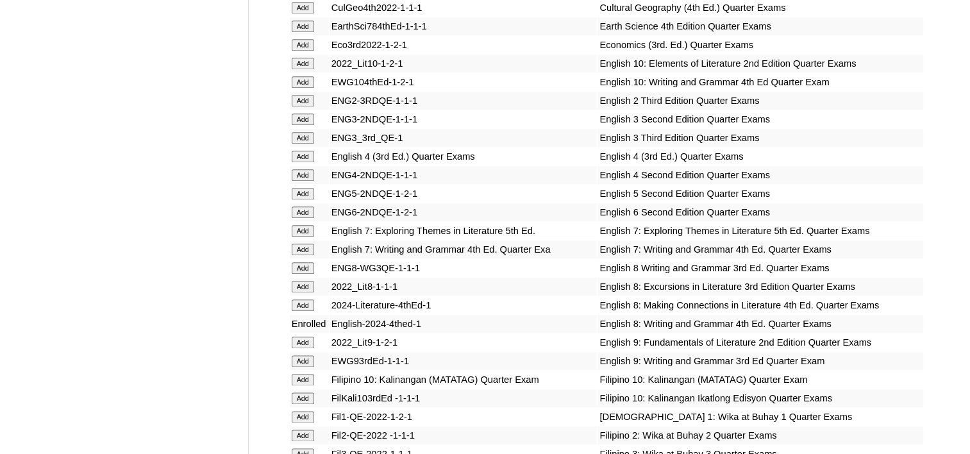
scroll to position [1538, 0]
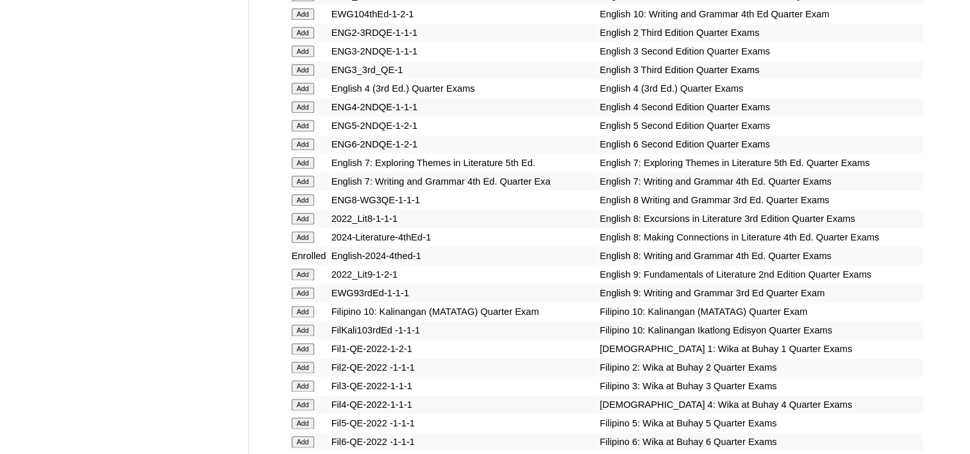
click at [301, 231] on input "Add" at bounding box center [303, 237] width 22 height 12
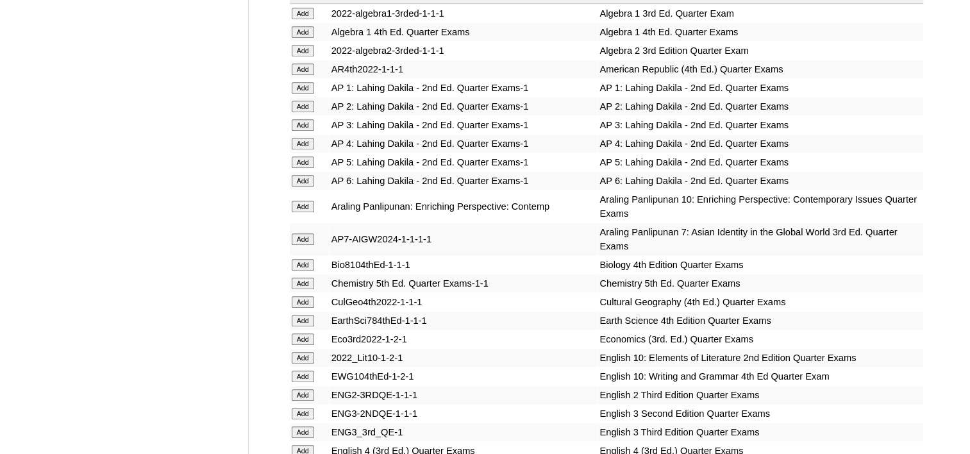
scroll to position [1154, 0]
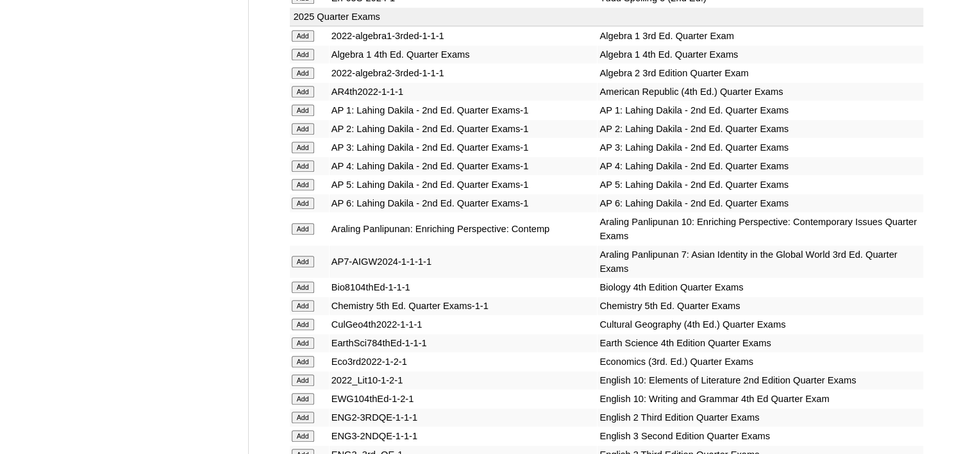
click at [291, 278] on td "Add" at bounding box center [309, 287] width 39 height 18
drag, startPoint x: 293, startPoint y: 250, endPoint x: 300, endPoint y: 248, distance: 7.3
click at [294, 281] on input "Add" at bounding box center [303, 287] width 22 height 12
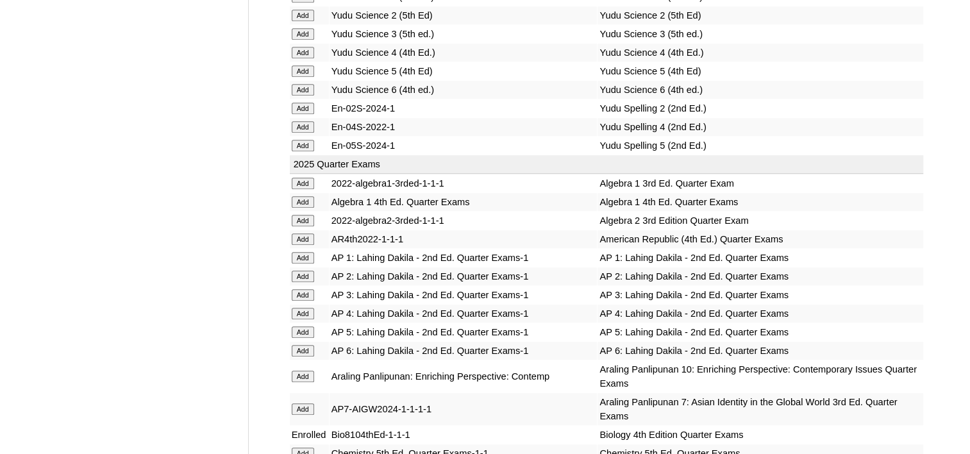
scroll to position [897, 0]
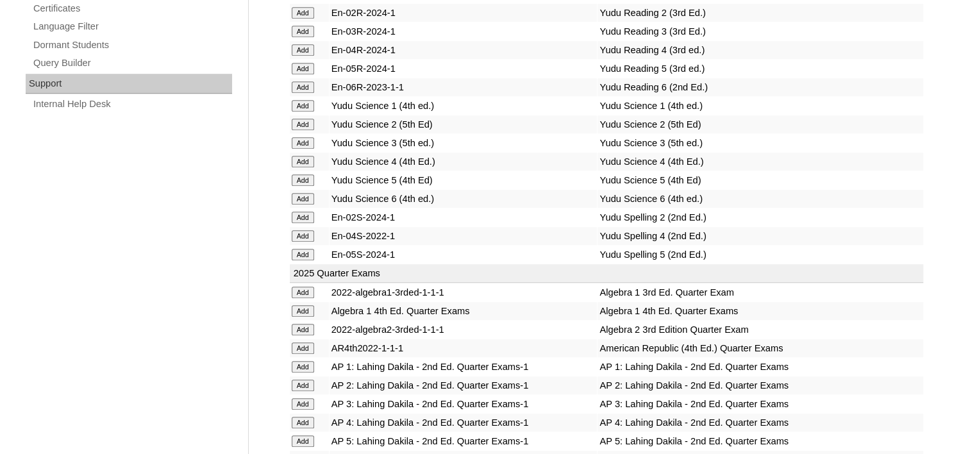
click at [304, 305] on input "Add" at bounding box center [303, 311] width 22 height 12
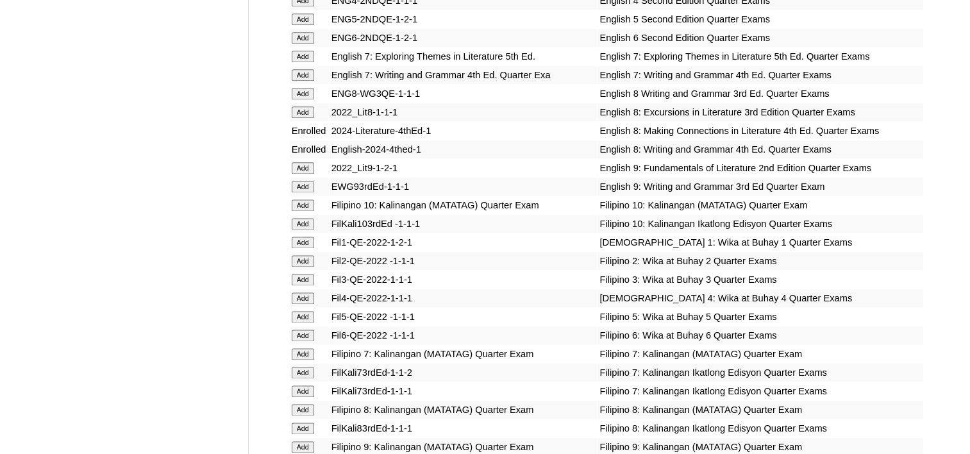
scroll to position [1666, 0]
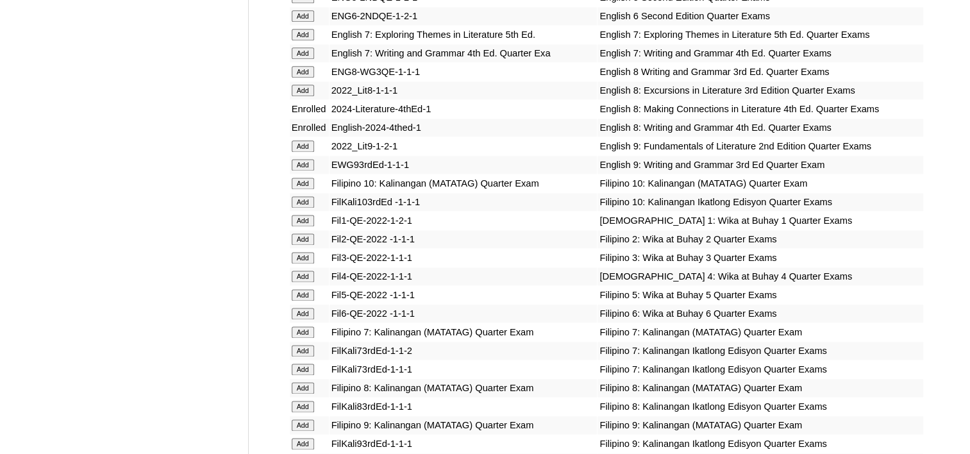
click at [295, 382] on input "Add" at bounding box center [303, 388] width 22 height 12
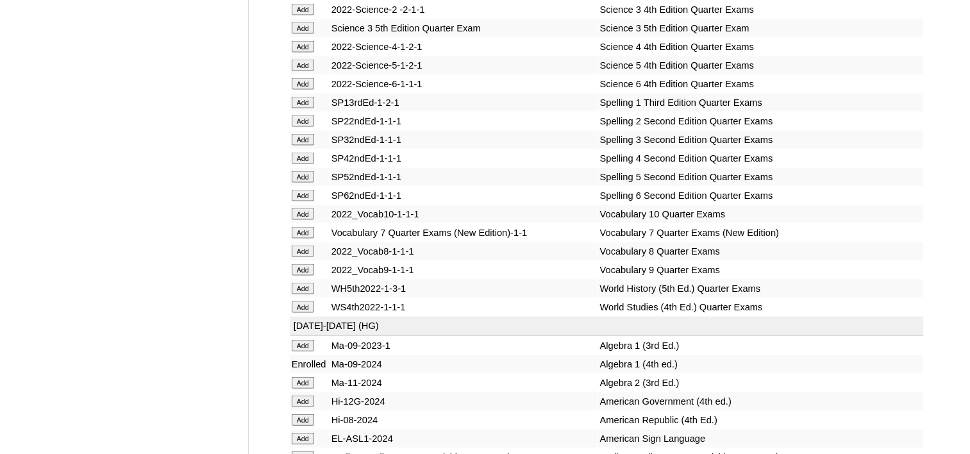
scroll to position [2692, 0]
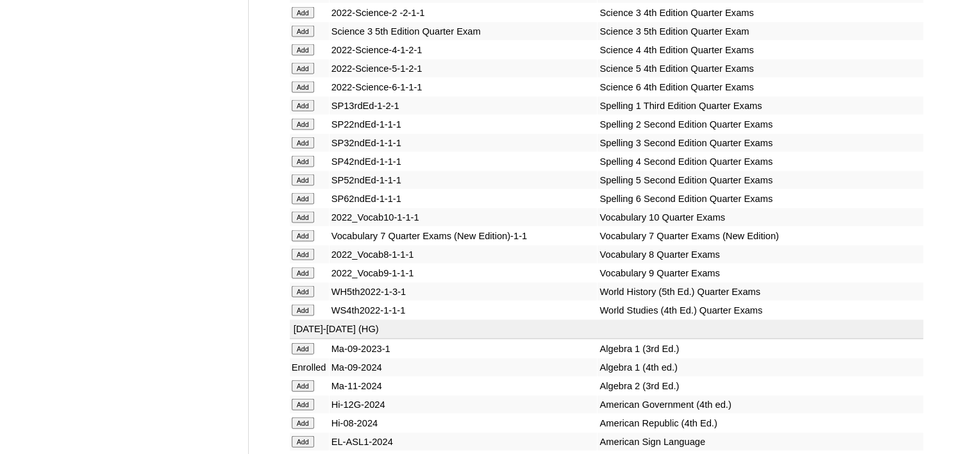
click at [301, 286] on input "Add" at bounding box center [303, 292] width 22 height 12
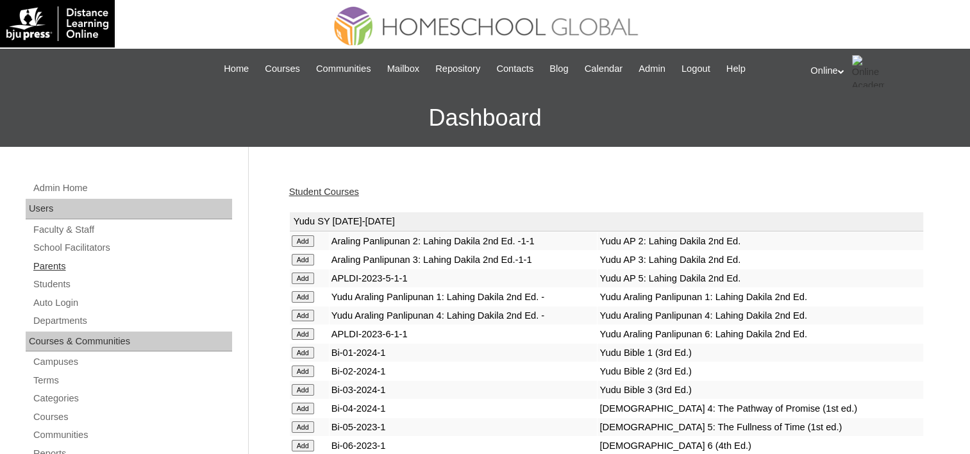
click at [56, 260] on link "Parents" at bounding box center [132, 266] width 200 height 16
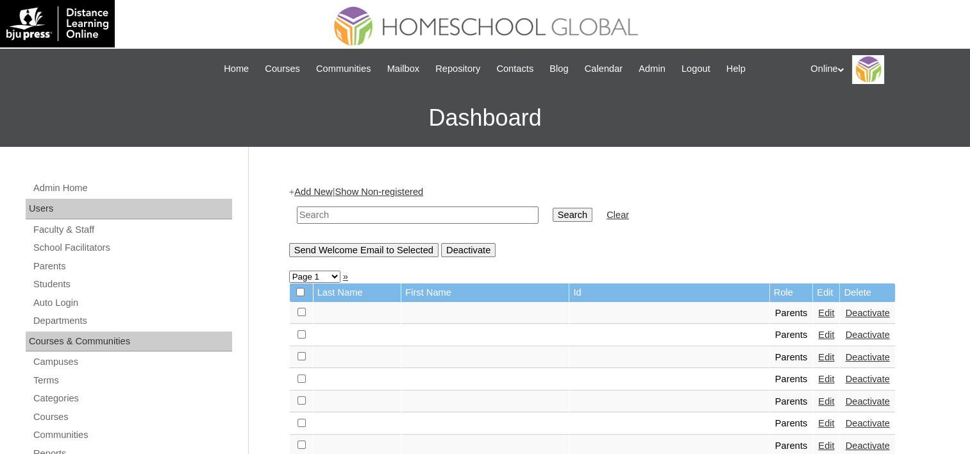
click at [325, 214] on input "text" at bounding box center [418, 214] width 242 height 17
click at [311, 187] on link "Add New" at bounding box center [313, 191] width 38 height 10
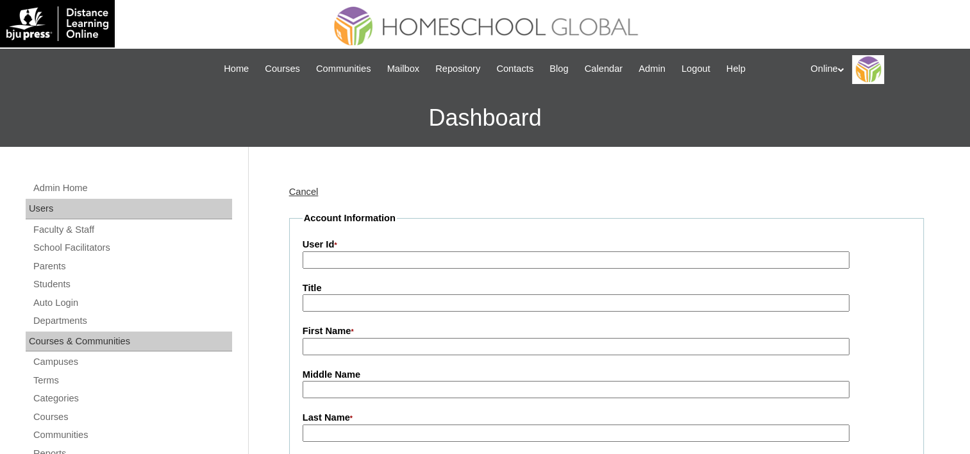
click at [324, 260] on input "User Id *" at bounding box center [575, 259] width 547 height 17
paste input "HGP0192-OACAD2025"
type input "HGP0192-OACAD2025"
click at [324, 340] on input "First Name *" at bounding box center [575, 346] width 547 height 17
paste input "Precious Joy Abeleda"
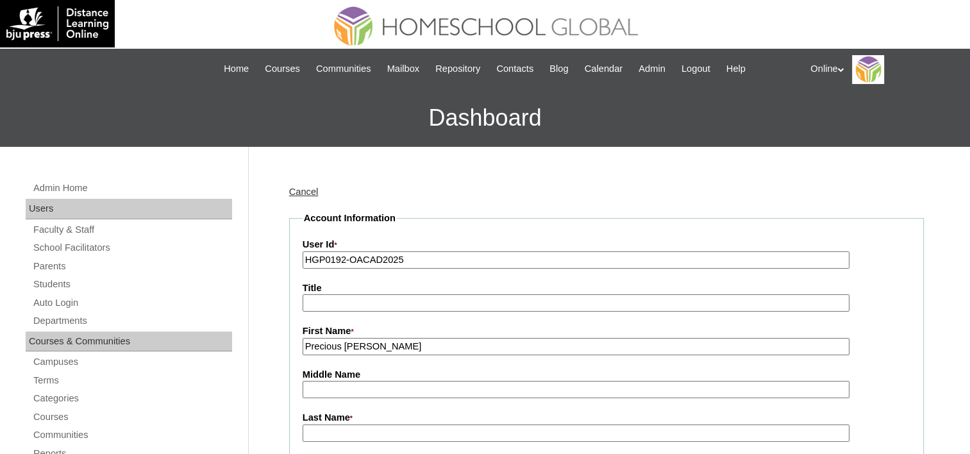
drag, startPoint x: 357, startPoint y: 345, endPoint x: 439, endPoint y: 347, distance: 82.1
click at [439, 347] on input "Precious Joy Abeleda" at bounding box center [575, 346] width 547 height 17
type input "Precious Joy"
click at [322, 418] on label "Last Name *" at bounding box center [606, 418] width 608 height 14
click at [322, 424] on input "Last Name *" at bounding box center [575, 432] width 547 height 17
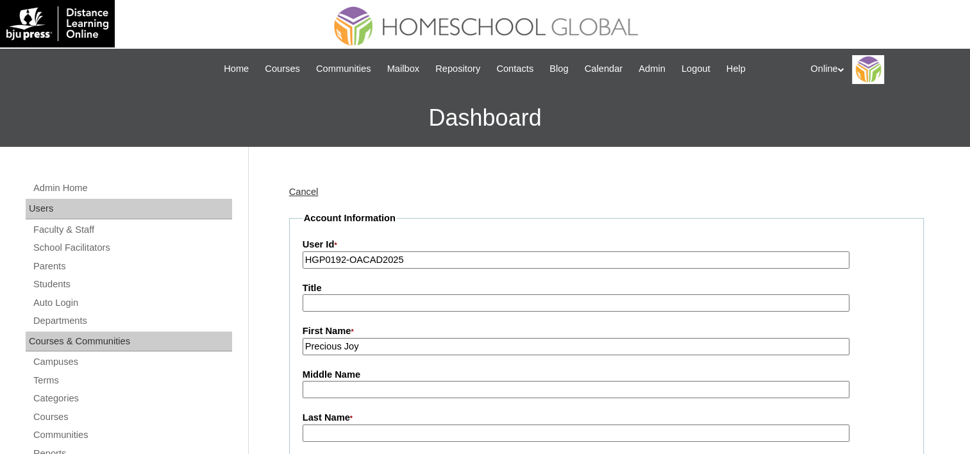
paste input "Abeleda"
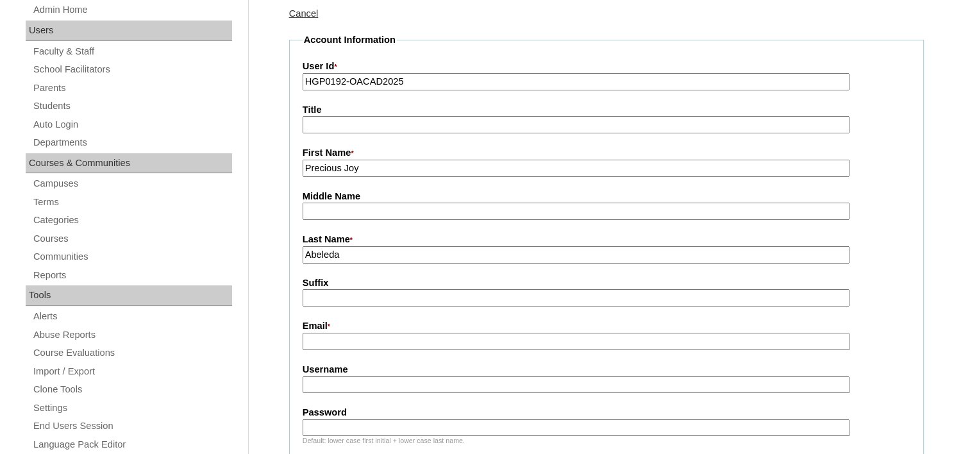
scroll to position [192, 0]
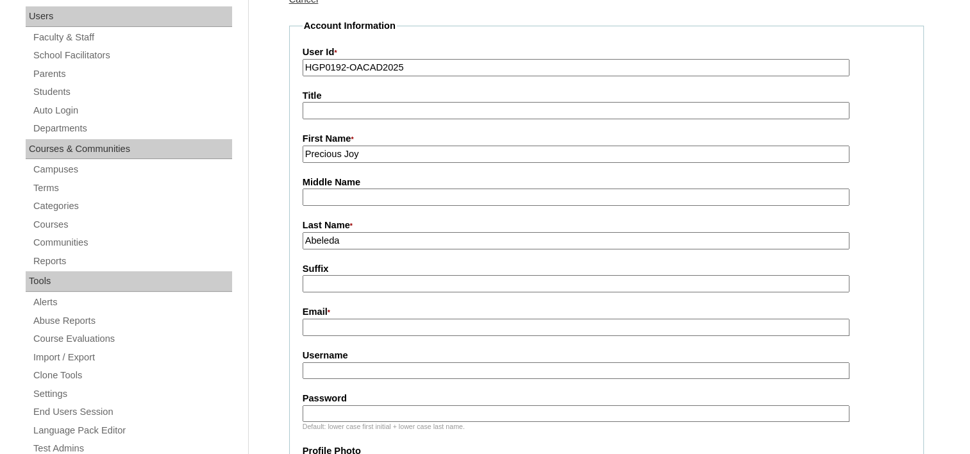
type input "Abeleda"
click at [331, 319] on input "Email *" at bounding box center [575, 327] width 547 height 17
paste input "joy.abeleda@gmail.com"
type input "joy.abeleda@gmail.com"
drag, startPoint x: 389, startPoint y: 372, endPoint x: 395, endPoint y: 363, distance: 11.0
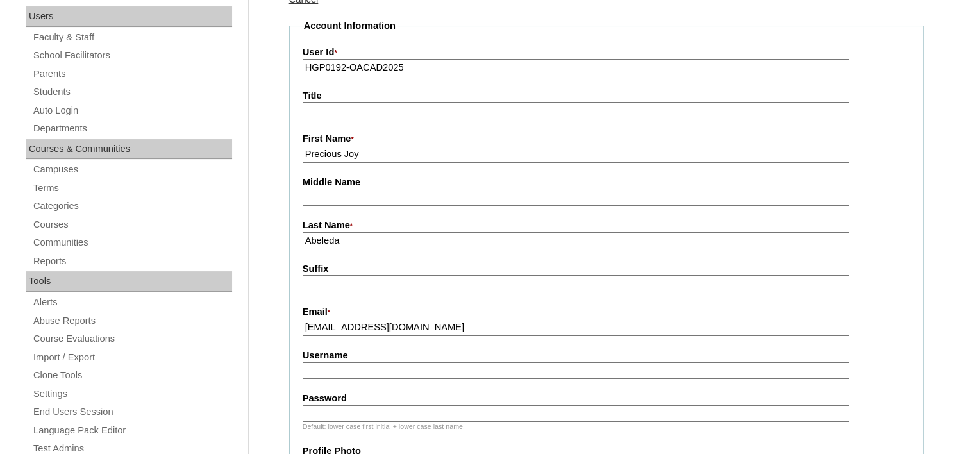
click at [389, 372] on input "Username" at bounding box center [575, 370] width 547 height 17
paste input "precious.abeleda2025"
type input "precious.abeleda2025"
click at [423, 405] on input "Password" at bounding box center [575, 413] width 547 height 17
paste input "LpDcgf"
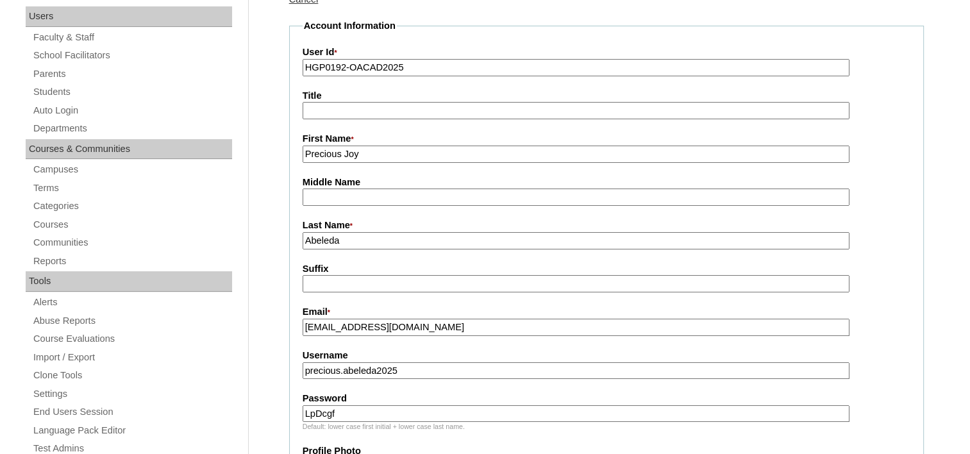
type input "LpDcgf"
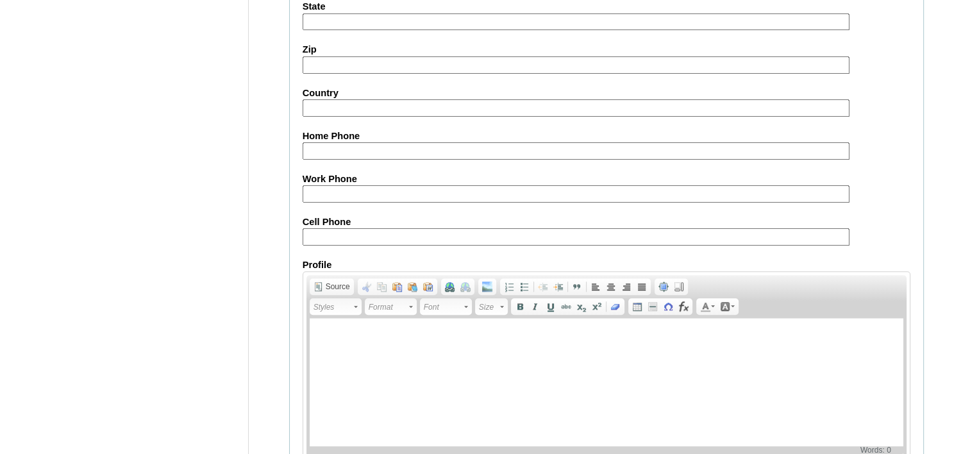
scroll to position [1263, 0]
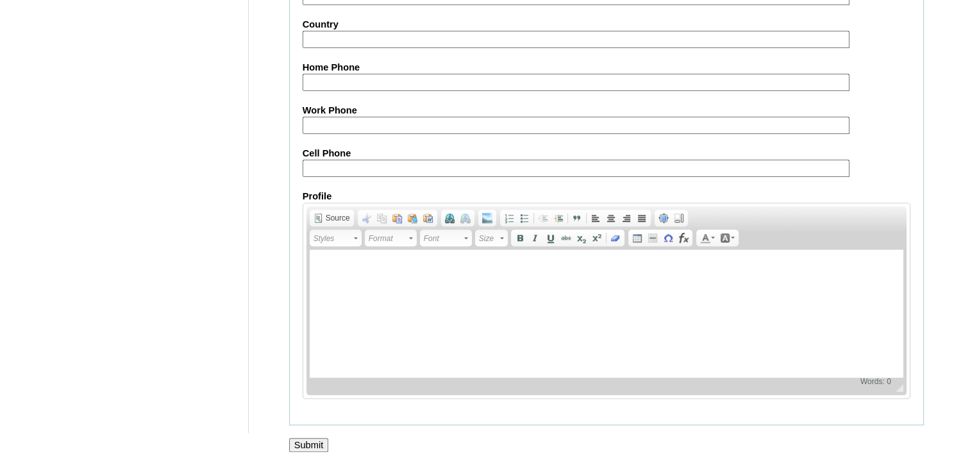
click at [320, 438] on input "Submit" at bounding box center [309, 445] width 40 height 14
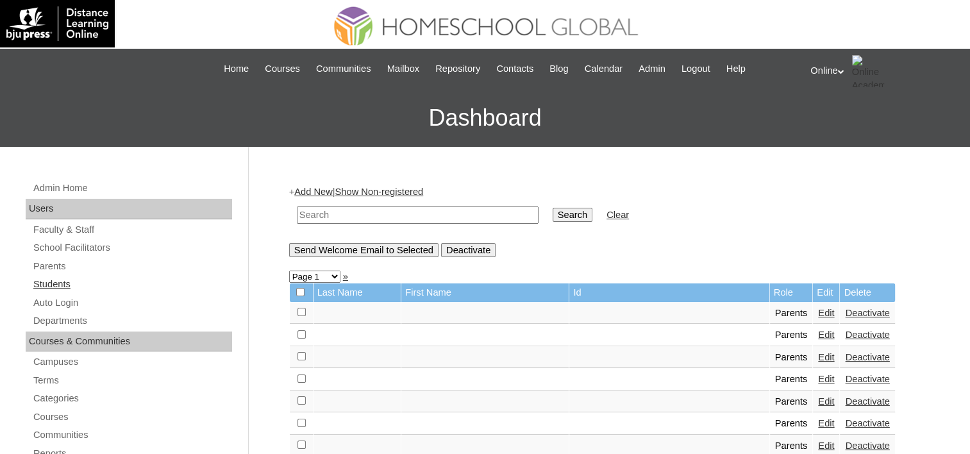
click at [40, 287] on link "Students" at bounding box center [132, 284] width 200 height 16
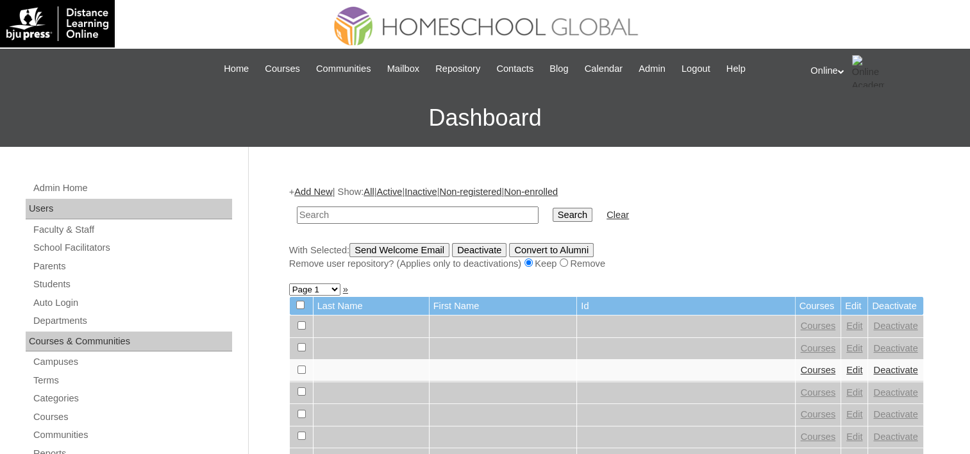
click at [328, 189] on link "Add New" at bounding box center [313, 191] width 38 height 10
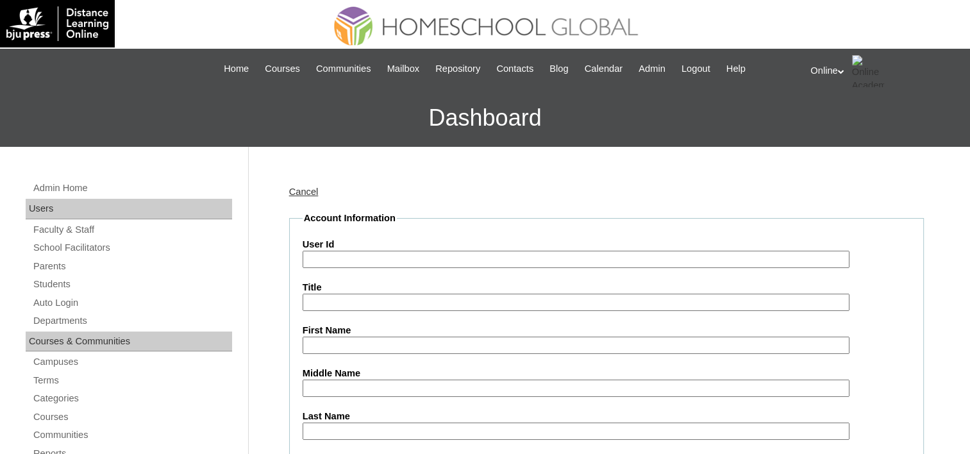
click at [325, 254] on input "User Id" at bounding box center [575, 259] width 547 height 17
paste input "HG236OACAD2025"
type input "HG236OACAD2025"
drag, startPoint x: 323, startPoint y: 335, endPoint x: 338, endPoint y: 321, distance: 20.9
click at [324, 336] on input "First Name" at bounding box center [575, 344] width 547 height 17
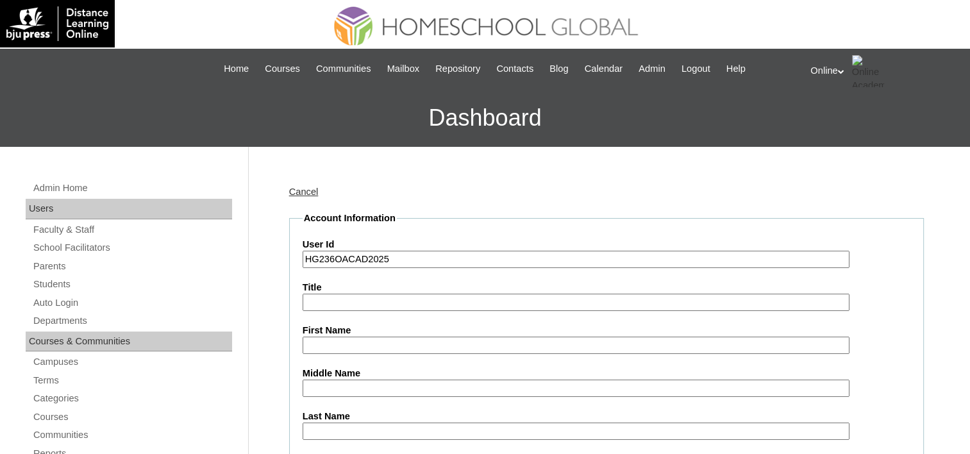
paste input "Sofia Marielle Balde Abeleda _250006847"
drag, startPoint x: 362, startPoint y: 342, endPoint x: 559, endPoint y: 345, distance: 196.8
click at [559, 345] on input "Sofia Marielle Balde Abeleda _250006847" at bounding box center [575, 344] width 547 height 17
type input "[PERSON_NAME]"
click at [324, 426] on input "Last Name" at bounding box center [575, 430] width 547 height 17
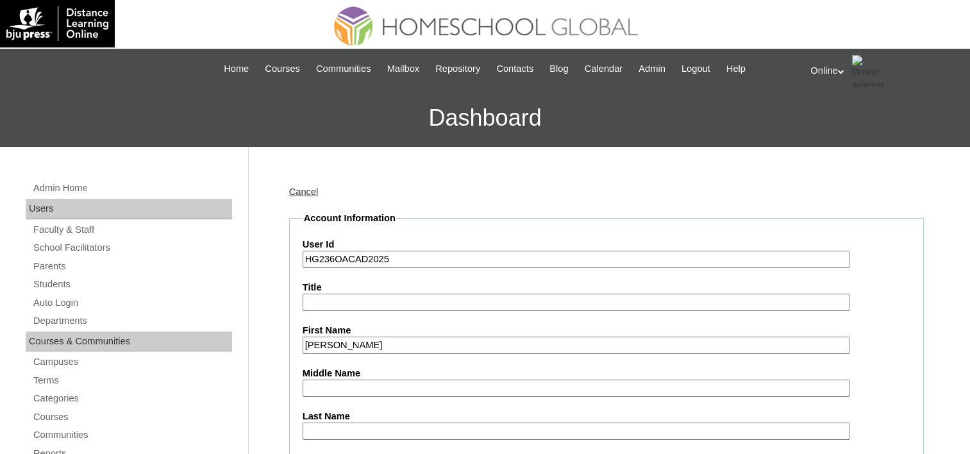
paste input "Balde Abeleda _250006847"
drag, startPoint x: 333, startPoint y: 427, endPoint x: 282, endPoint y: 432, distance: 50.8
drag, startPoint x: 426, startPoint y: 420, endPoint x: 416, endPoint y: 423, distance: 10.6
click at [420, 423] on div "Last Name Abeleda _250006847" at bounding box center [606, 425] width 608 height 30
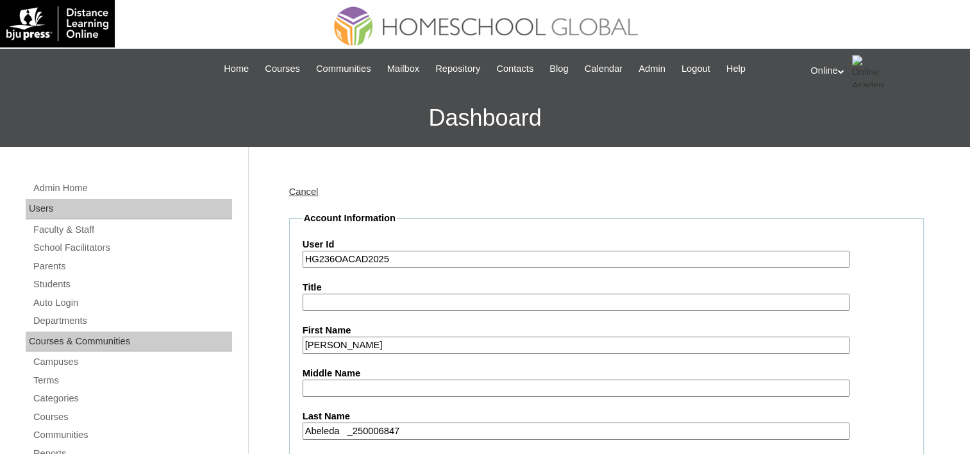
drag, startPoint x: 413, startPoint y: 424, endPoint x: 346, endPoint y: 409, distance: 69.0
click at [341, 431] on input "Abeleda _250006847" at bounding box center [575, 430] width 547 height 17
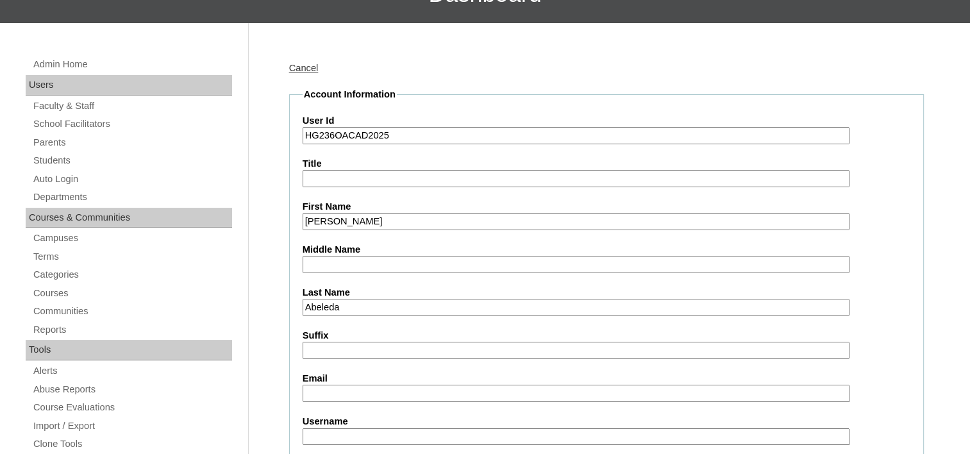
scroll to position [128, 0]
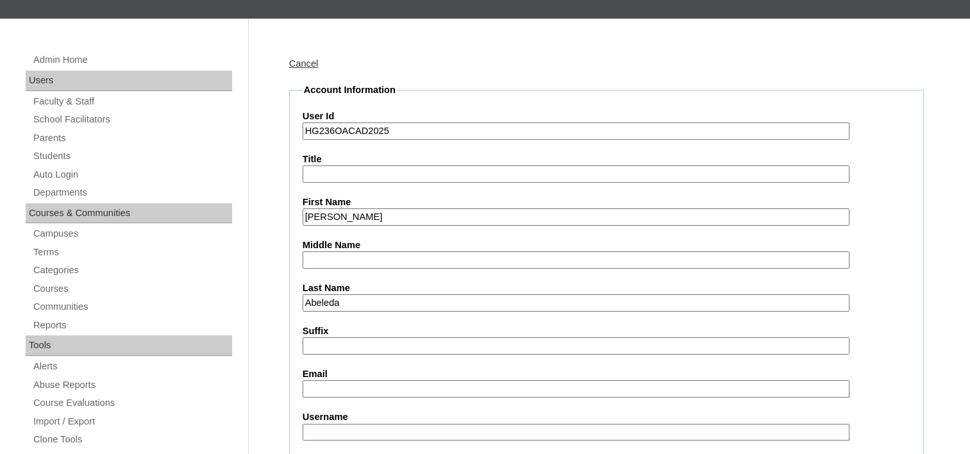
type input "Abeleda"
click at [315, 386] on input "Email" at bounding box center [575, 388] width 547 height 17
paste input "joy.abeleda@gmail.com"
type input "joy.abeleda@gmail.com"
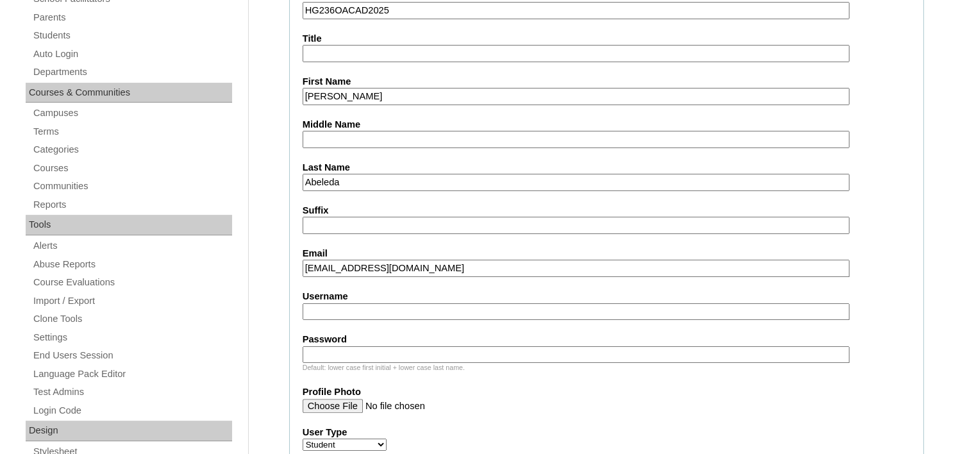
scroll to position [256, 0]
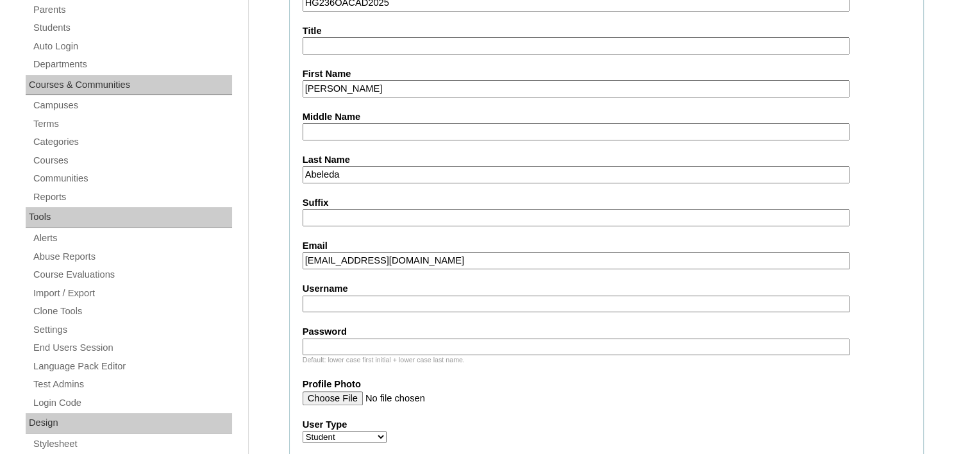
click at [319, 304] on input "Username" at bounding box center [575, 303] width 547 height 17
paste input "sofia.abeleda2025"
type input "sofia.abeleda2025"
click at [370, 342] on input "Password" at bounding box center [575, 346] width 547 height 17
paste input "PtHdc"
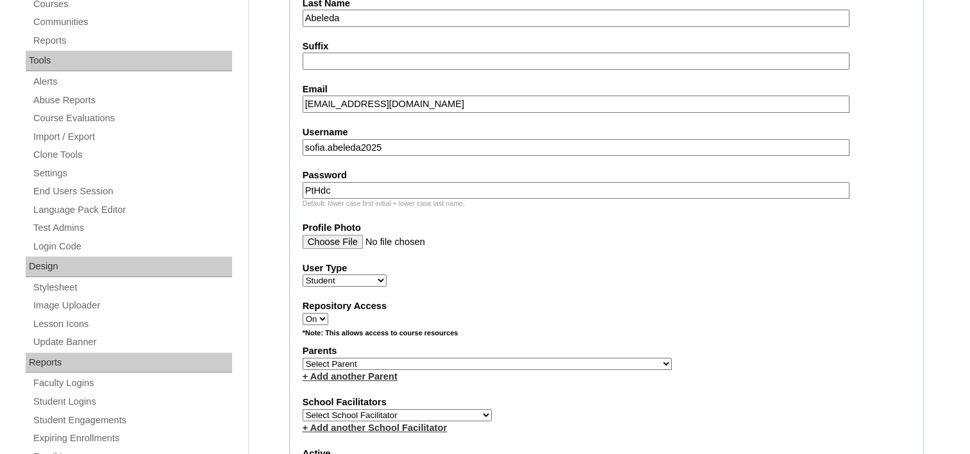
scroll to position [449, 0]
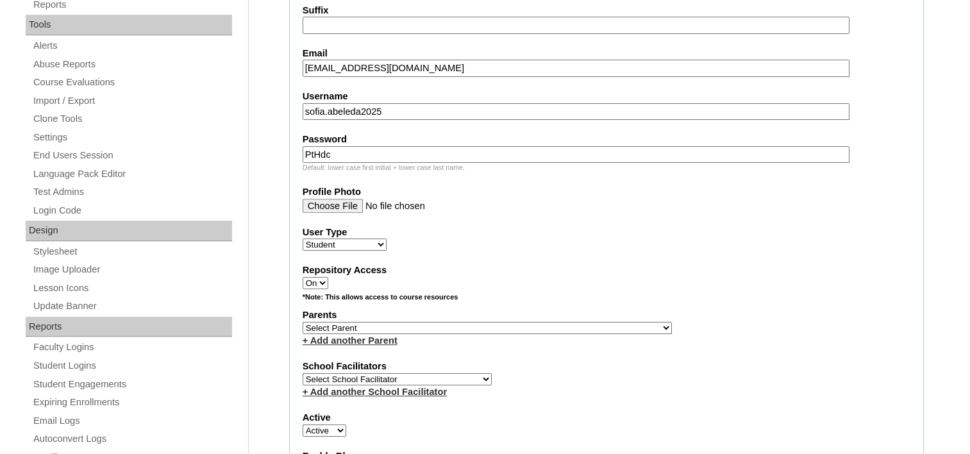
type input "PtHdc"
click at [371, 322] on select "Select Parent , , , , , , , , , , , , , , , , , , , , , , , , , , , , , , , , ,…" at bounding box center [486, 328] width 369 height 12
click at [374, 323] on select "Select Parent , , , , , , , , , , , , , , , , , , , , , , , , , , , , , , , , ,…" at bounding box center [486, 328] width 369 height 12
select select "25744"
click at [302, 322] on select "Select Parent , , , , , , , , , , , , , , , , , , , , , , , , , , , , , , , , ,…" at bounding box center [486, 328] width 369 height 12
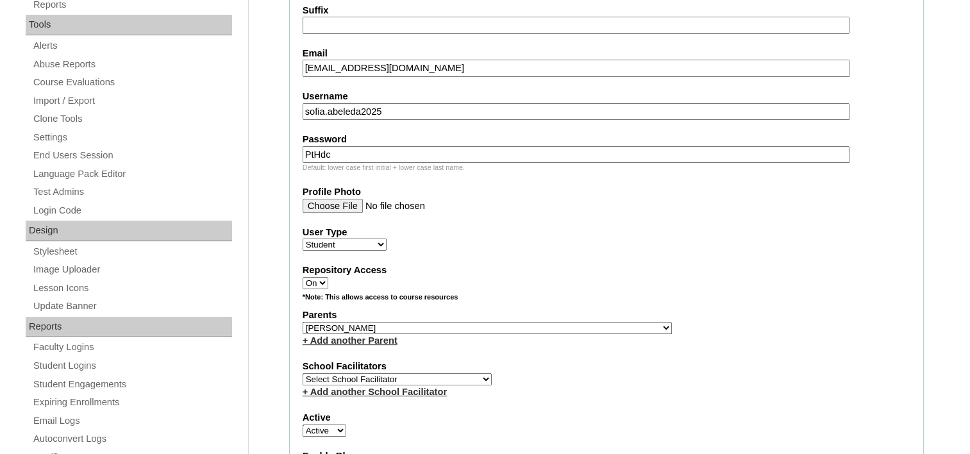
drag, startPoint x: 449, startPoint y: 316, endPoint x: 462, endPoint y: 319, distance: 13.1
click at [450, 322] on select "Select Parent , , , , , , , , , , , , , , , , , , , , , , , , , , , , , , , , ,…" at bounding box center [486, 328] width 369 height 12
click at [402, 322] on select "Select Parent , , , , , , , , , , , , , , , , , , , , , , , , , , , , , , , , ,…" at bounding box center [486, 328] width 369 height 12
click at [390, 322] on select "Select Parent , , , , , , , , , , , , , , , , , , , , , , , , , , , , , , , , ,…" at bounding box center [486, 328] width 369 height 12
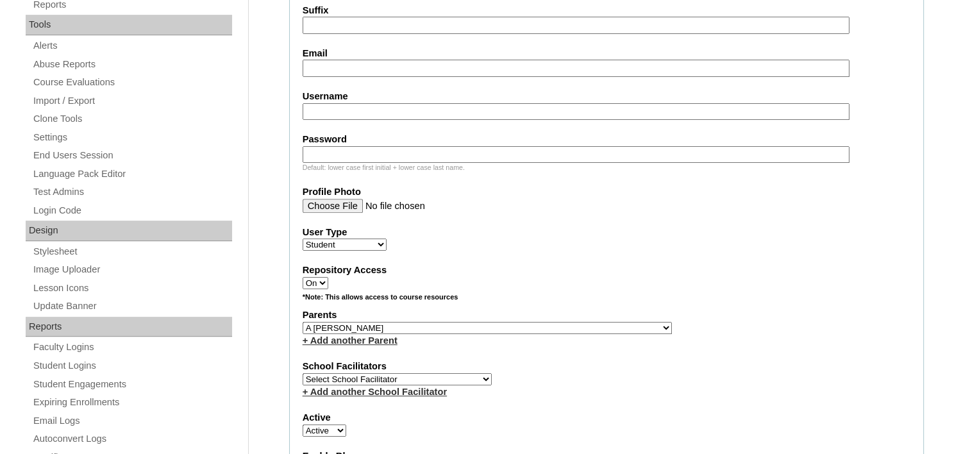
scroll to position [577, 0]
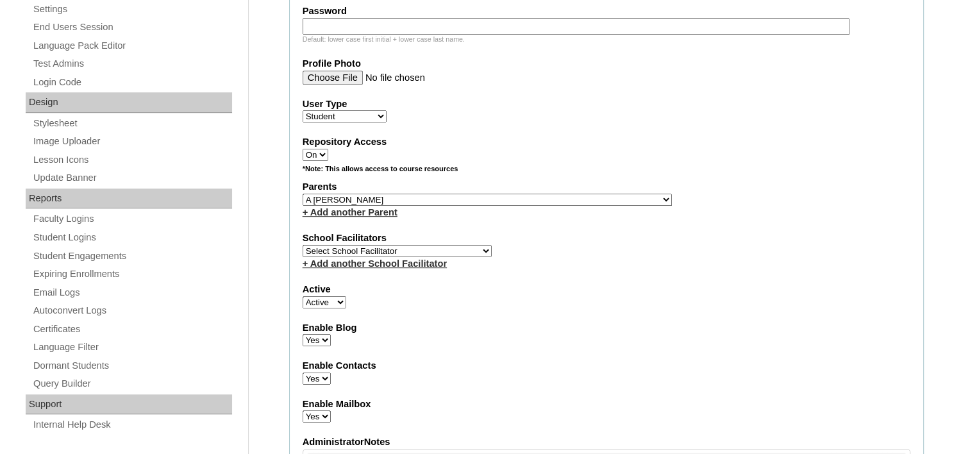
click at [425, 194] on select "Select Parent , , , , , , , , , , , , , , , , , , , , , , , , , , , , , , , , ,…" at bounding box center [486, 200] width 369 height 12
click at [391, 186] on label "Parents" at bounding box center [606, 186] width 608 height 13
click at [405, 199] on select "Select Parent , , , , , , , , , , , , , , , , , , , , , , , , , , , , , , , , ,…" at bounding box center [486, 200] width 369 height 12
click at [405, 194] on select "Select Parent , , , , , , , , , , , , , , , , , , , , , , , , , , , , , , , , ,…" at bounding box center [486, 200] width 369 height 12
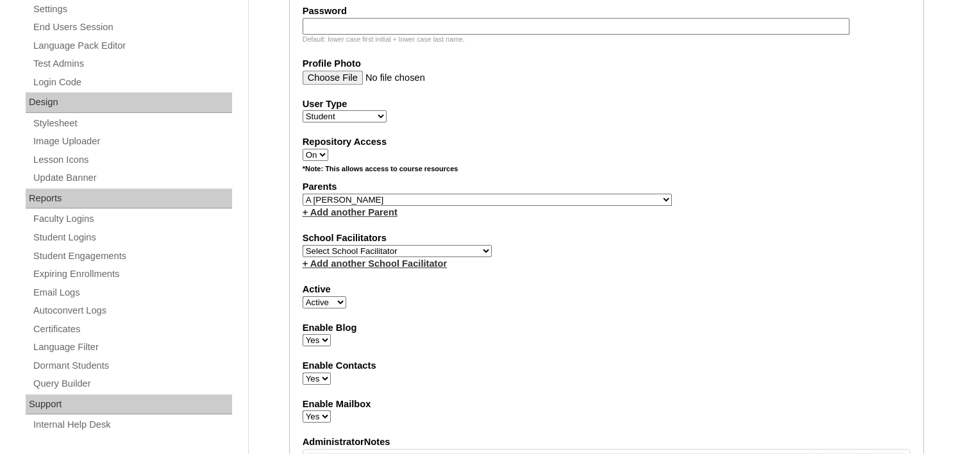
click at [515, 194] on select "Select Parent , , , , , , , , , , , , , , , , , , , , , , , , , , , , , , , , ,…" at bounding box center [486, 200] width 369 height 12
select select "43750"
click at [302, 194] on select "Select Parent , , , , , , , , , , , , , , , , , , , , , , , , , , , , , , , , ,…" at bounding box center [486, 200] width 369 height 12
click at [380, 245] on select "Select School Facilitator Norman Añain Ruffa Abadijas Mary Abella Gloryfe Abion…" at bounding box center [396, 251] width 189 height 12
select select "39214"
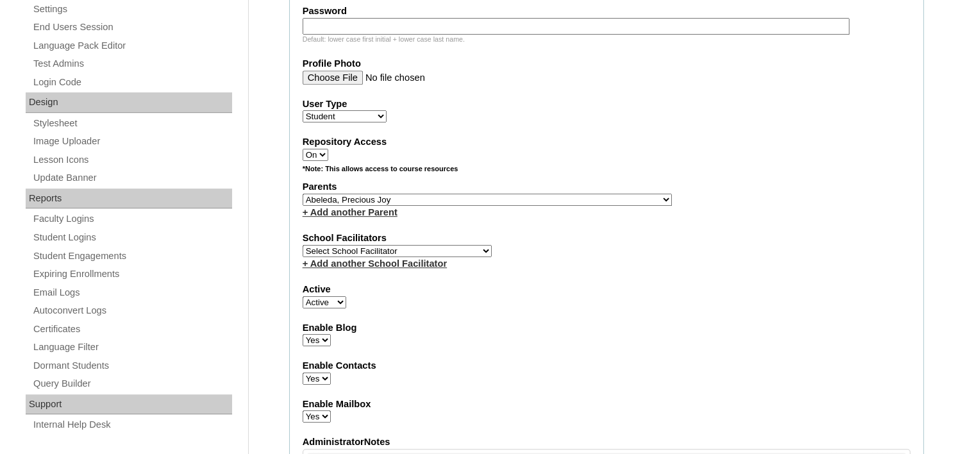
click at [302, 245] on select "Select School Facilitator Norman Añain Ruffa Abadijas Mary Abella Gloryfe Abion…" at bounding box center [396, 251] width 189 height 12
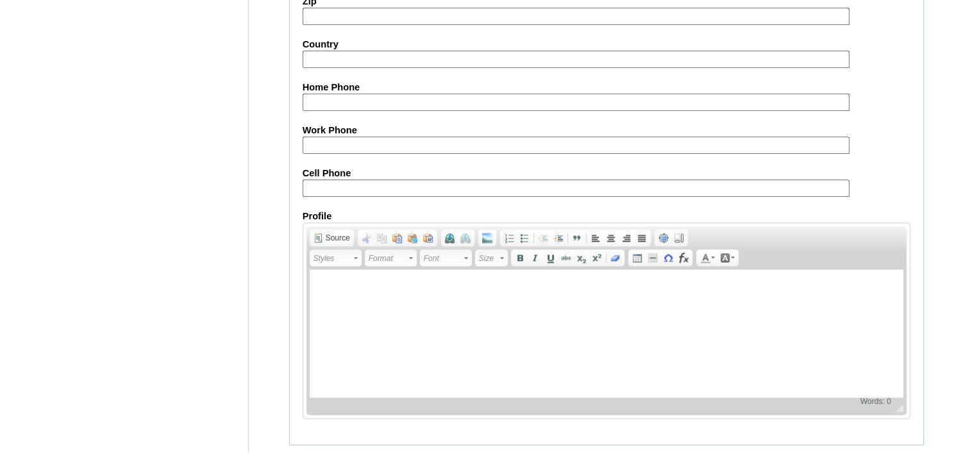
scroll to position [1482, 0]
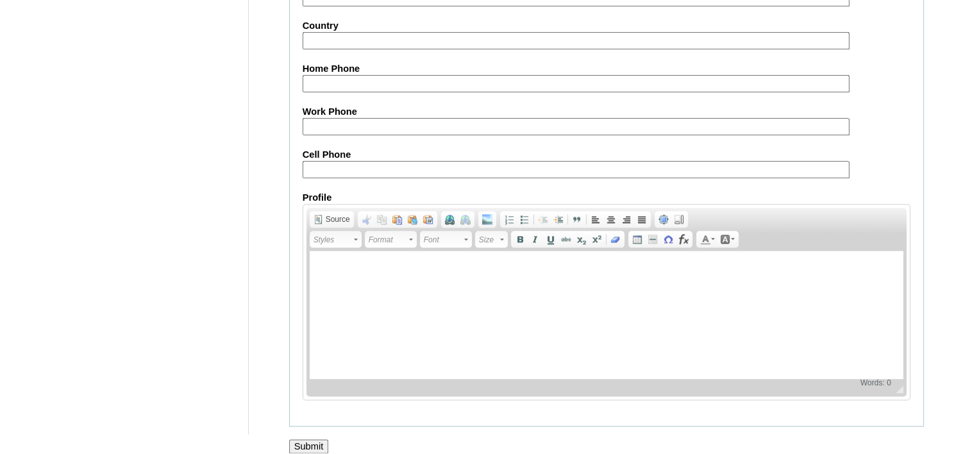
click at [310, 439] on input "Submit" at bounding box center [309, 446] width 40 height 14
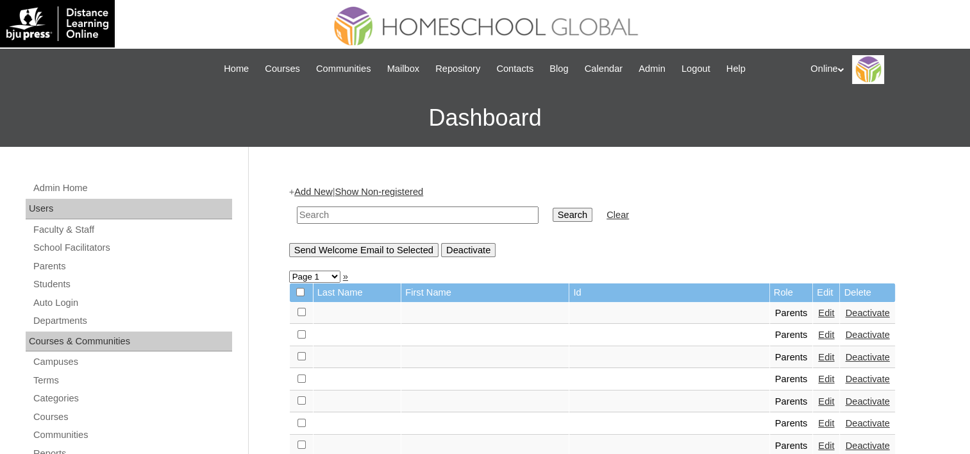
click at [359, 211] on input "text" at bounding box center [418, 214] width 242 height 17
type input "Abeleda"
click at [552, 208] on input "Search" at bounding box center [572, 215] width 40 height 14
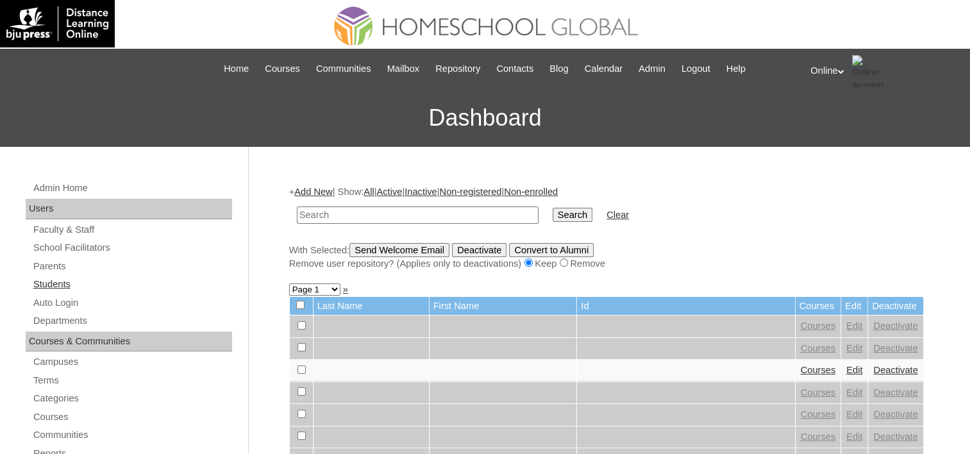
click at [51, 282] on link "Students" at bounding box center [132, 284] width 200 height 16
type input "Sofia"
click at [552, 208] on input "Search" at bounding box center [572, 215] width 40 height 14
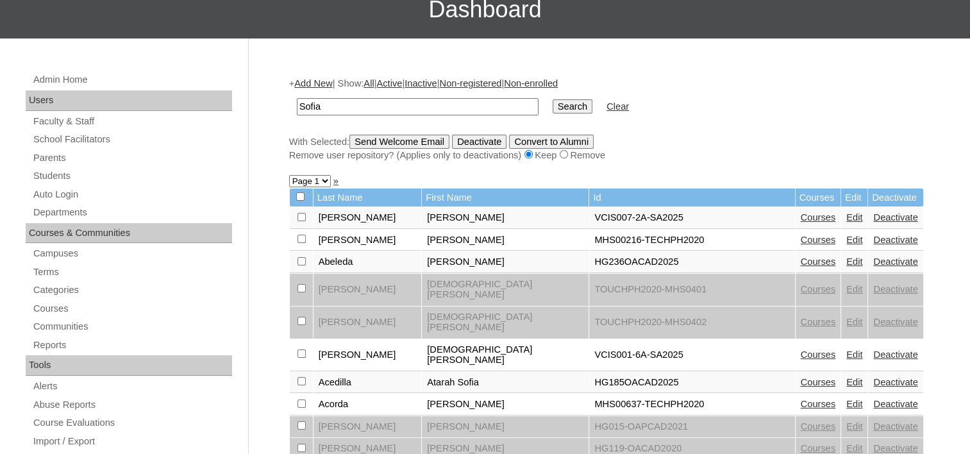
scroll to position [192, 0]
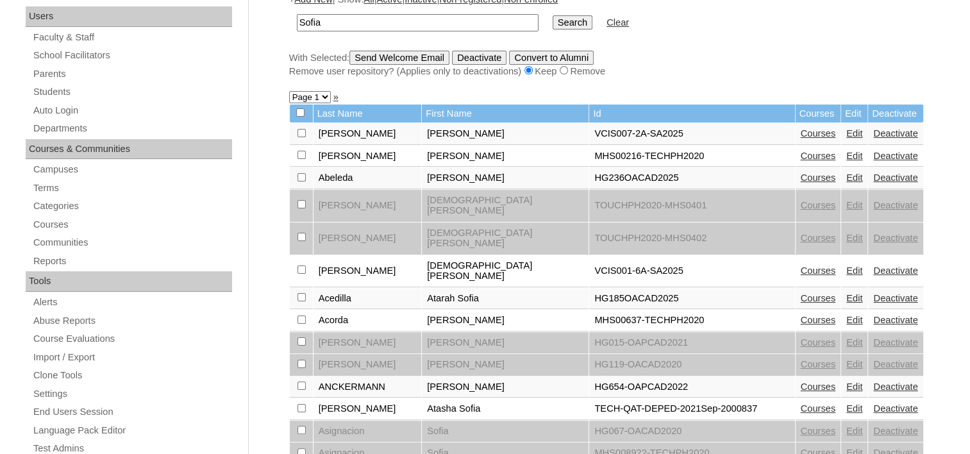
click at [846, 174] on link "Edit" at bounding box center [854, 177] width 16 height 10
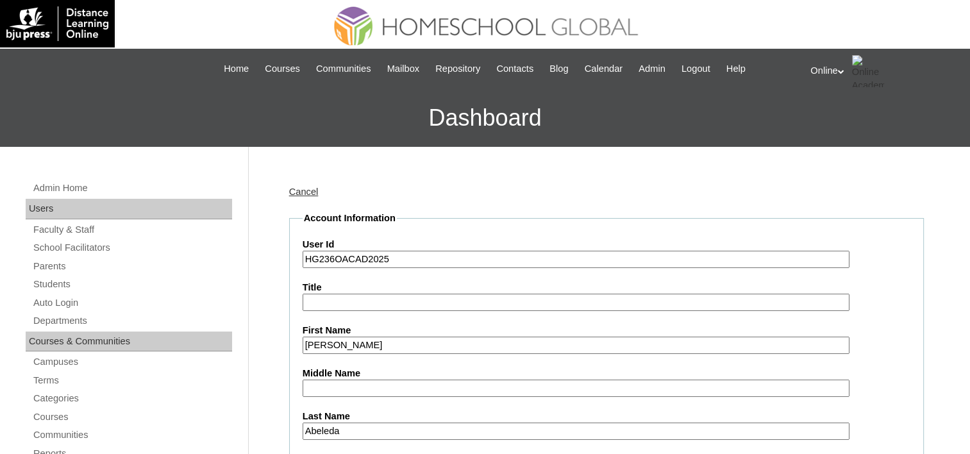
click at [308, 190] on link "Cancel" at bounding box center [303, 191] width 29 height 10
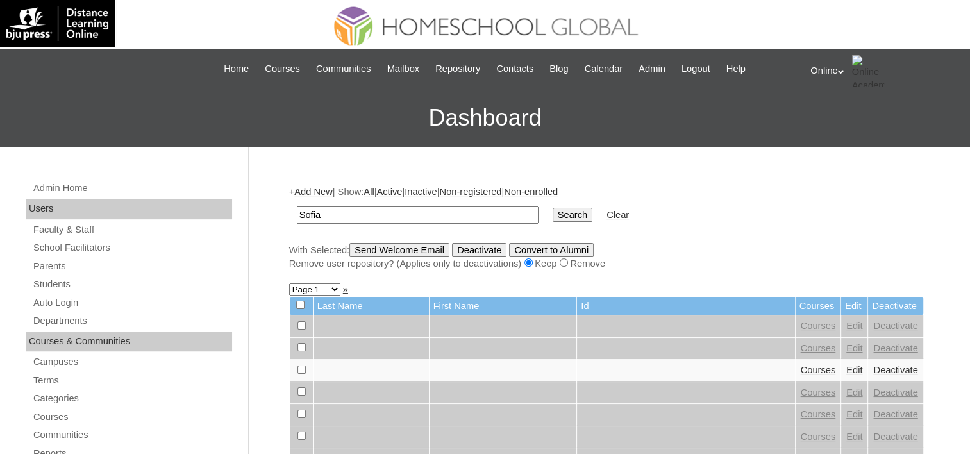
type input "Sofia"
click at [552, 208] on input "Search" at bounding box center [572, 215] width 40 height 14
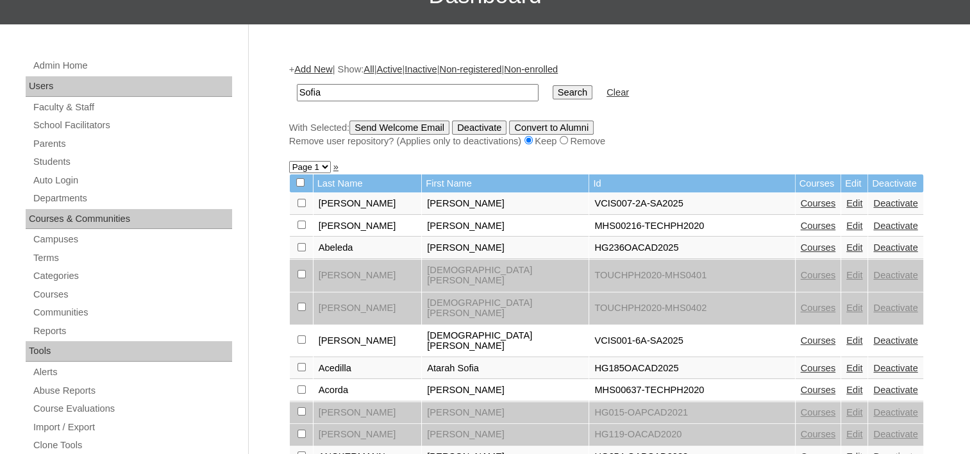
scroll to position [128, 0]
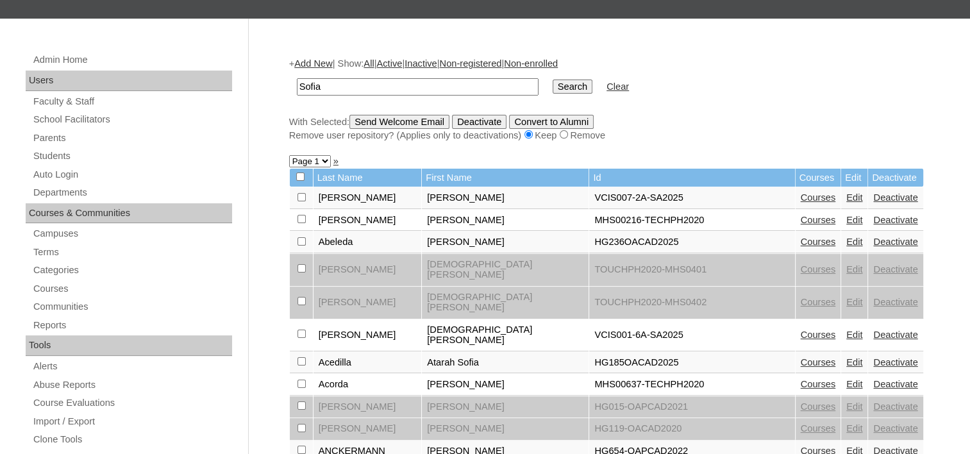
click at [800, 242] on link "Courses" at bounding box center [817, 241] width 35 height 10
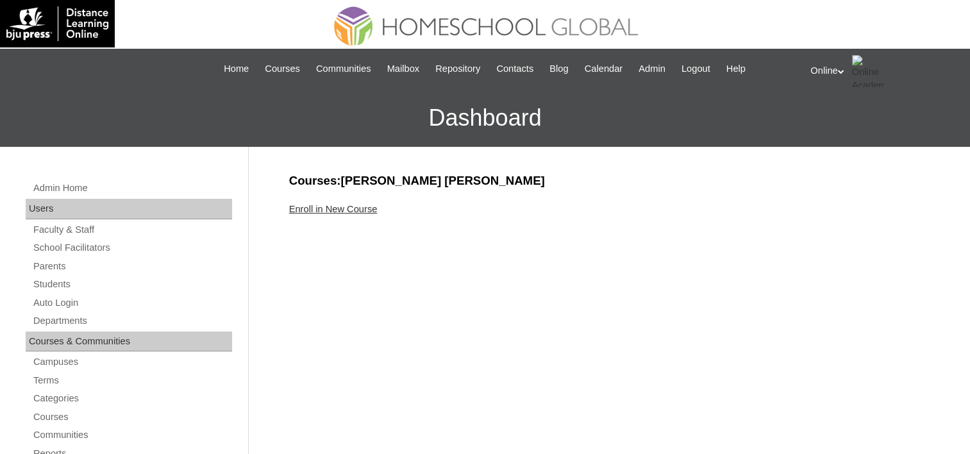
click at [338, 207] on link "Enroll in New Course" at bounding box center [333, 209] width 88 height 10
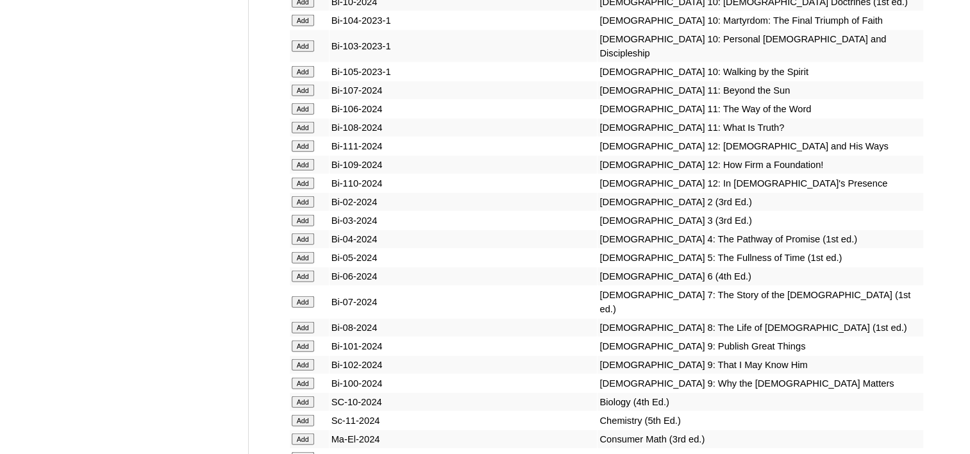
scroll to position [3333, 0]
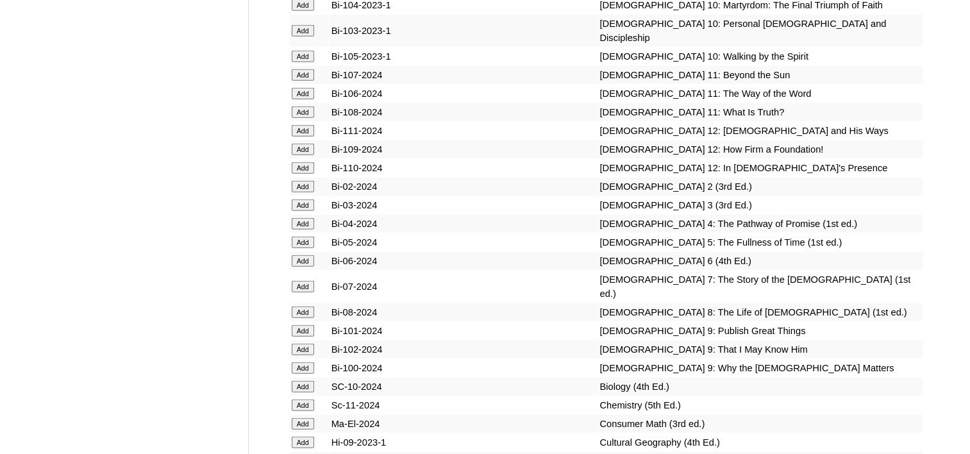
click at [302, 306] on input "Add" at bounding box center [303, 312] width 22 height 12
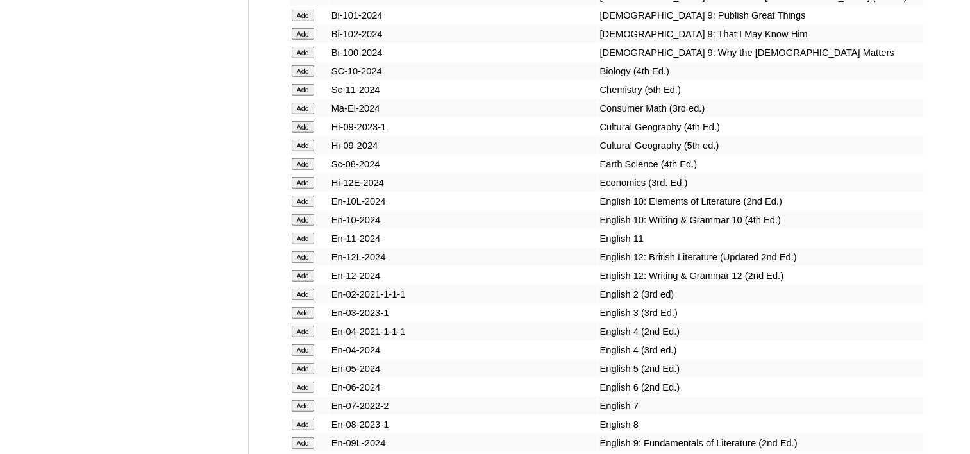
scroll to position [3653, 0]
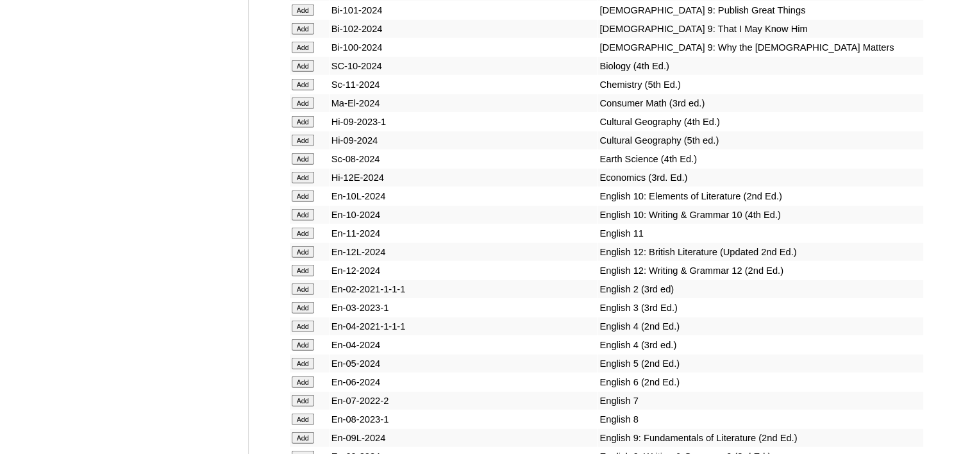
click at [303, 413] on input "Add" at bounding box center [303, 419] width 22 height 12
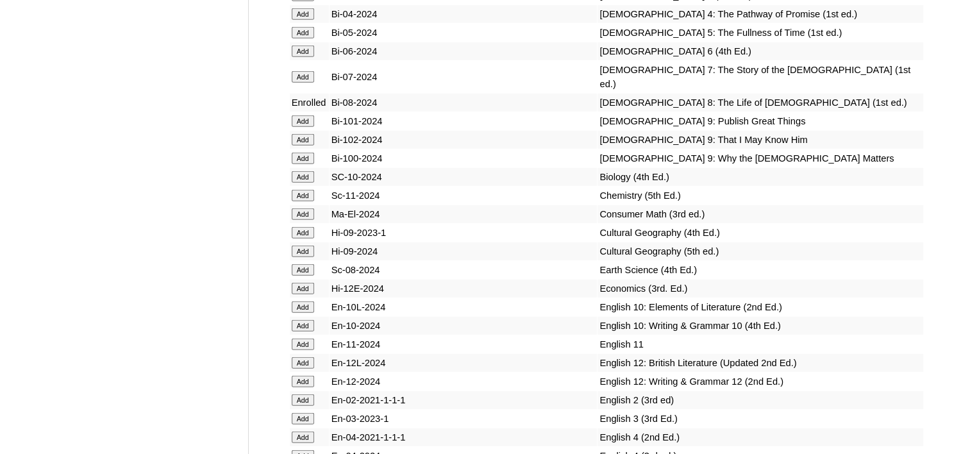
scroll to position [3397, 0]
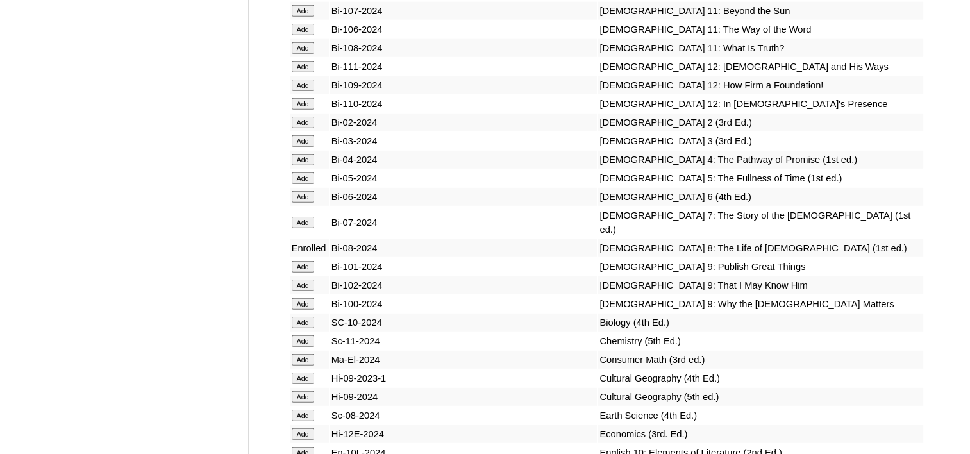
click at [301, 317] on input "Add" at bounding box center [303, 323] width 22 height 12
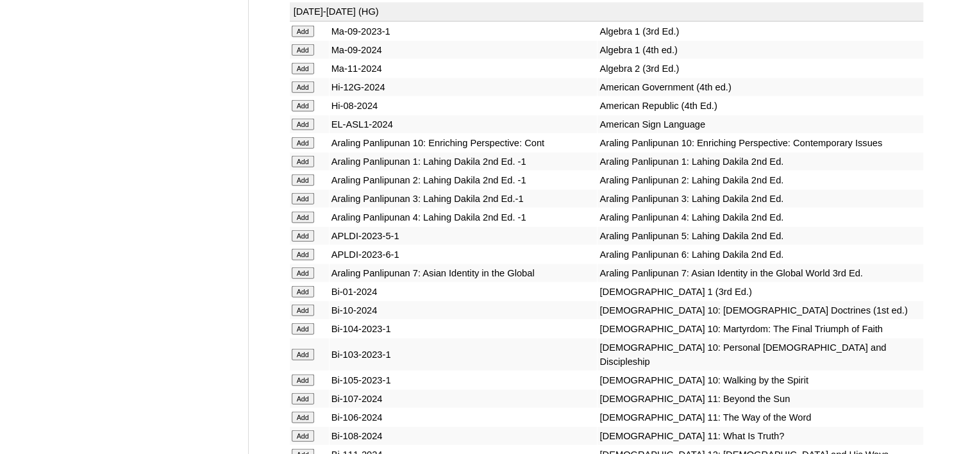
scroll to position [2884, 0]
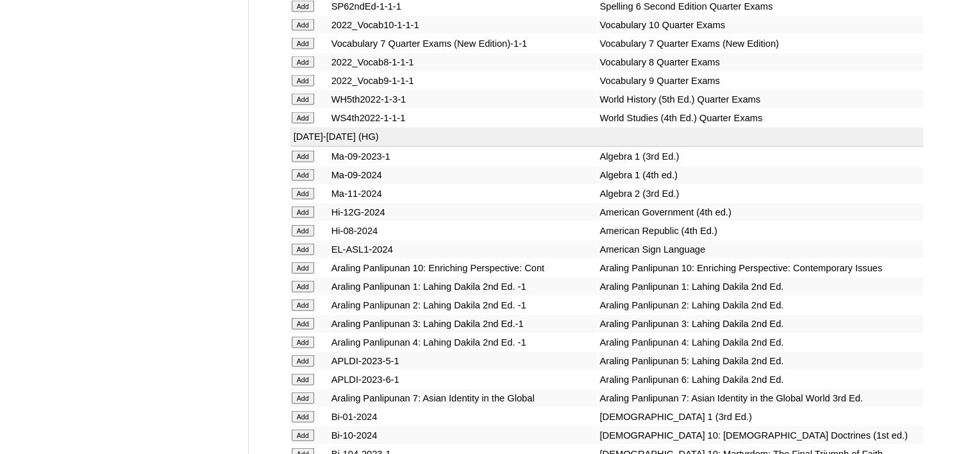
click at [298, 169] on input "Add" at bounding box center [303, 175] width 22 height 12
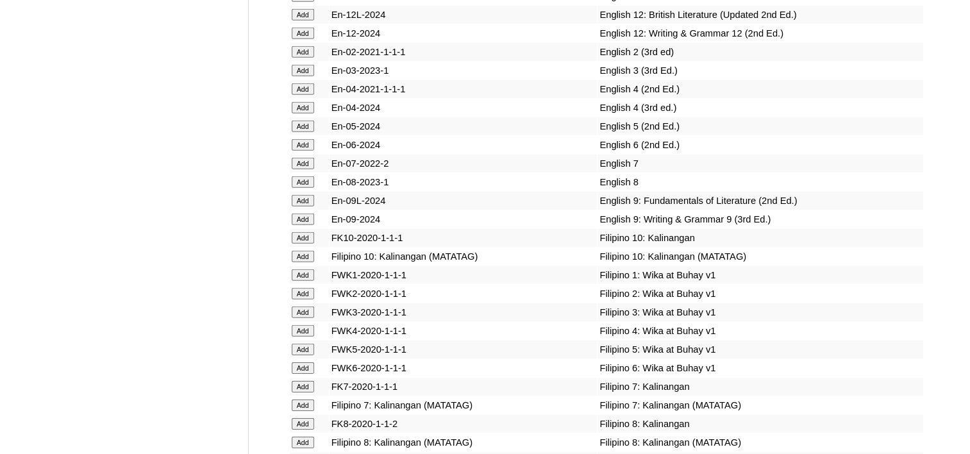
scroll to position [3909, 0]
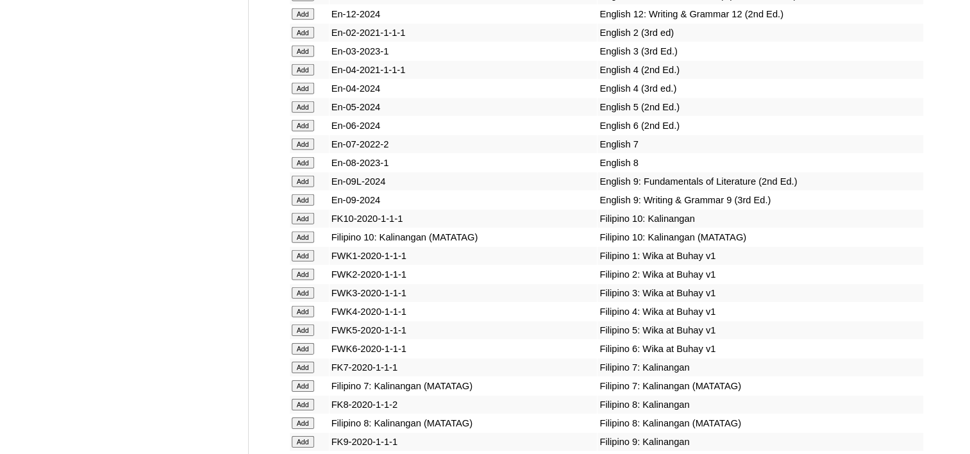
click at [300, 417] on input "Add" at bounding box center [303, 423] width 22 height 12
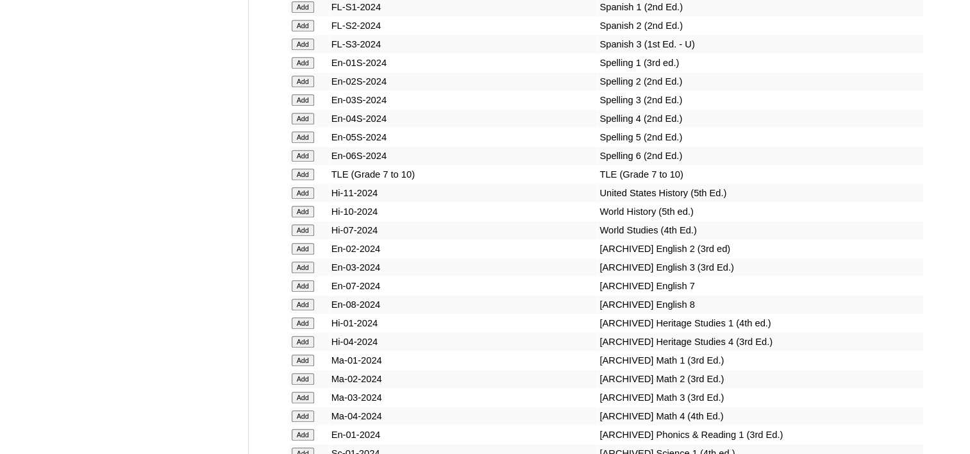
scroll to position [5447, 0]
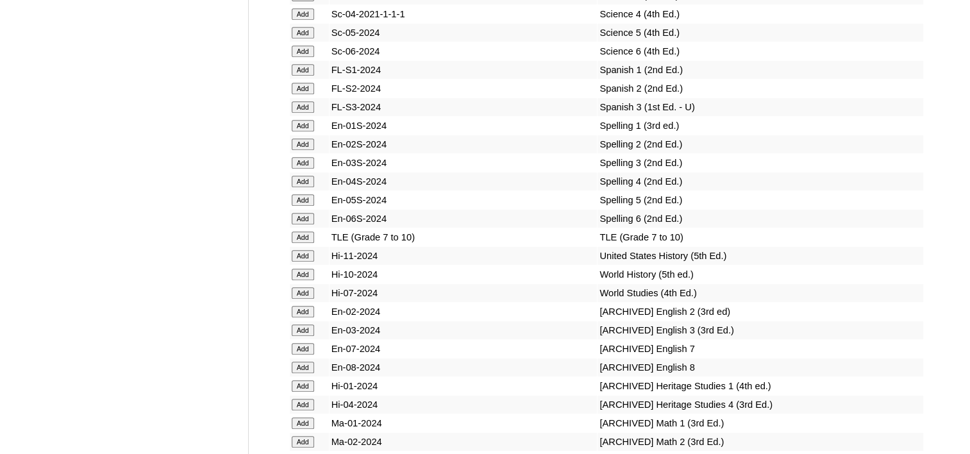
click at [310, 269] on input "Add" at bounding box center [303, 275] width 22 height 12
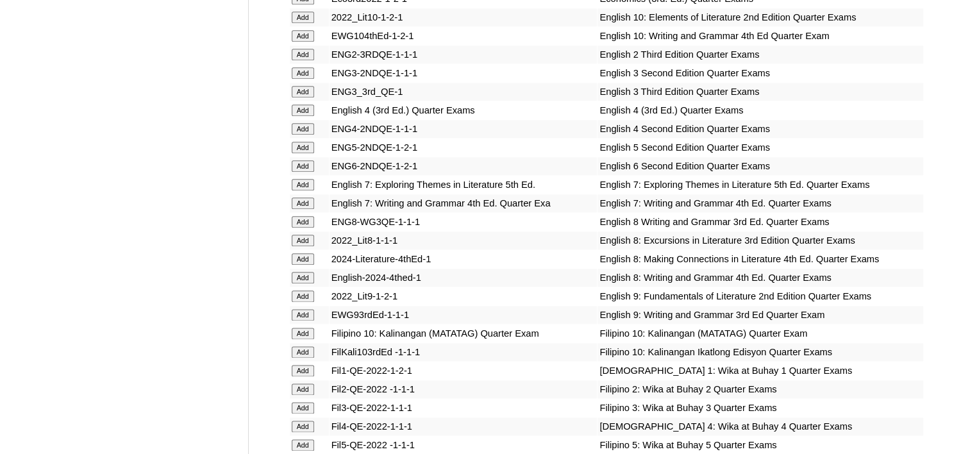
scroll to position [1538, 0]
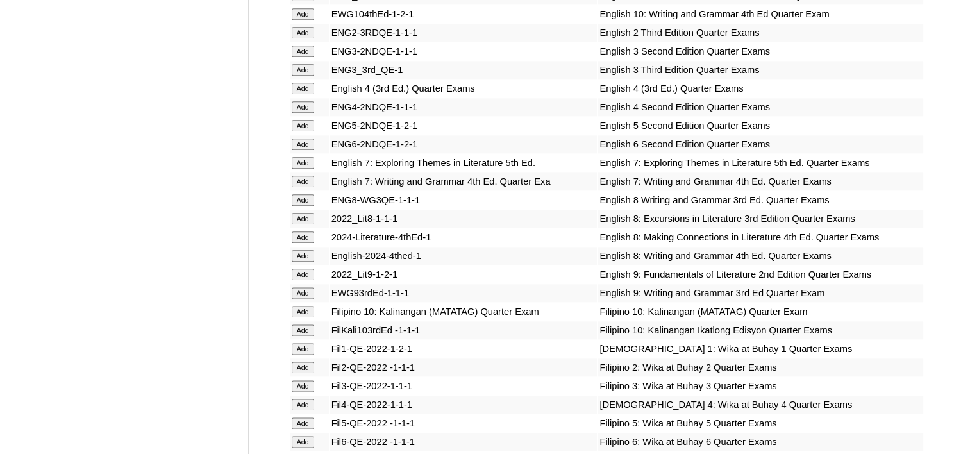
click at [305, 250] on input "Add" at bounding box center [303, 256] width 22 height 12
click at [302, 231] on input "Add" at bounding box center [303, 237] width 22 height 12
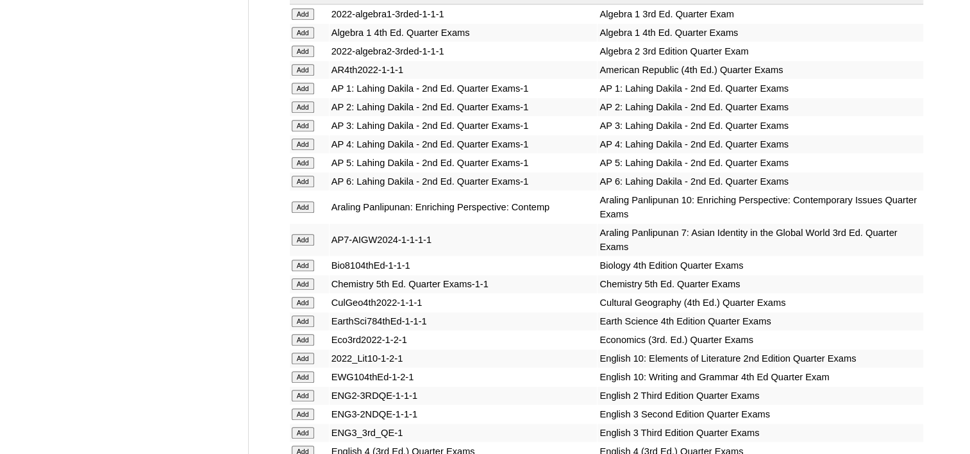
scroll to position [1218, 0]
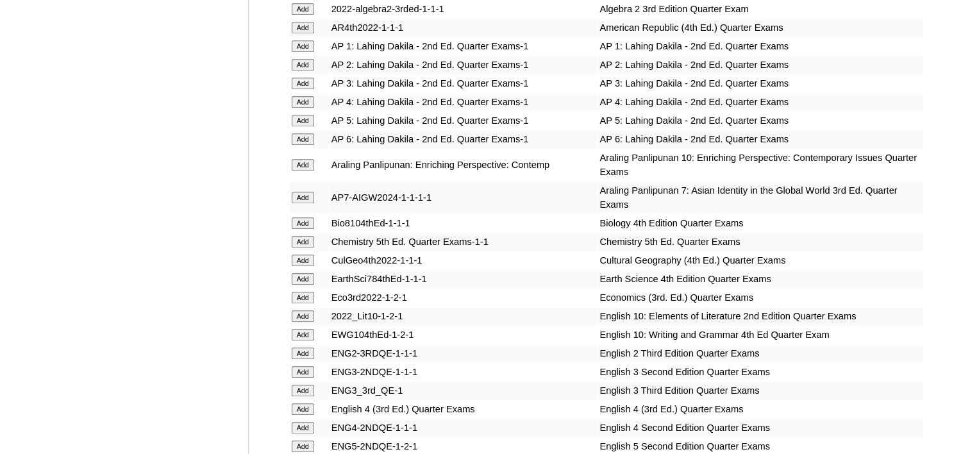
click at [295, 217] on input "Add" at bounding box center [303, 223] width 22 height 12
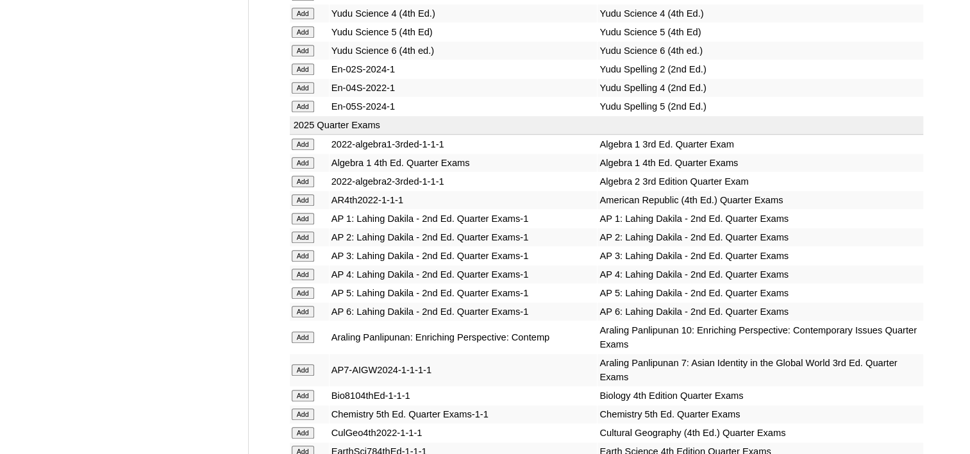
scroll to position [1025, 0]
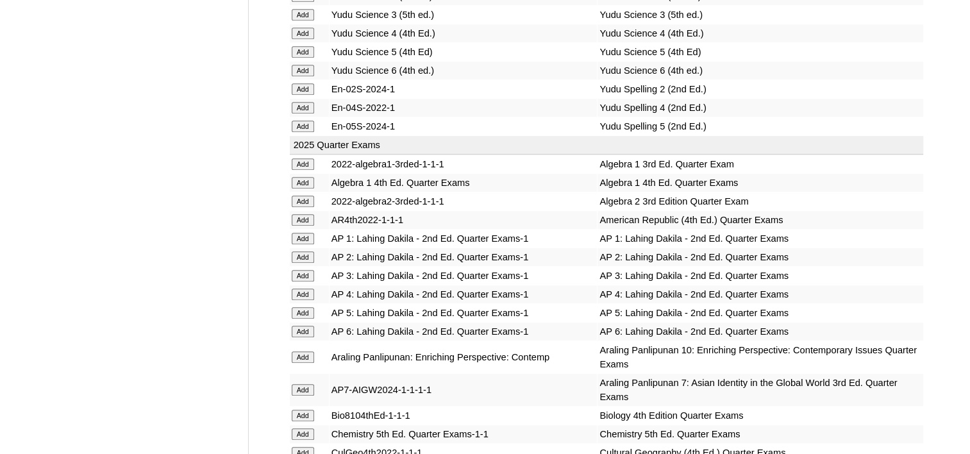
click at [297, 177] on input "Add" at bounding box center [303, 183] width 22 height 12
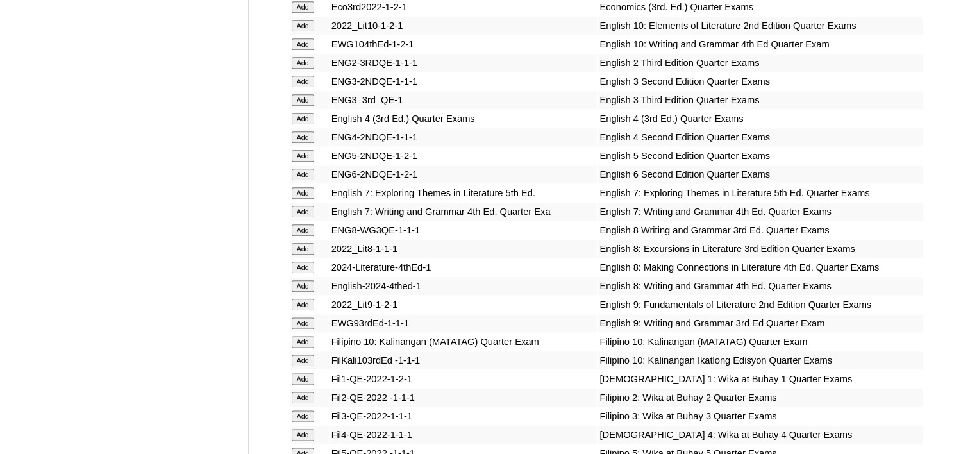
scroll to position [1730, 0]
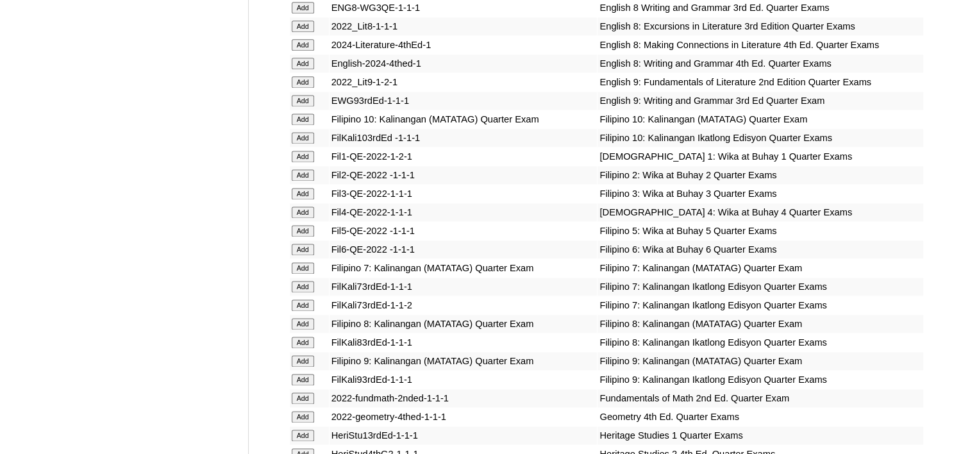
drag, startPoint x: 299, startPoint y: 283, endPoint x: 335, endPoint y: 277, distance: 36.5
click at [300, 318] on input "Add" at bounding box center [303, 324] width 22 height 12
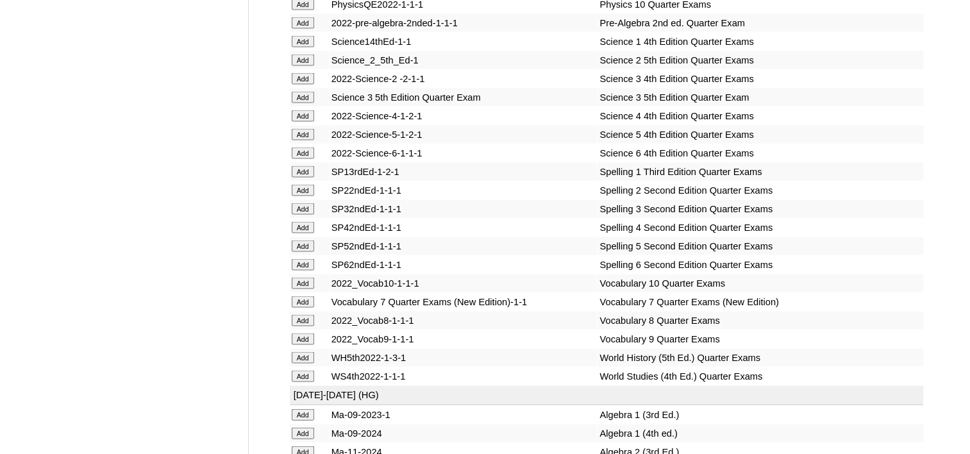
scroll to position [2628, 0]
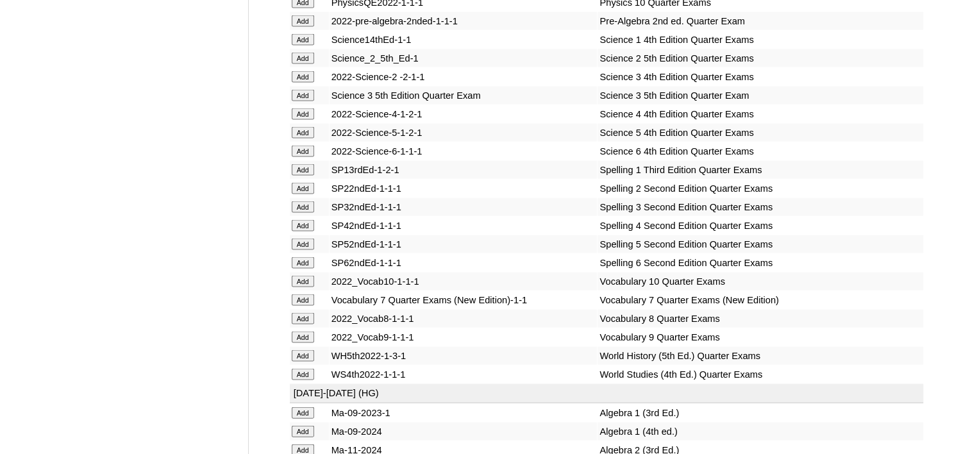
click at [308, 350] on input "Add" at bounding box center [303, 356] width 22 height 12
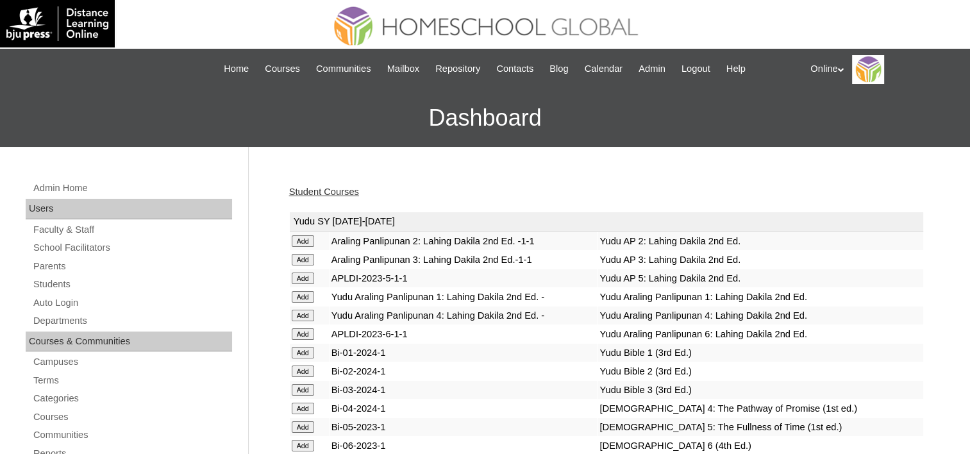
click at [342, 193] on link "Student Courses" at bounding box center [324, 191] width 70 height 10
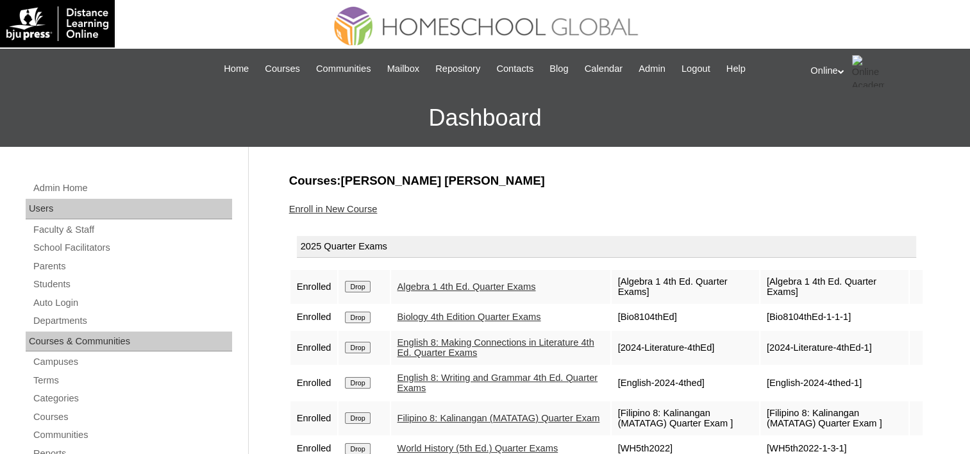
drag, startPoint x: 226, startPoint y: 70, endPoint x: 223, endPoint y: 98, distance: 27.7
click at [226, 70] on span "Home" at bounding box center [236, 69] width 25 height 15
